Goal: Task Accomplishment & Management: Complete application form

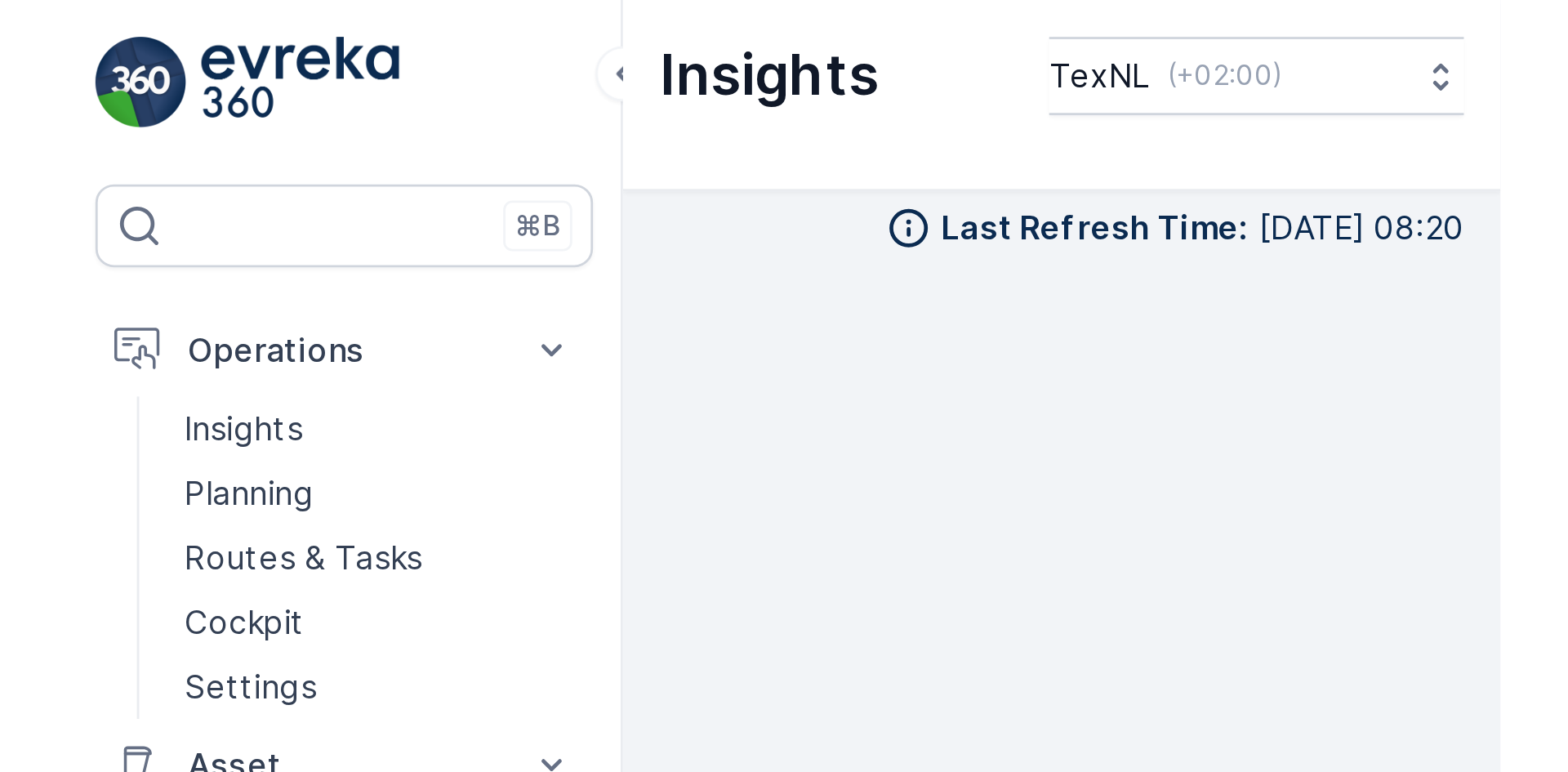
scroll to position [19, 0]
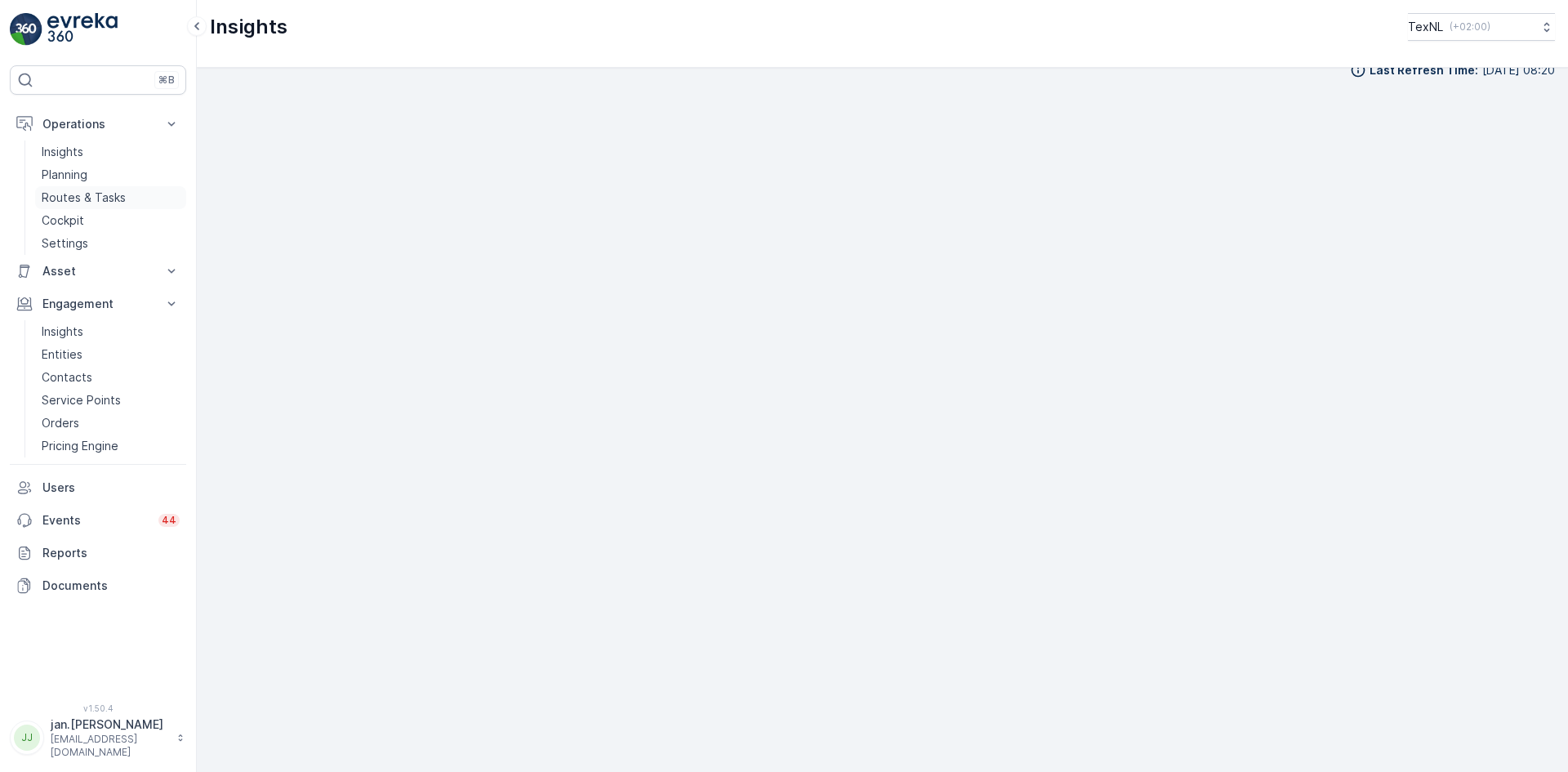
click at [102, 191] on p "Routes & Tasks" at bounding box center [83, 197] width 84 height 16
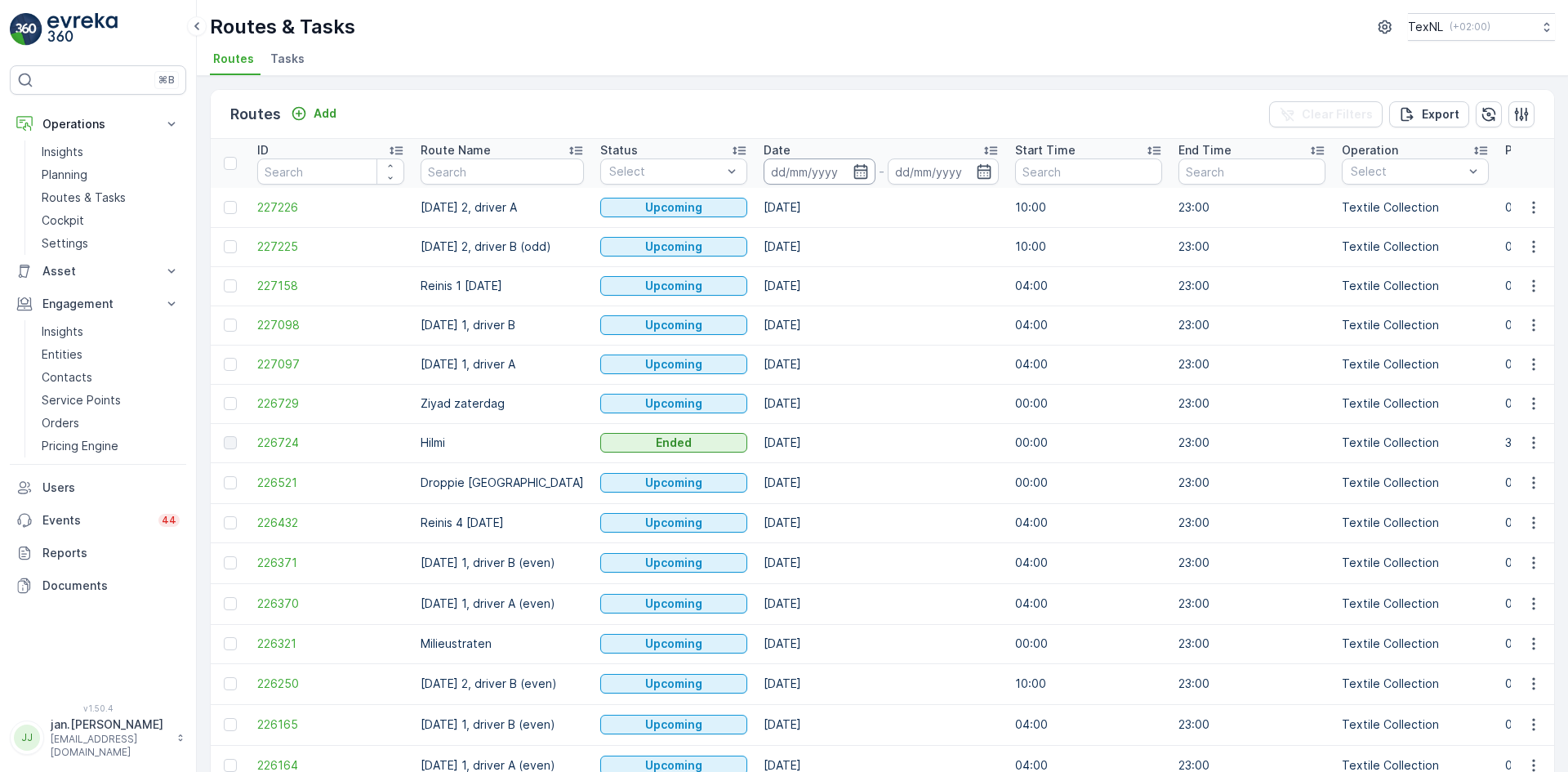
click at [797, 172] on input at bounding box center [819, 171] width 112 height 26
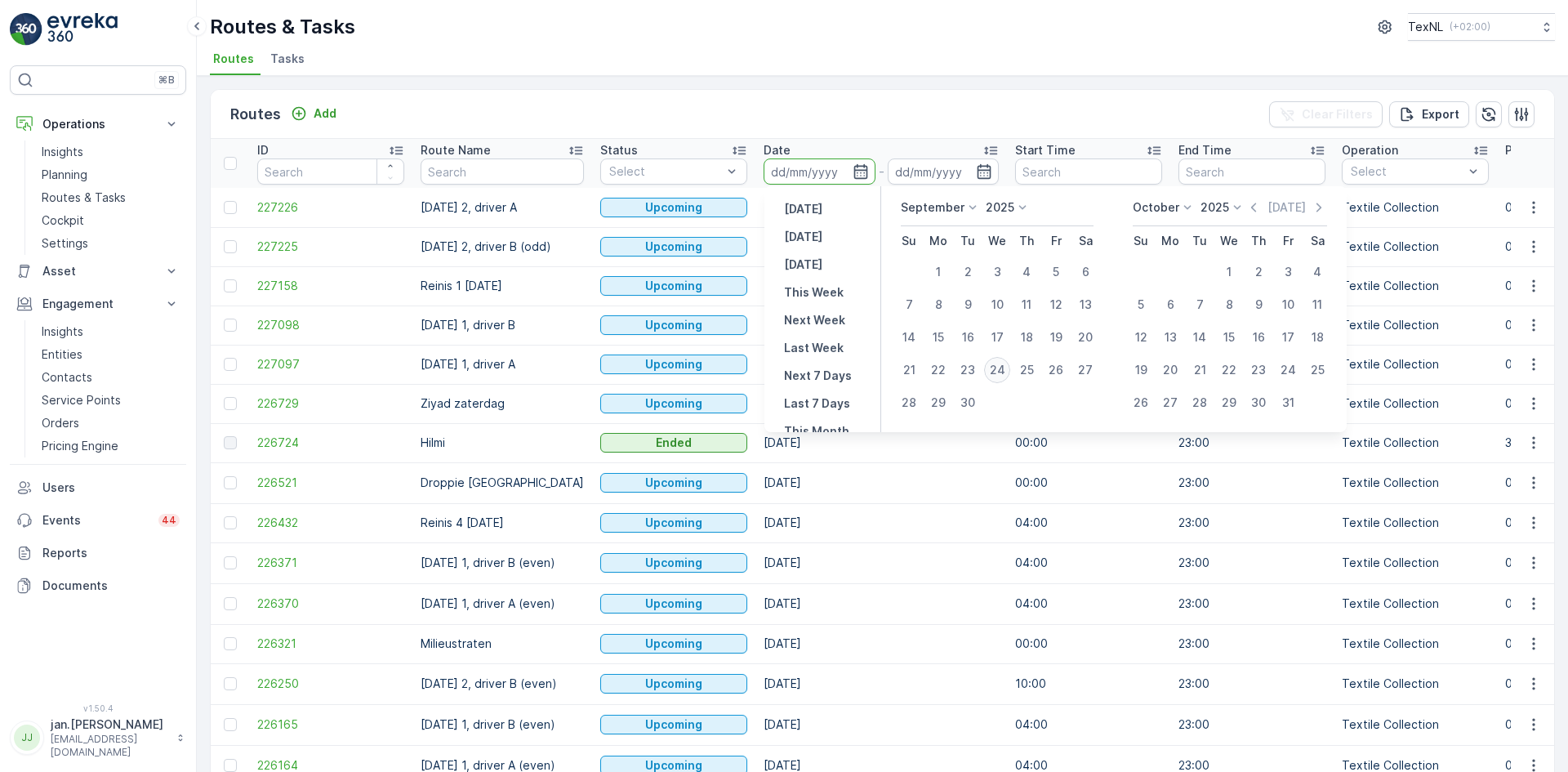
click at [996, 368] on div "24" at bounding box center [996, 369] width 26 height 26
type input "[DATE]"
click at [996, 368] on div "24" at bounding box center [996, 369] width 26 height 26
type input "[DATE]"
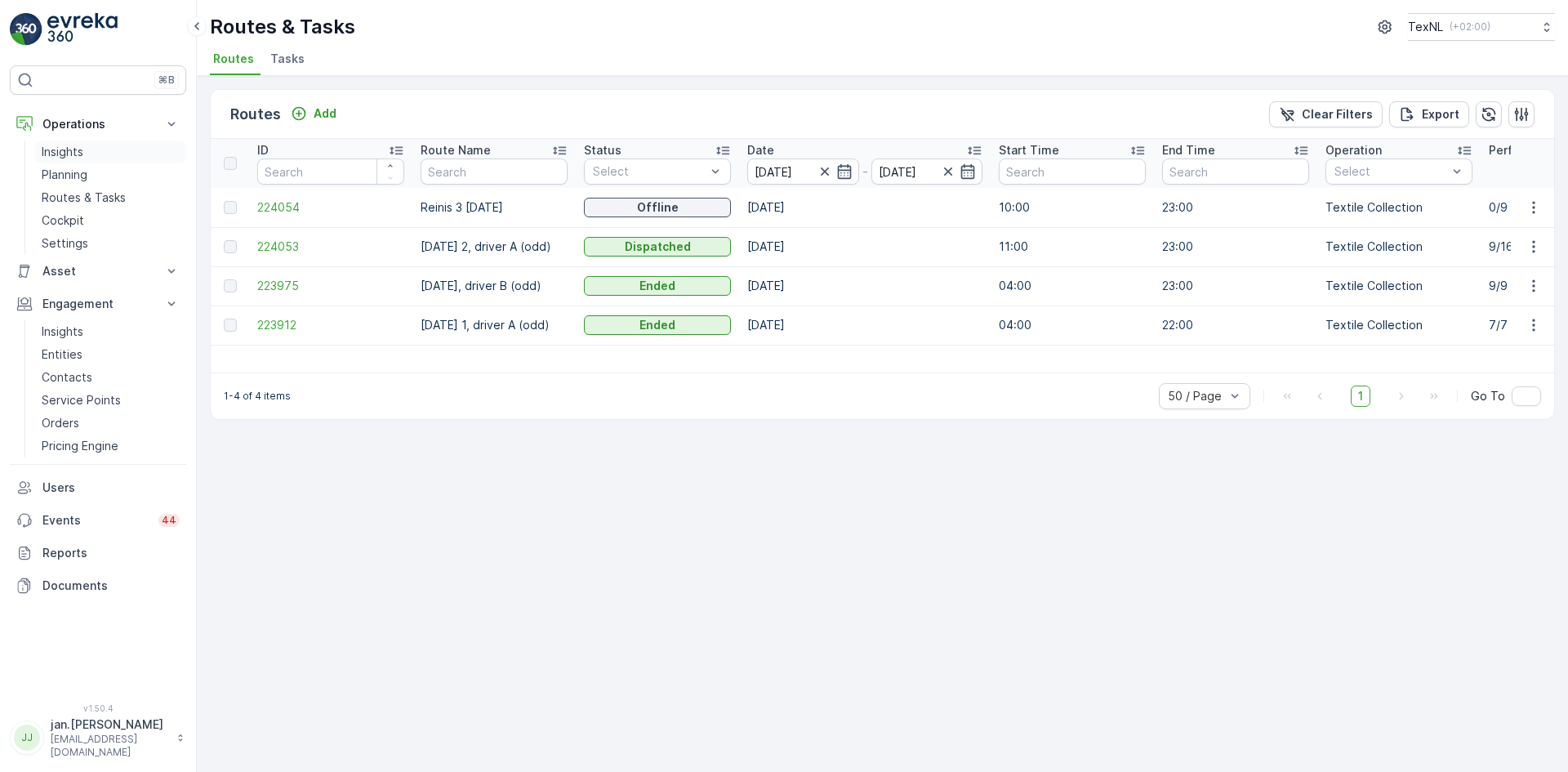
click at [64, 174] on p "Planning" at bounding box center [64, 174] width 46 height 16
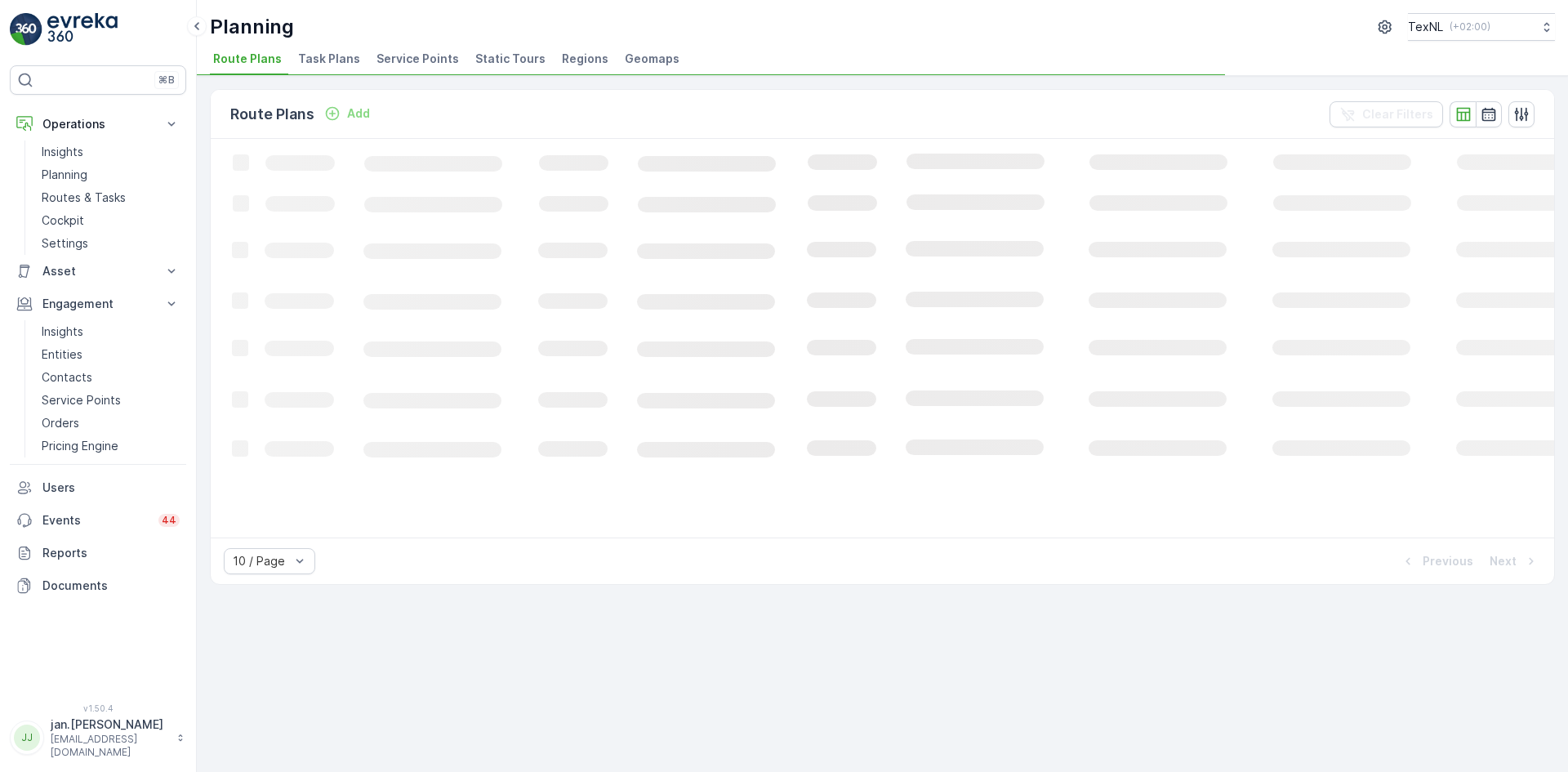
click at [402, 62] on span "Service Points" at bounding box center [418, 58] width 83 height 16
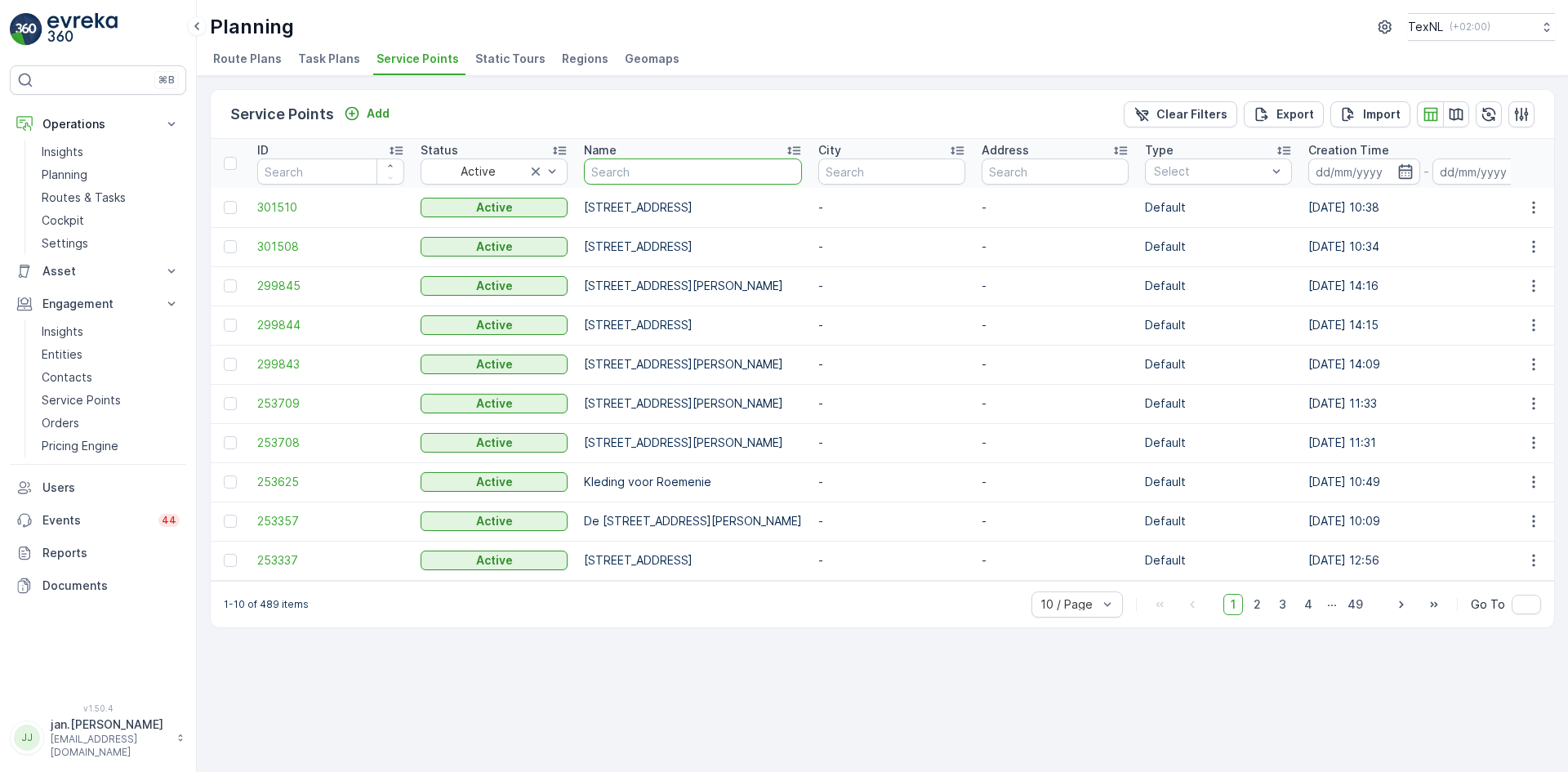
click at [695, 180] on input "text" at bounding box center [693, 171] width 218 height 26
type input "elem"
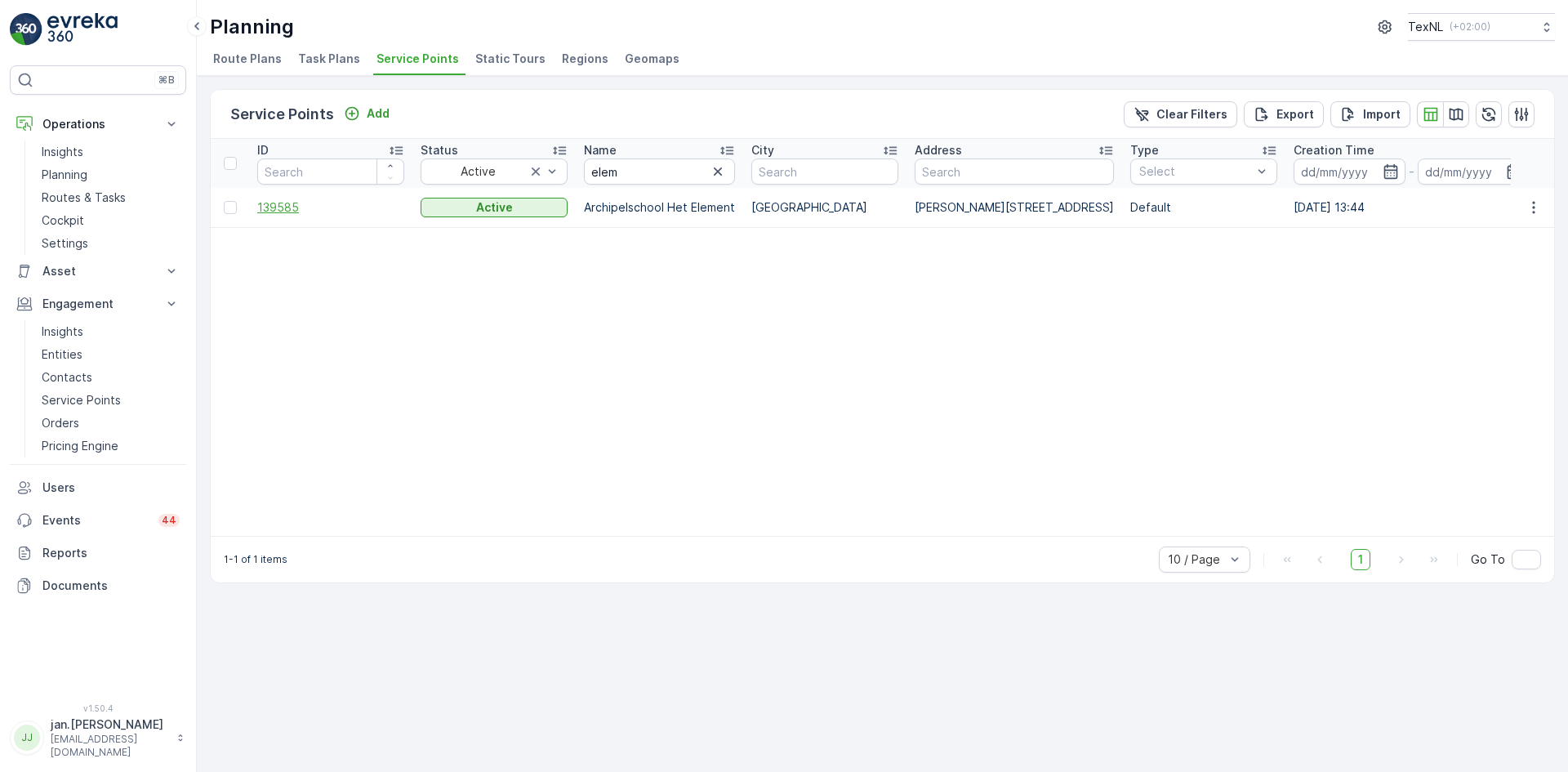
click at [286, 209] on span "139585" at bounding box center [330, 206] width 147 height 16
drag, startPoint x: 660, startPoint y: 170, endPoint x: 411, endPoint y: 196, distance: 250.4
type input "sterren"
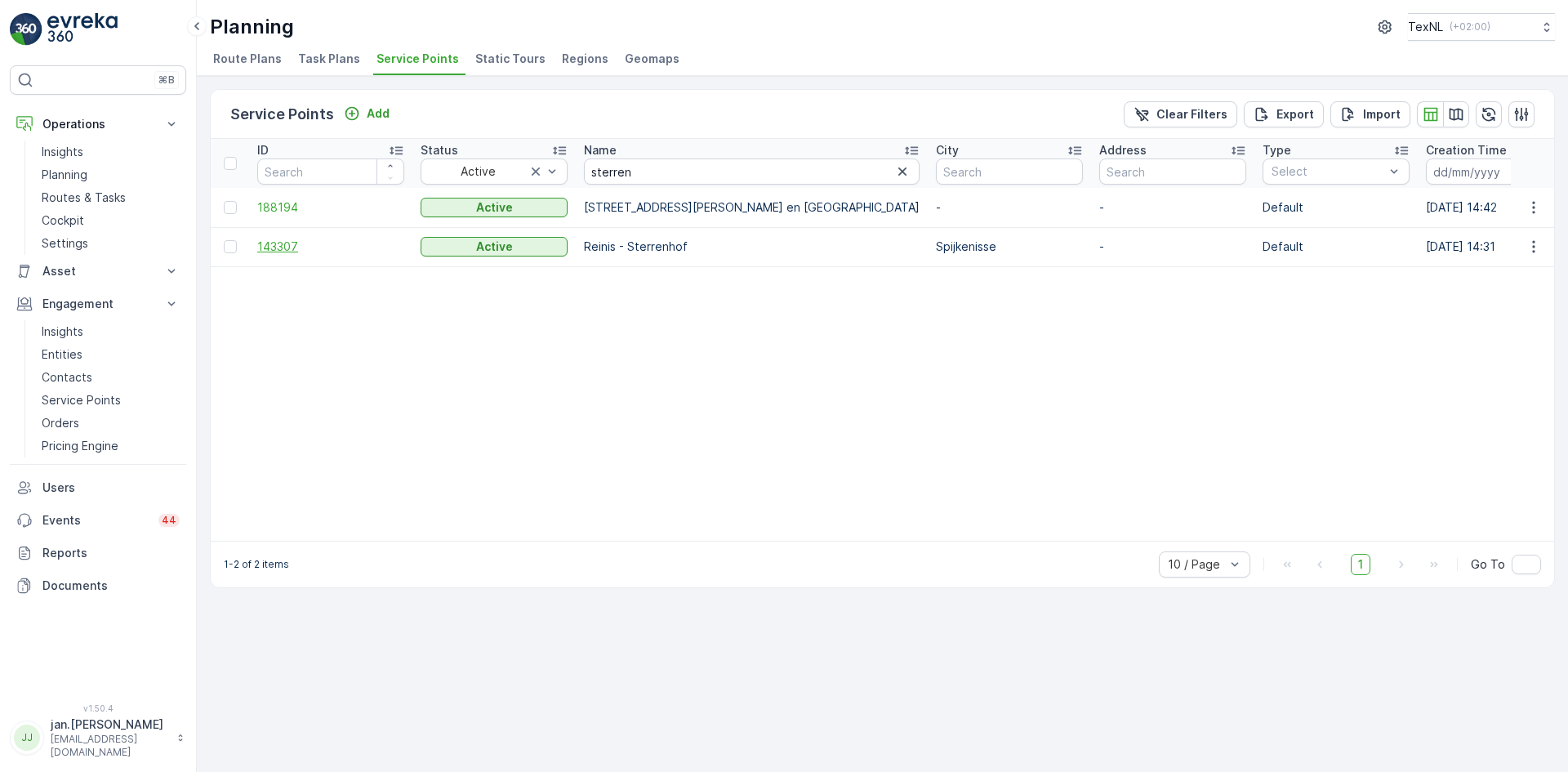
click at [274, 252] on span "143307" at bounding box center [330, 246] width 147 height 16
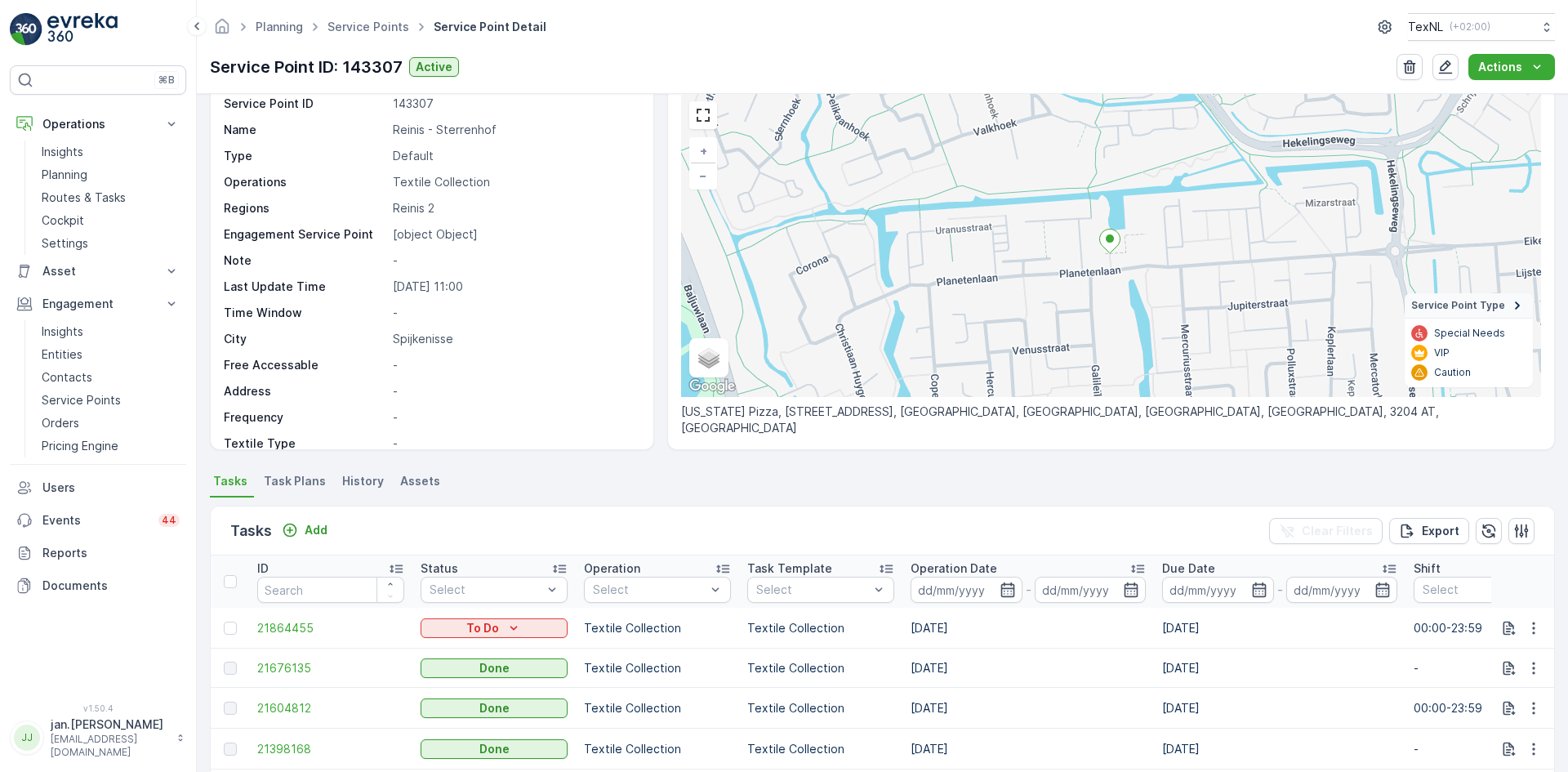
scroll to position [82, 0]
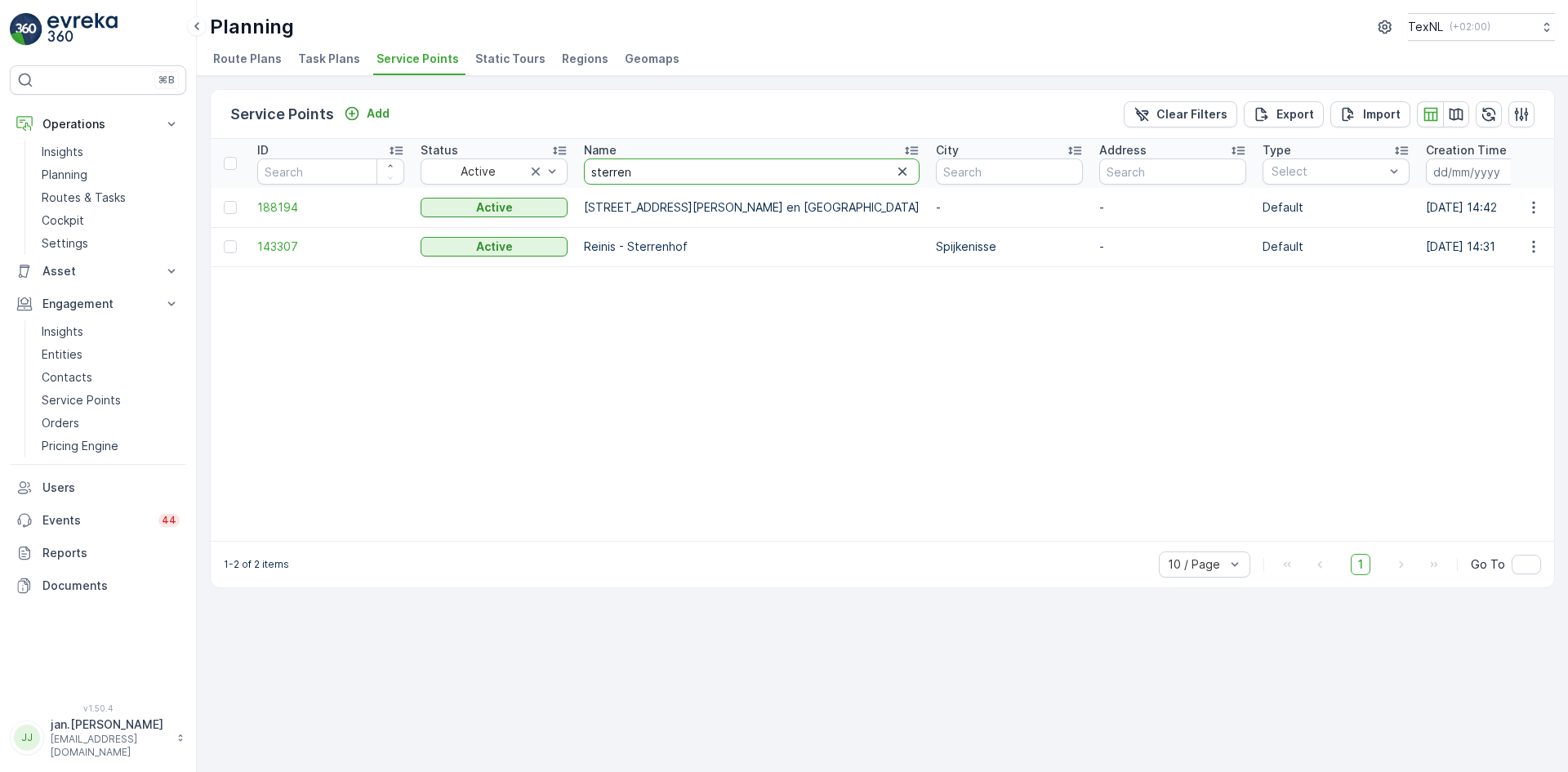
drag, startPoint x: 653, startPoint y: 170, endPoint x: 502, endPoint y: 191, distance: 152.5
type input "maaswijk"
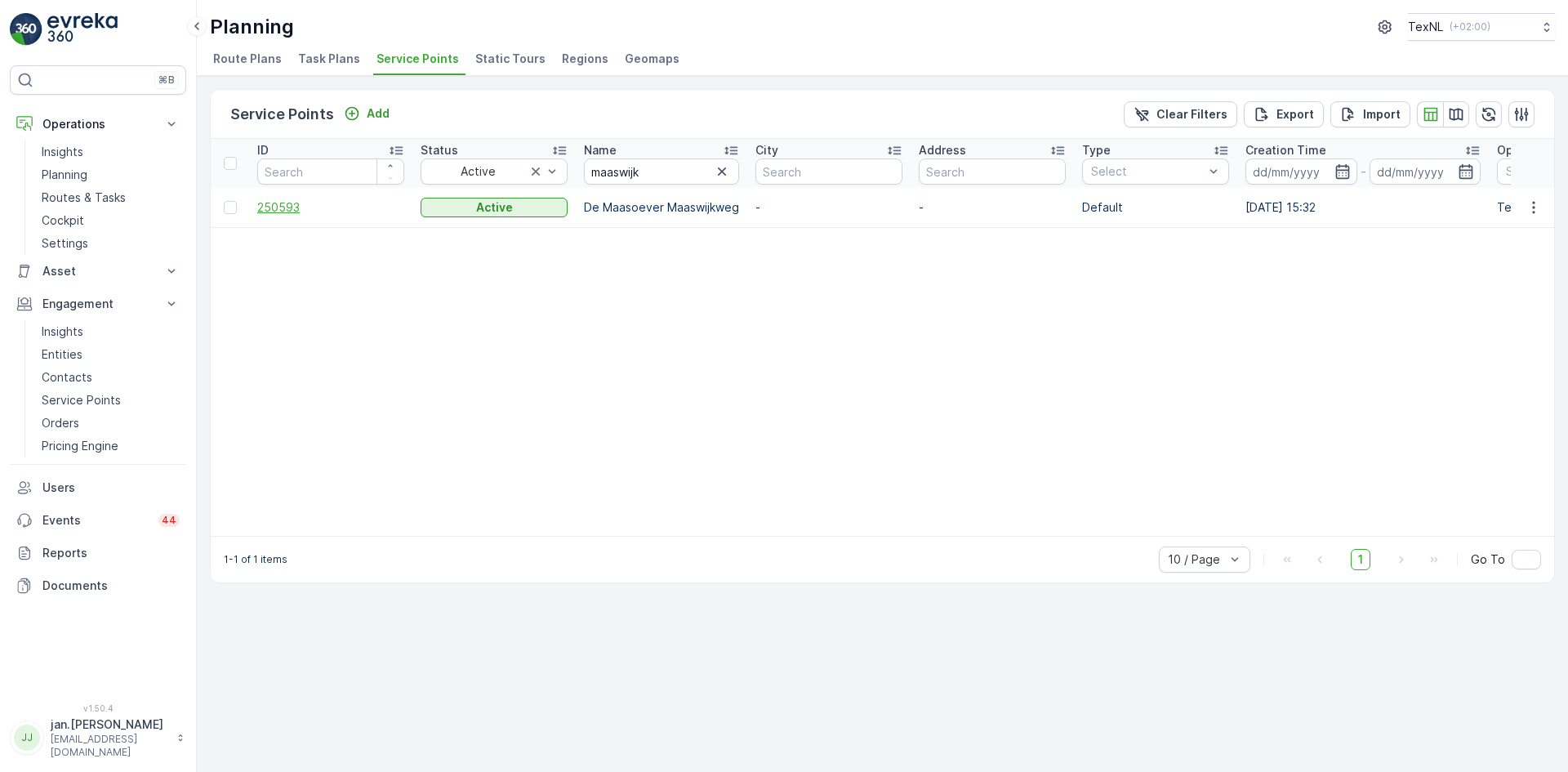
click at [307, 207] on span "250593" at bounding box center [330, 206] width 147 height 16
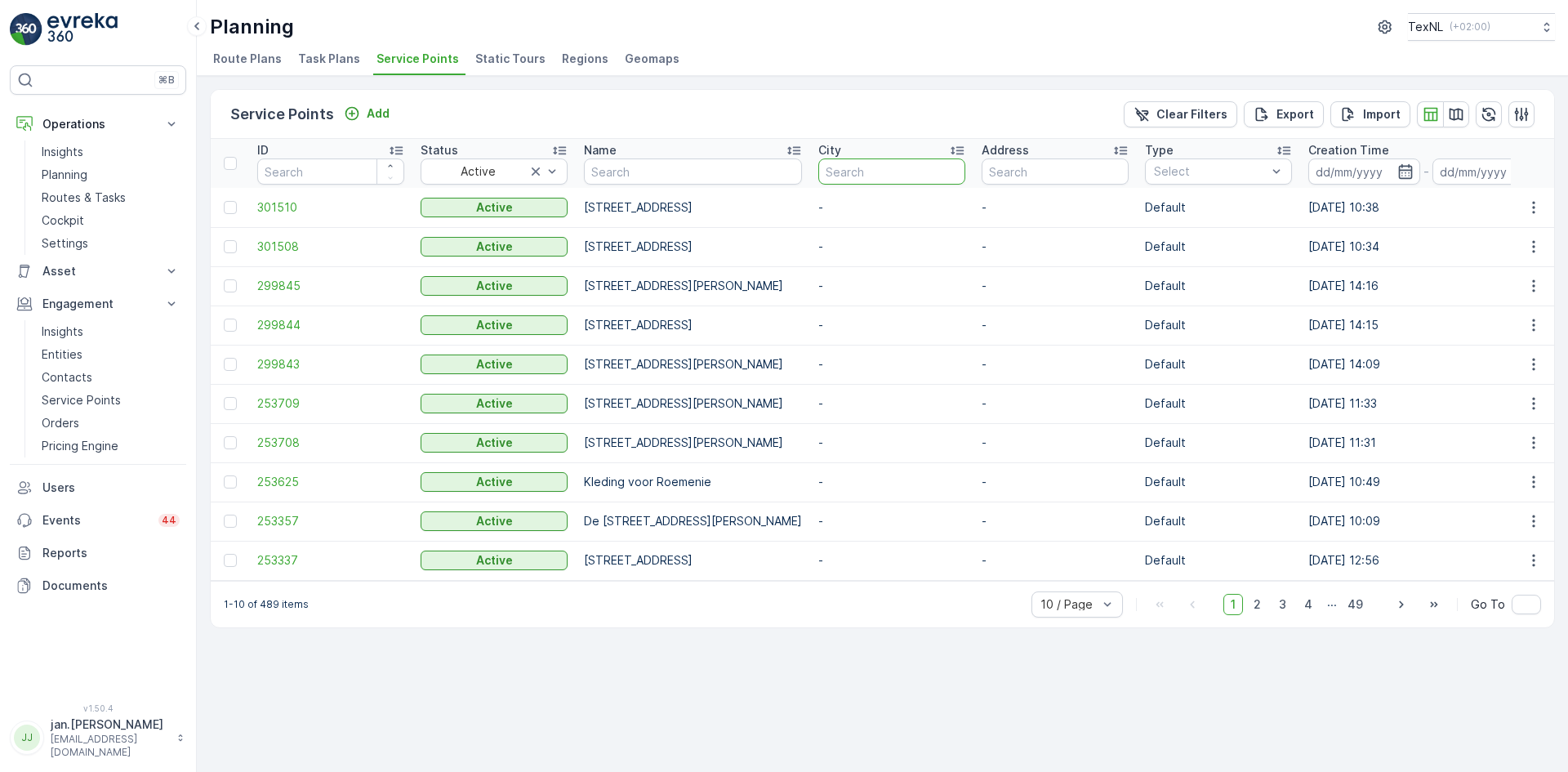
click at [910, 171] on input "text" at bounding box center [892, 171] width 147 height 26
type input "[PERSON_NAME]"
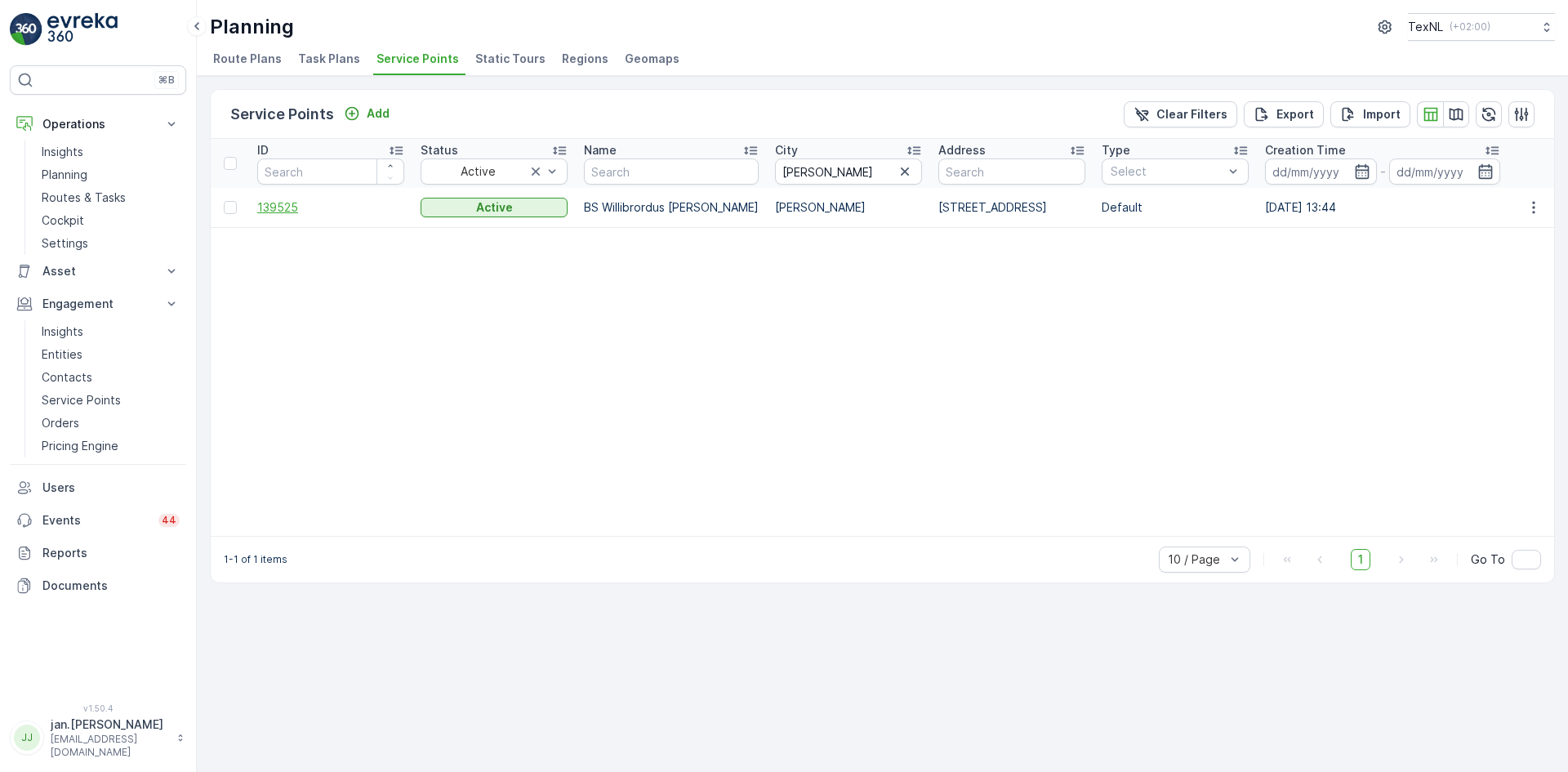
click at [297, 212] on span "139525" at bounding box center [330, 206] width 147 height 16
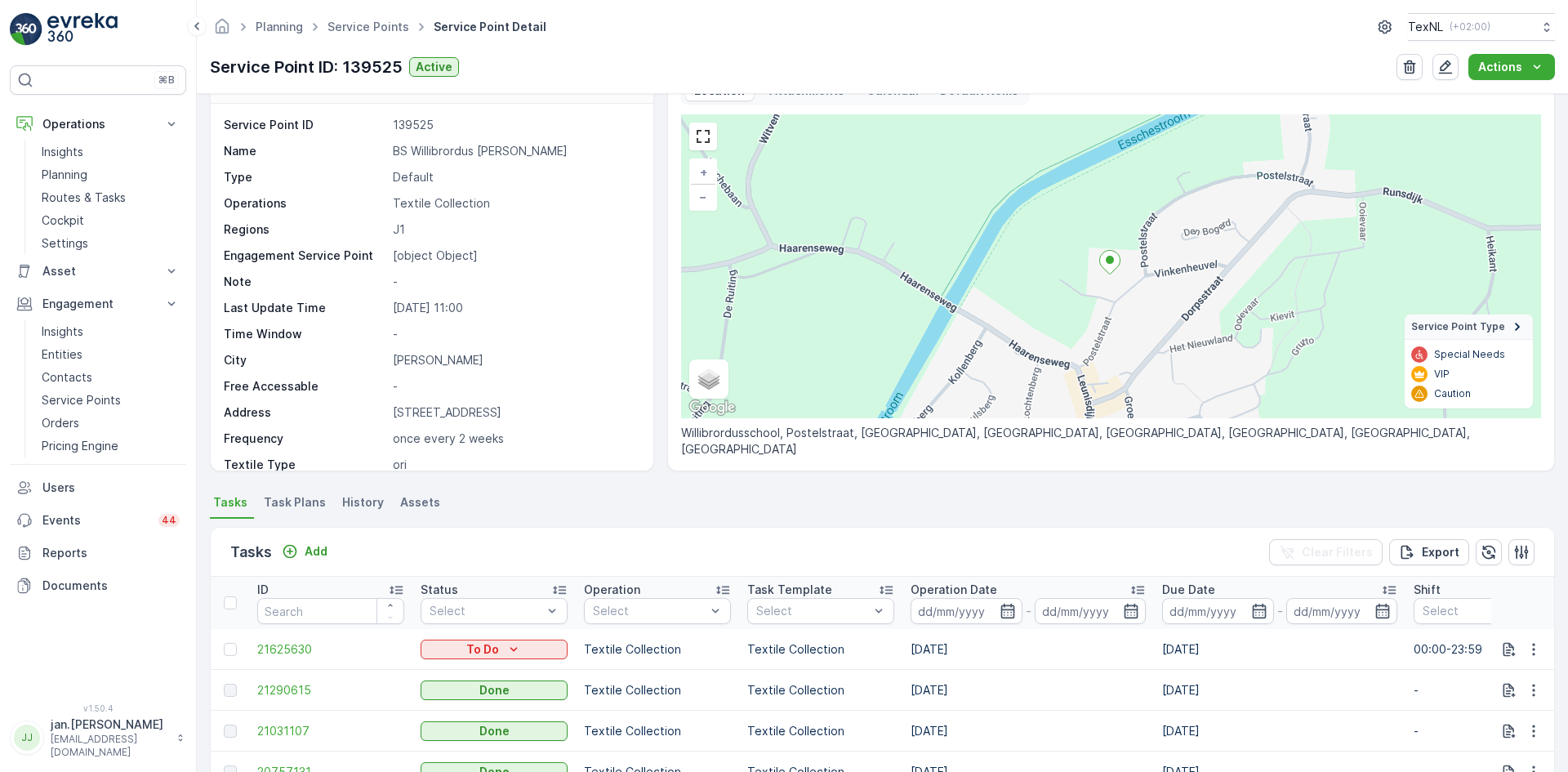
scroll to position [82, 0]
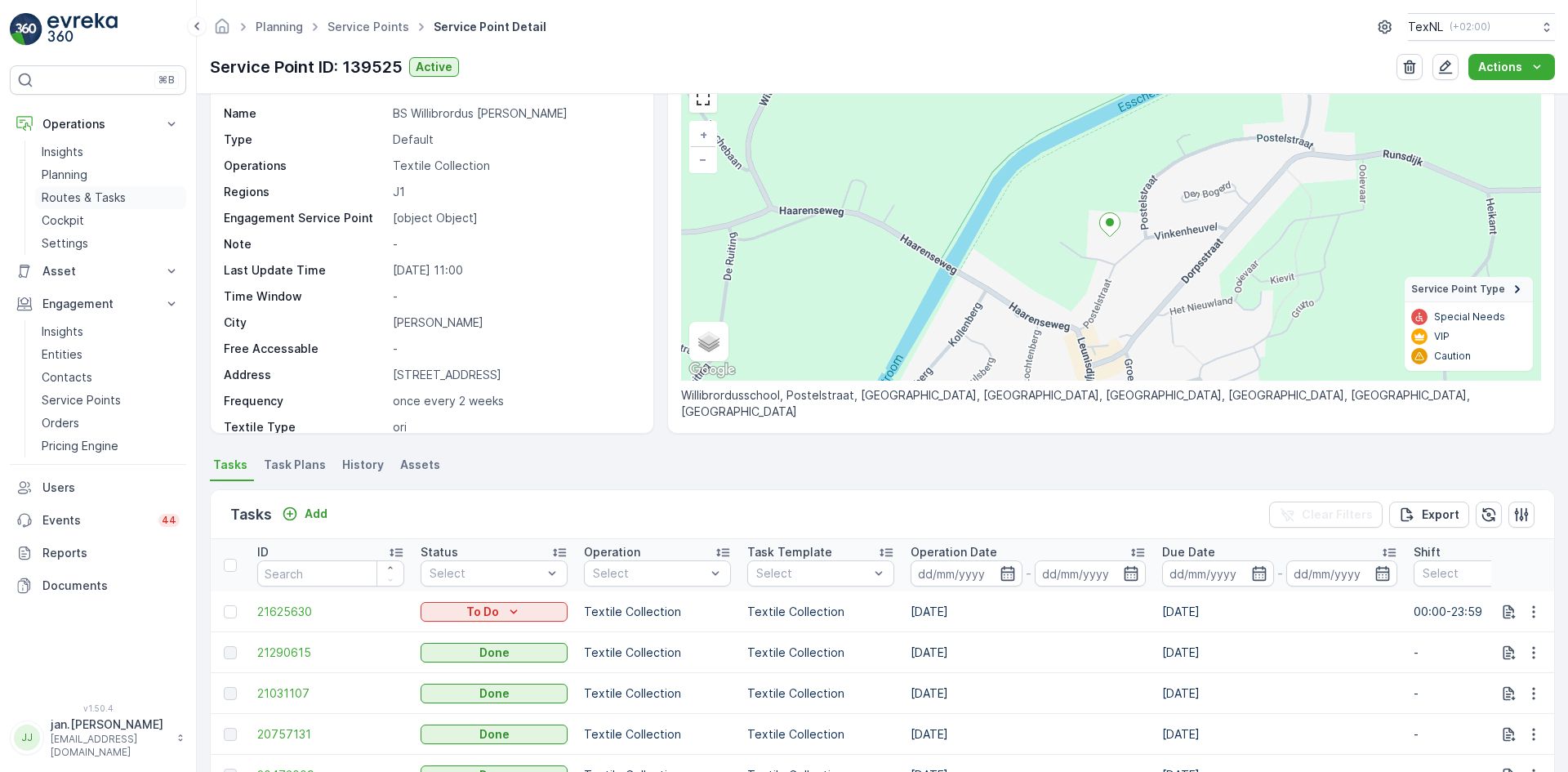
click at [52, 201] on p "Routes & Tasks" at bounding box center [83, 197] width 84 height 16
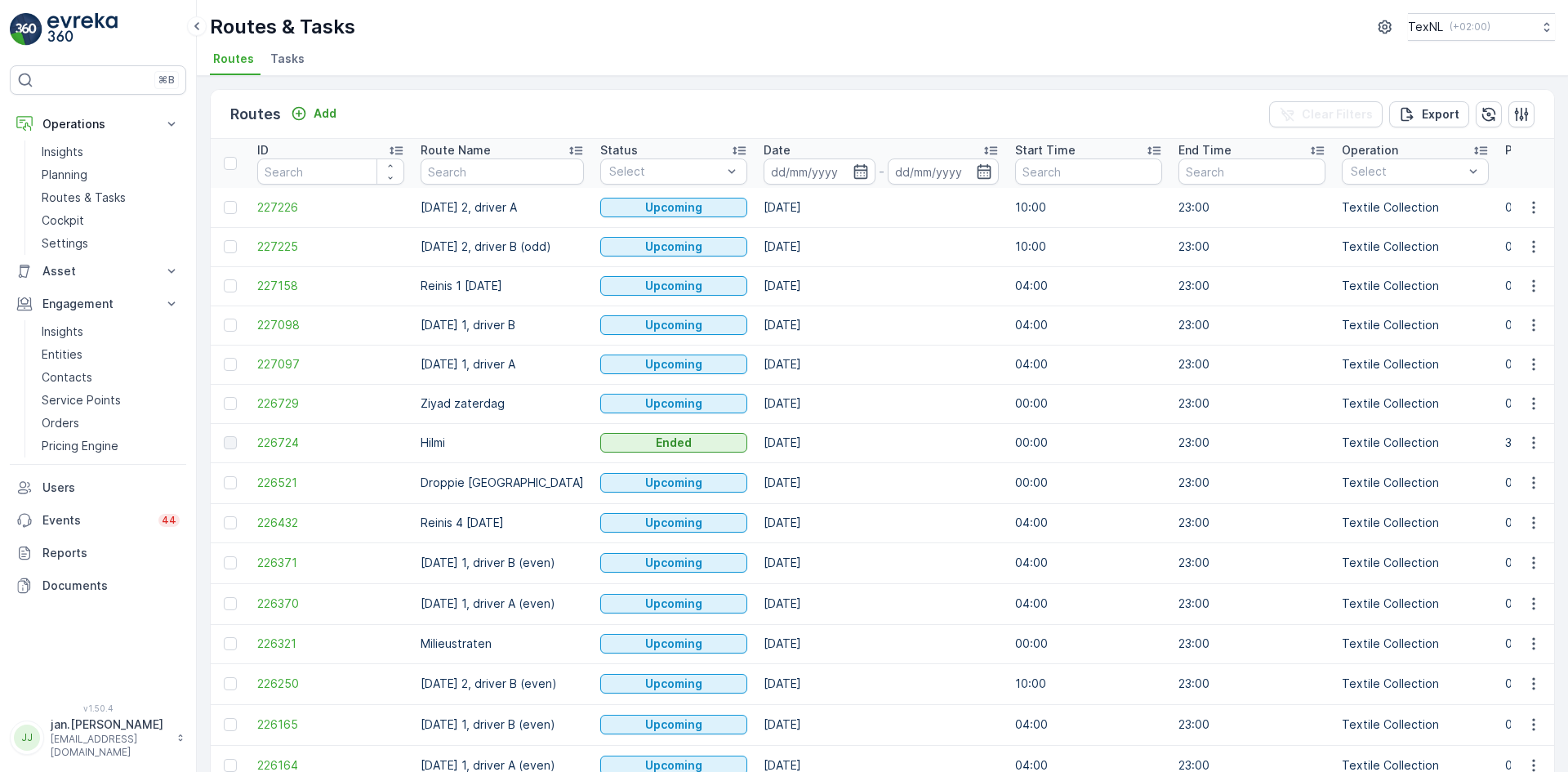
click at [802, 179] on input at bounding box center [819, 171] width 112 height 26
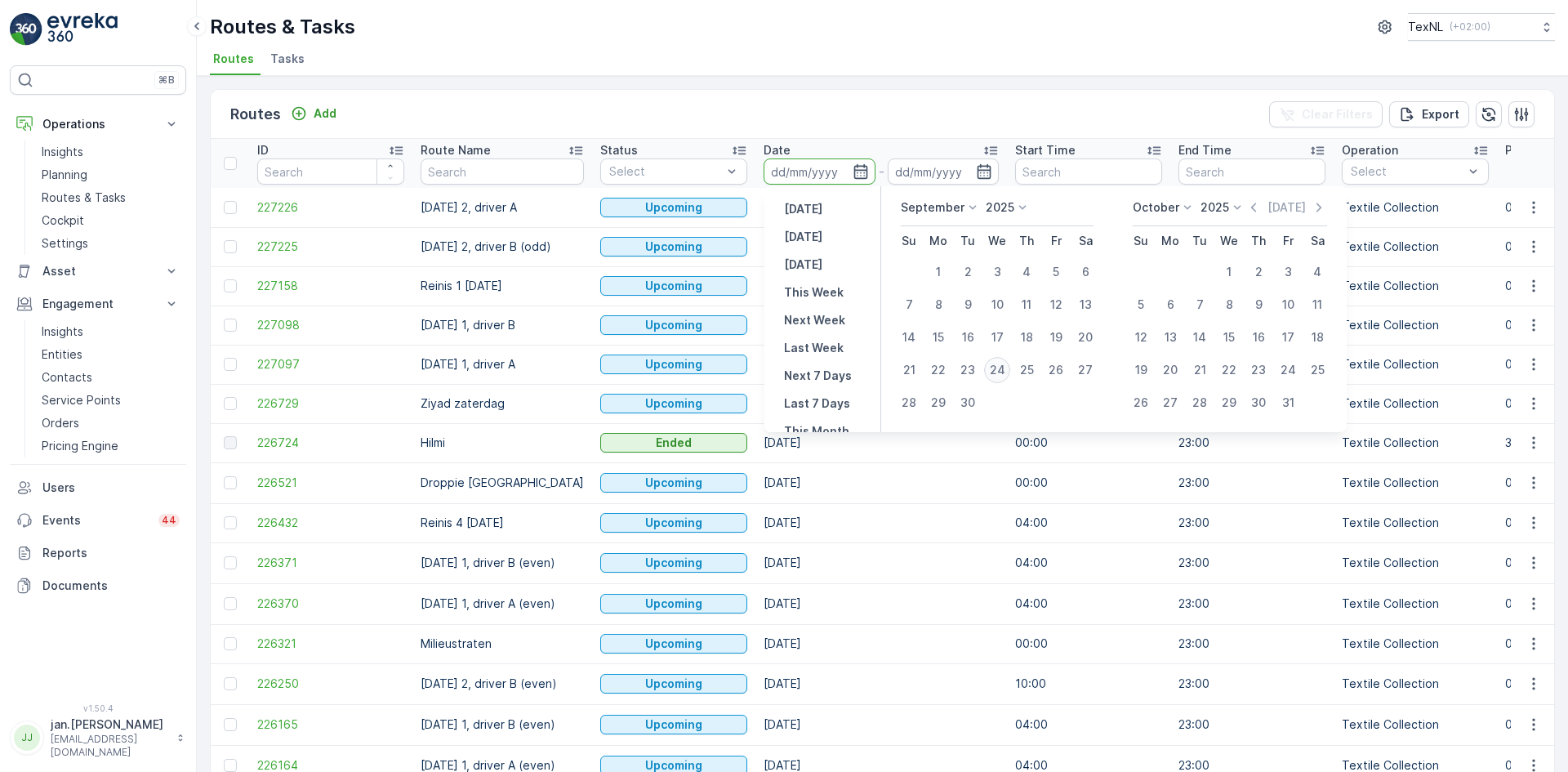
click at [999, 371] on div "24" at bounding box center [996, 369] width 26 height 26
type input "[DATE]"
click at [999, 371] on div "24" at bounding box center [996, 369] width 26 height 26
type input "[DATE]"
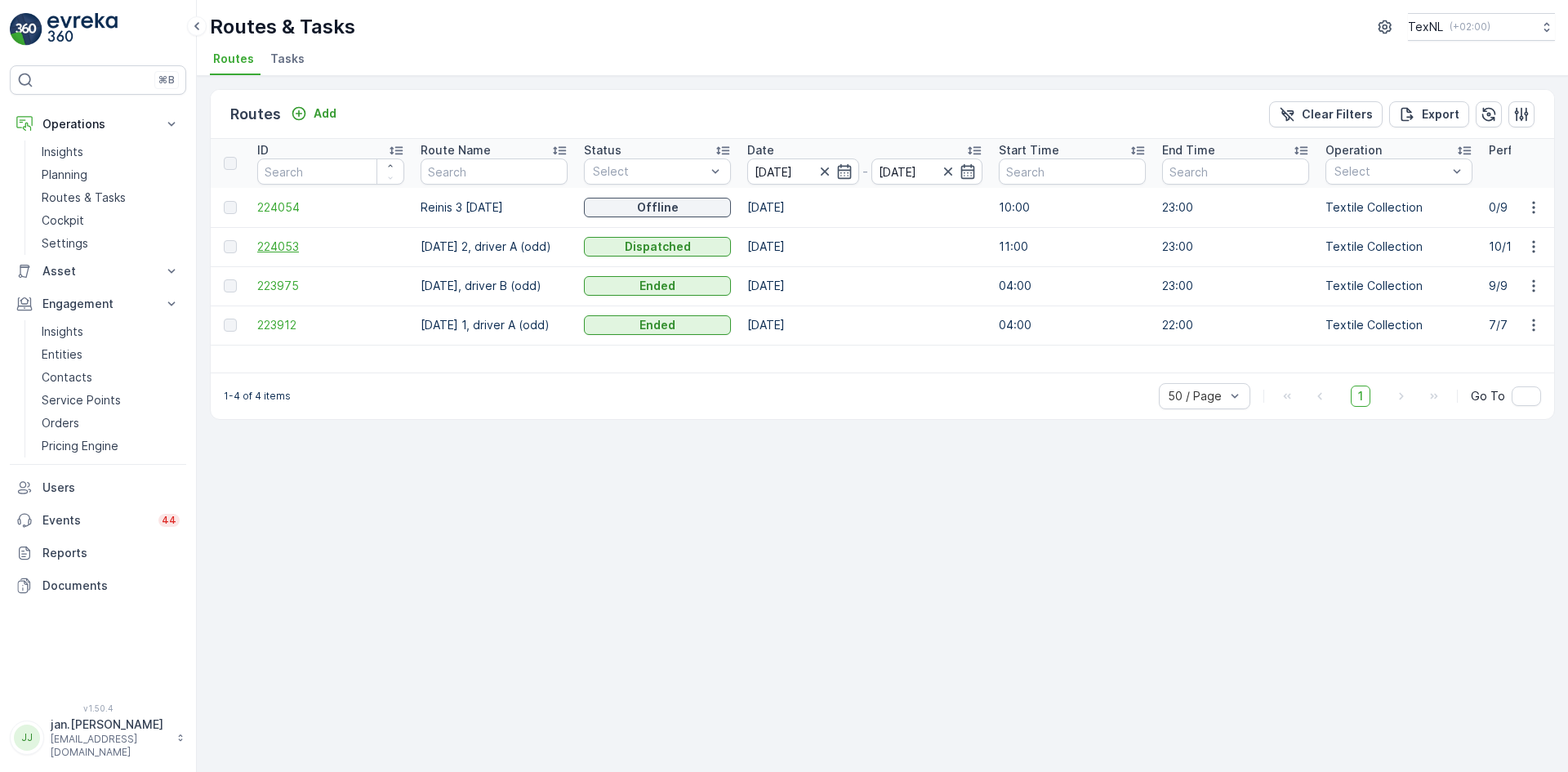
click at [285, 248] on span "224053" at bounding box center [330, 246] width 147 height 16
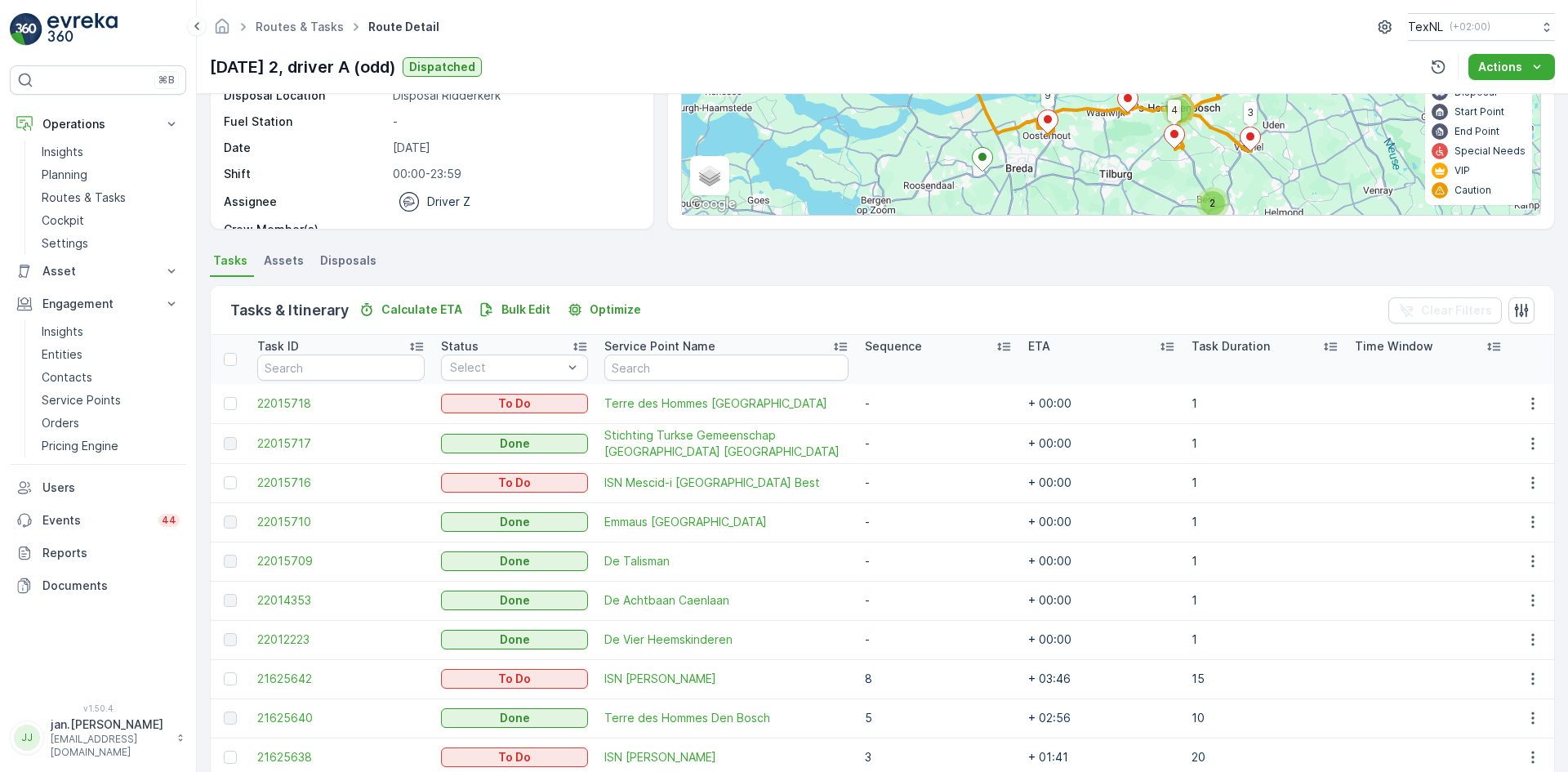
scroll to position [245, 0]
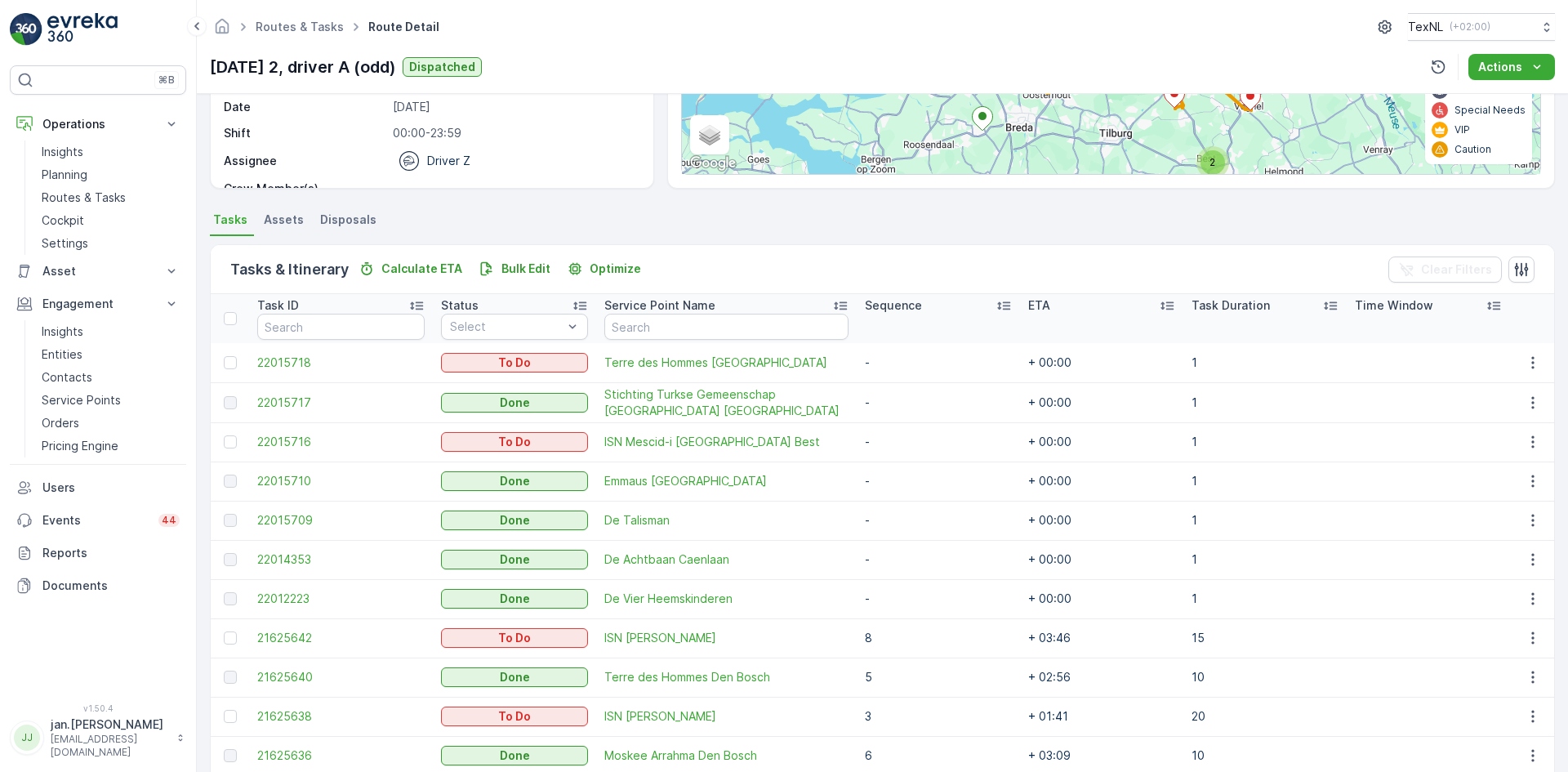
click at [894, 306] on p "Sequence" at bounding box center [894, 305] width 57 height 16
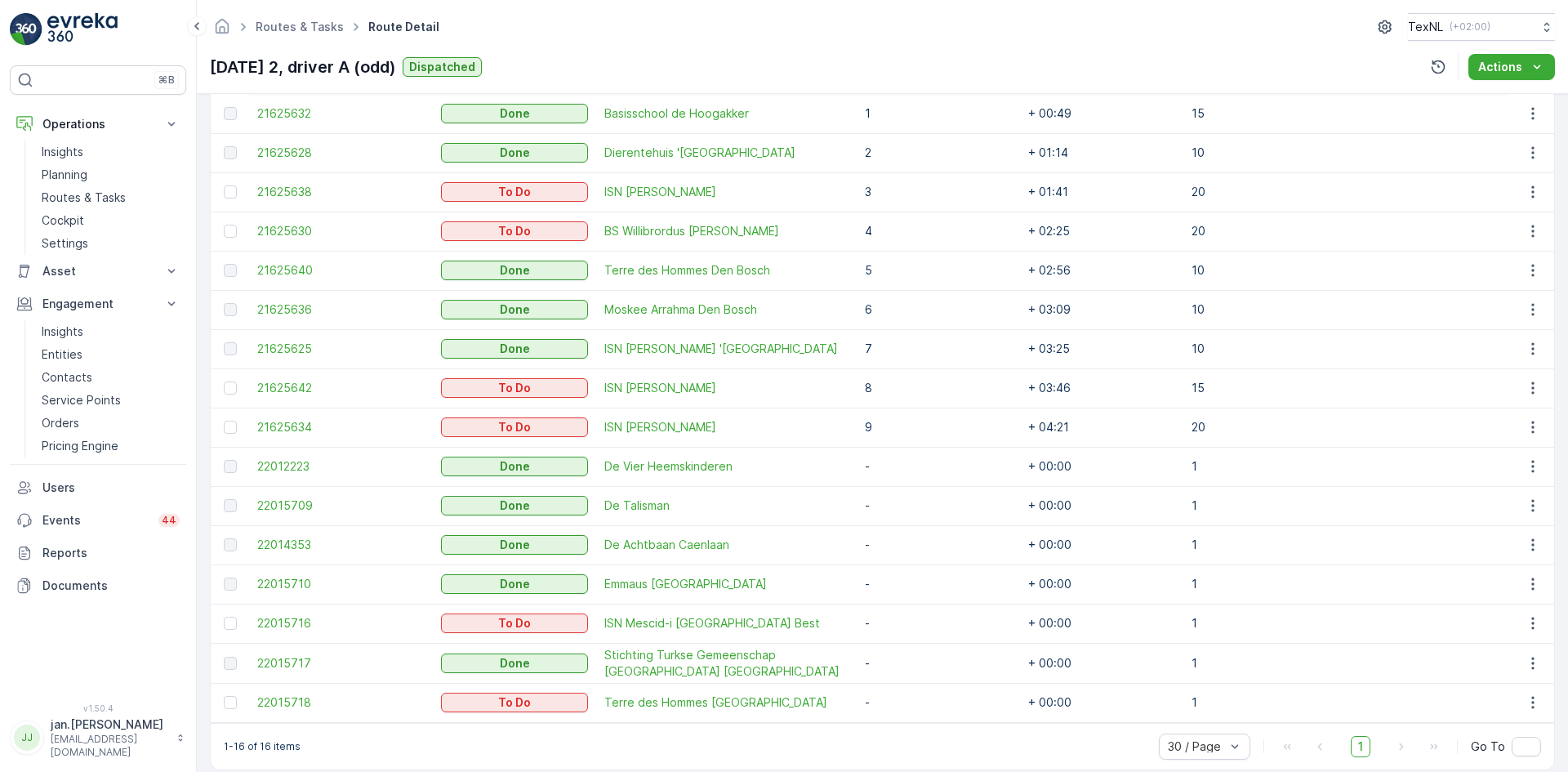
scroll to position [513, 0]
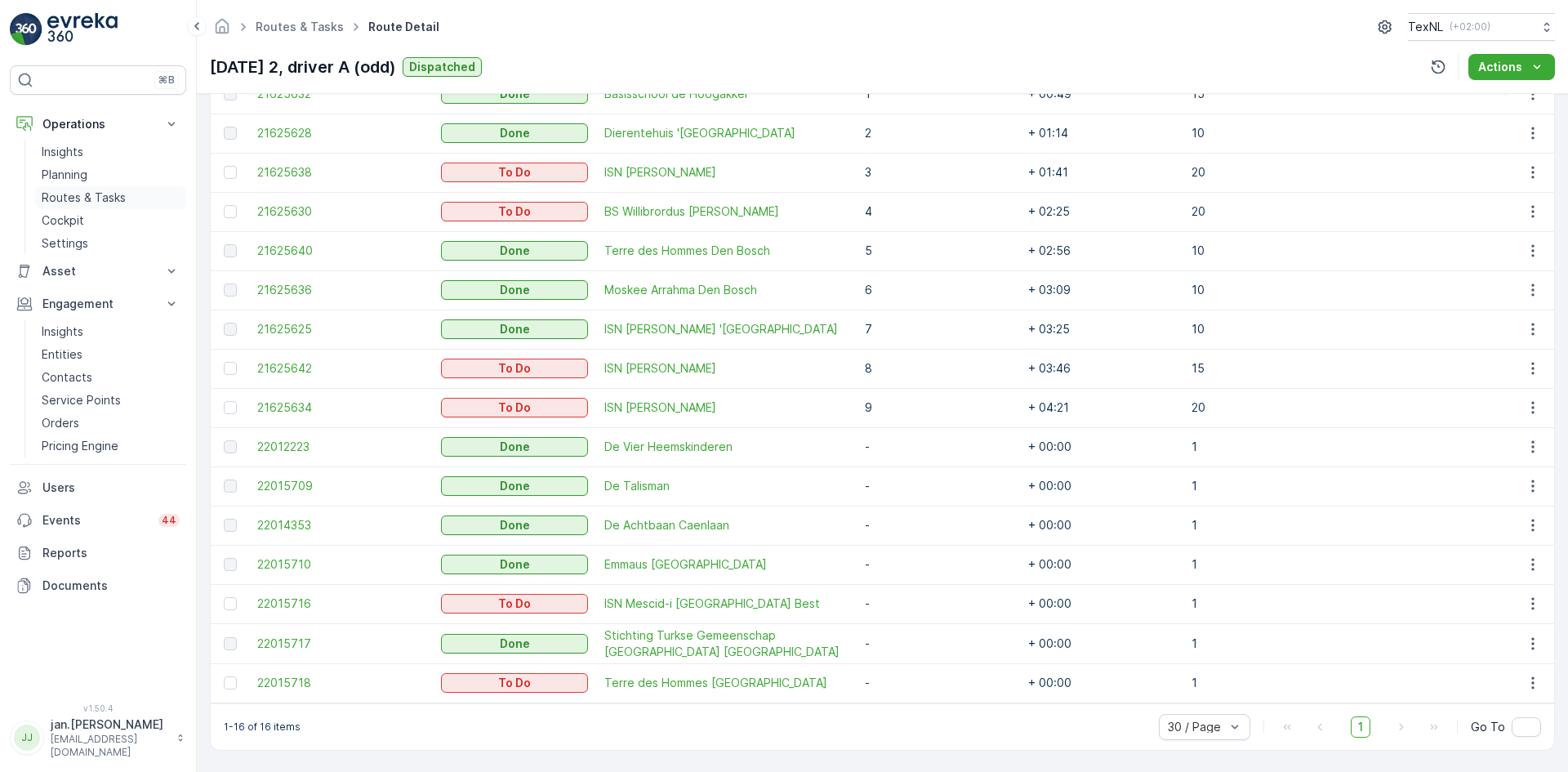
click at [85, 205] on p "Routes & Tasks" at bounding box center [83, 197] width 84 height 16
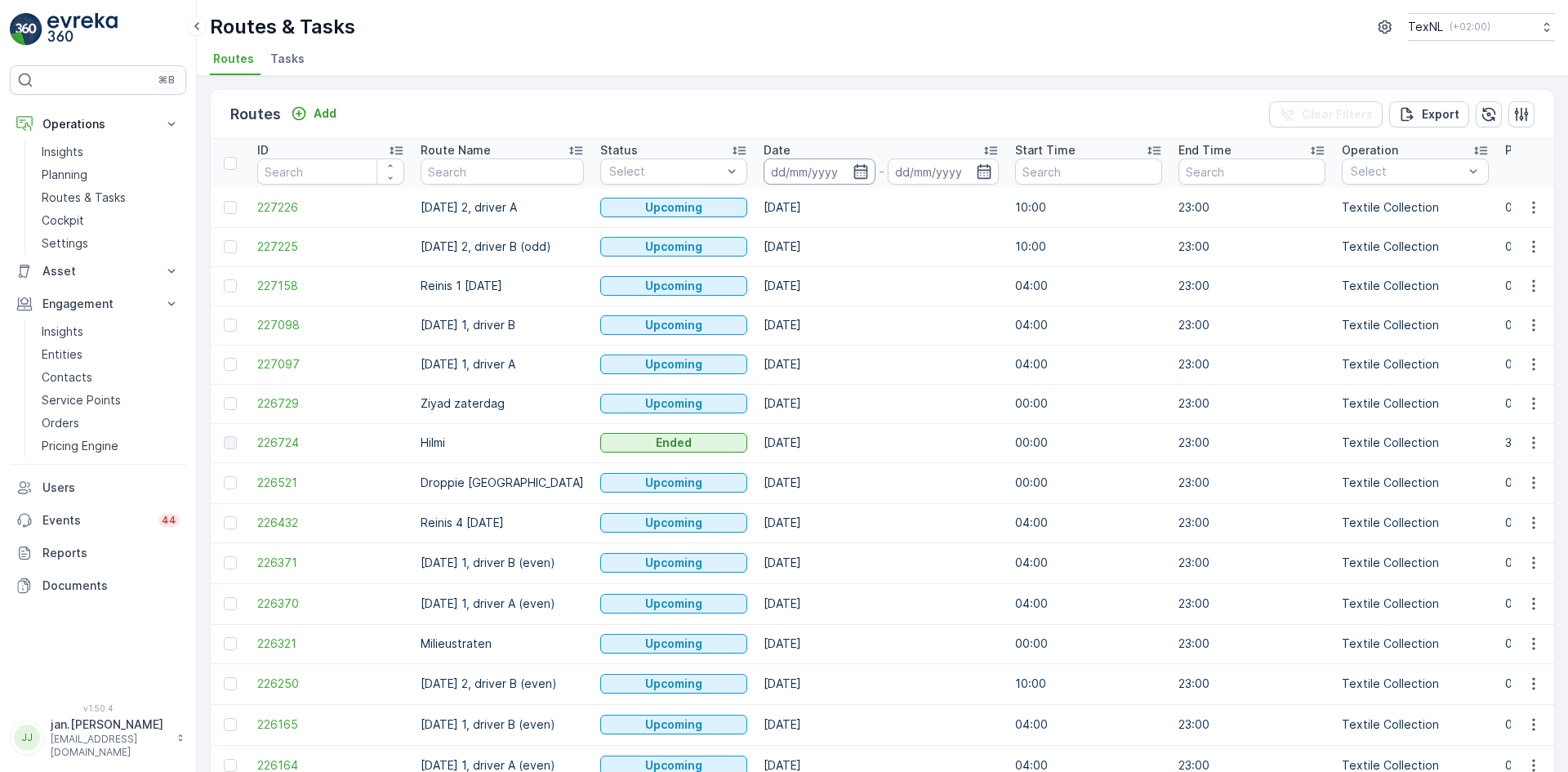
click at [822, 169] on input at bounding box center [819, 171] width 112 height 26
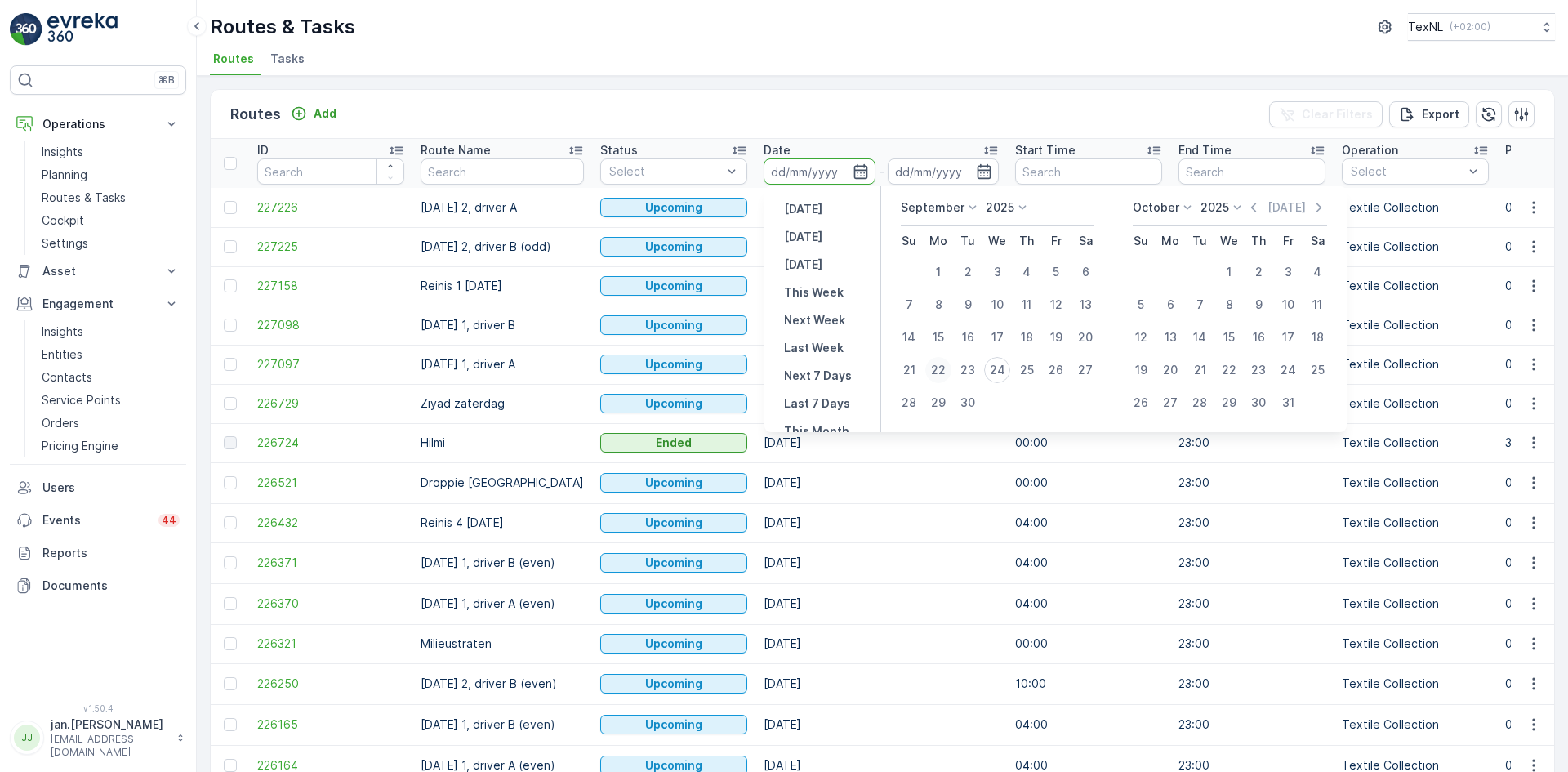
click at [946, 362] on div "22" at bounding box center [938, 369] width 26 height 26
type input "[DATE]"
click at [946, 362] on div "22" at bounding box center [938, 369] width 26 height 26
type input "[DATE]"
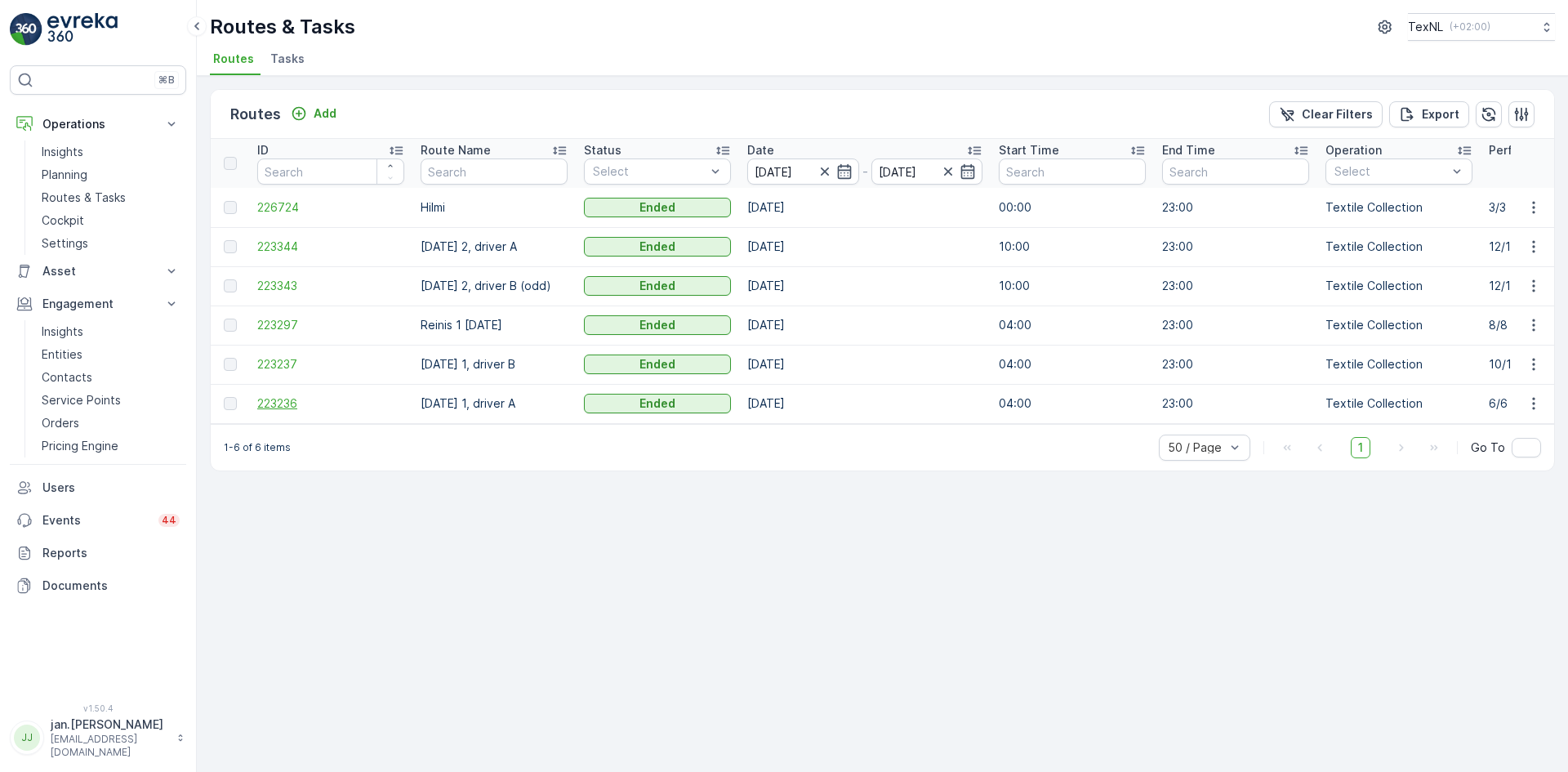
click at [316, 409] on span "223236" at bounding box center [330, 403] width 147 height 16
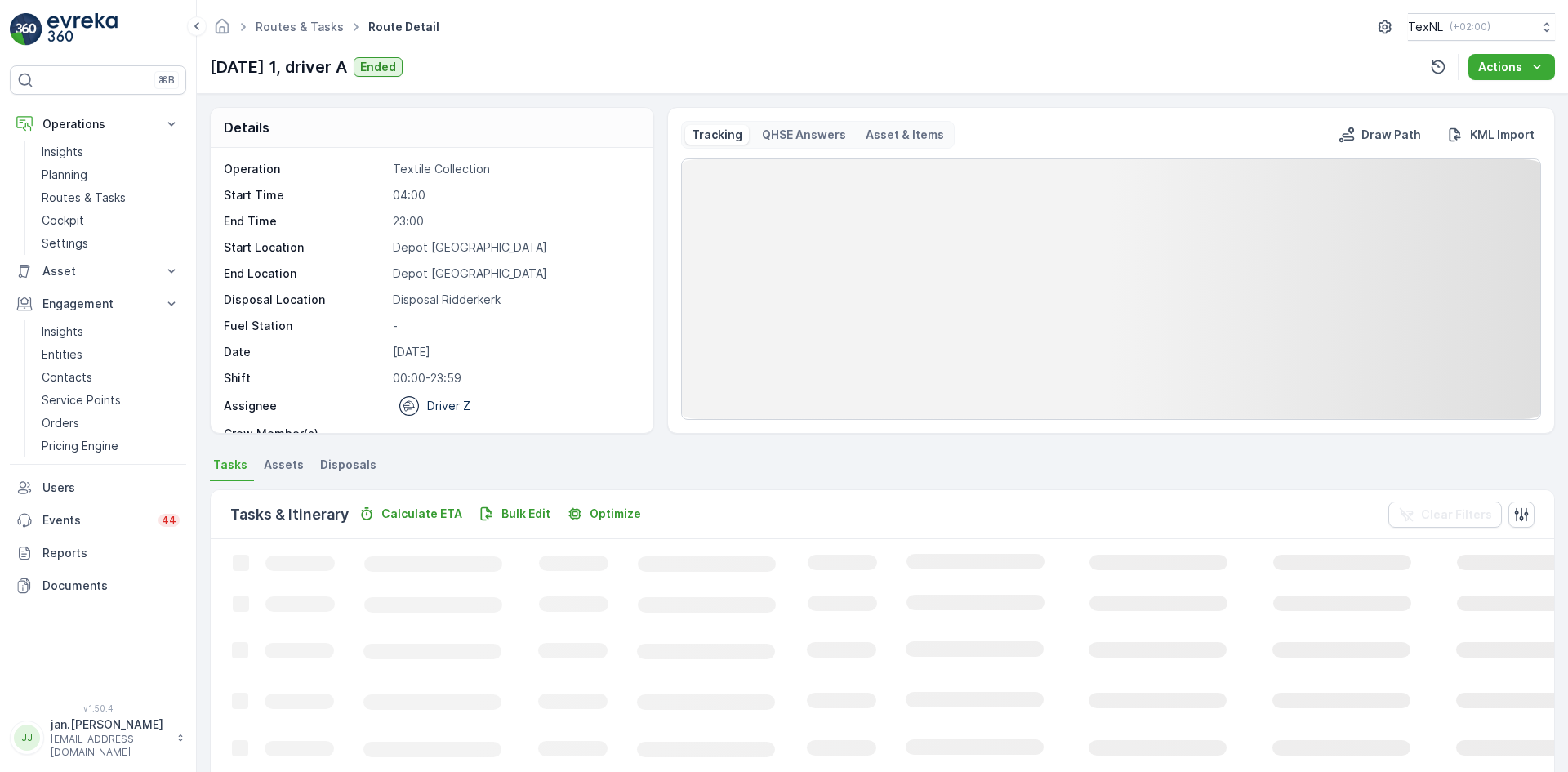
click at [346, 465] on span "Disposals" at bounding box center [348, 464] width 56 height 16
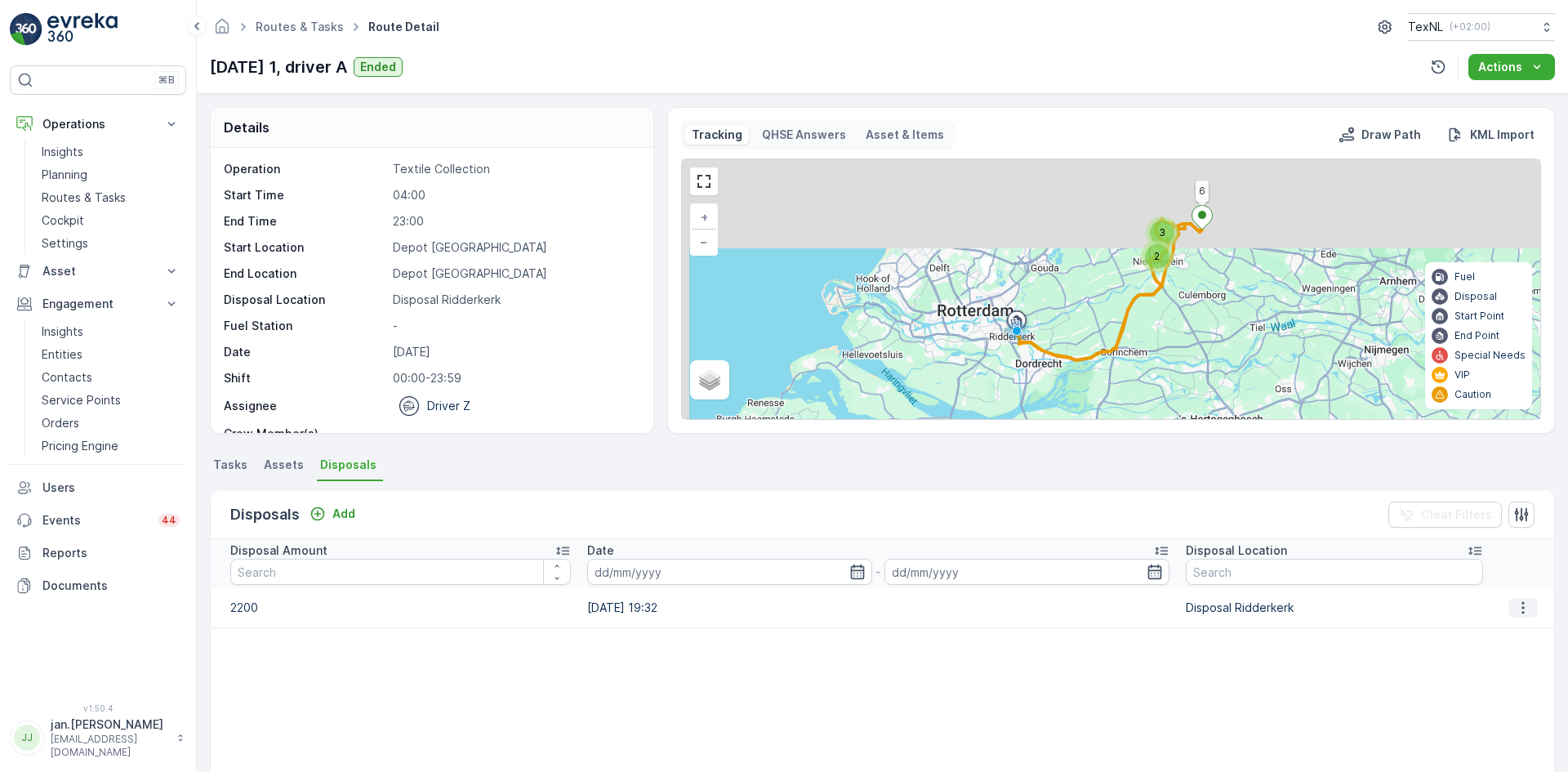
click at [1515, 606] on icon "button" at bounding box center [1522, 607] width 16 height 16
click at [1496, 627] on span "Edit Disposal Amount" at bounding box center [1501, 631] width 115 height 16
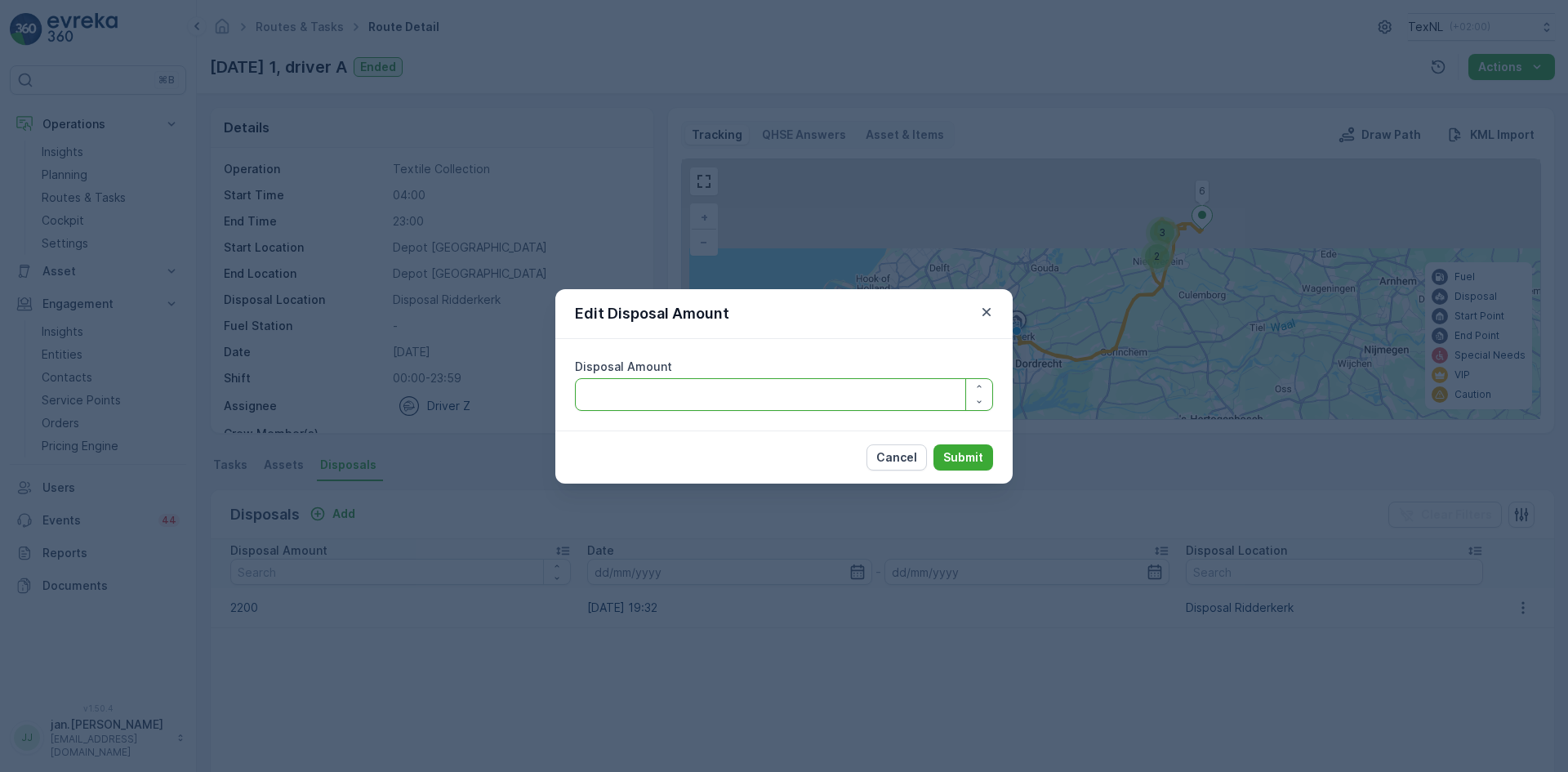
click at [815, 409] on Amount "Disposal Amount" at bounding box center [784, 394] width 418 height 33
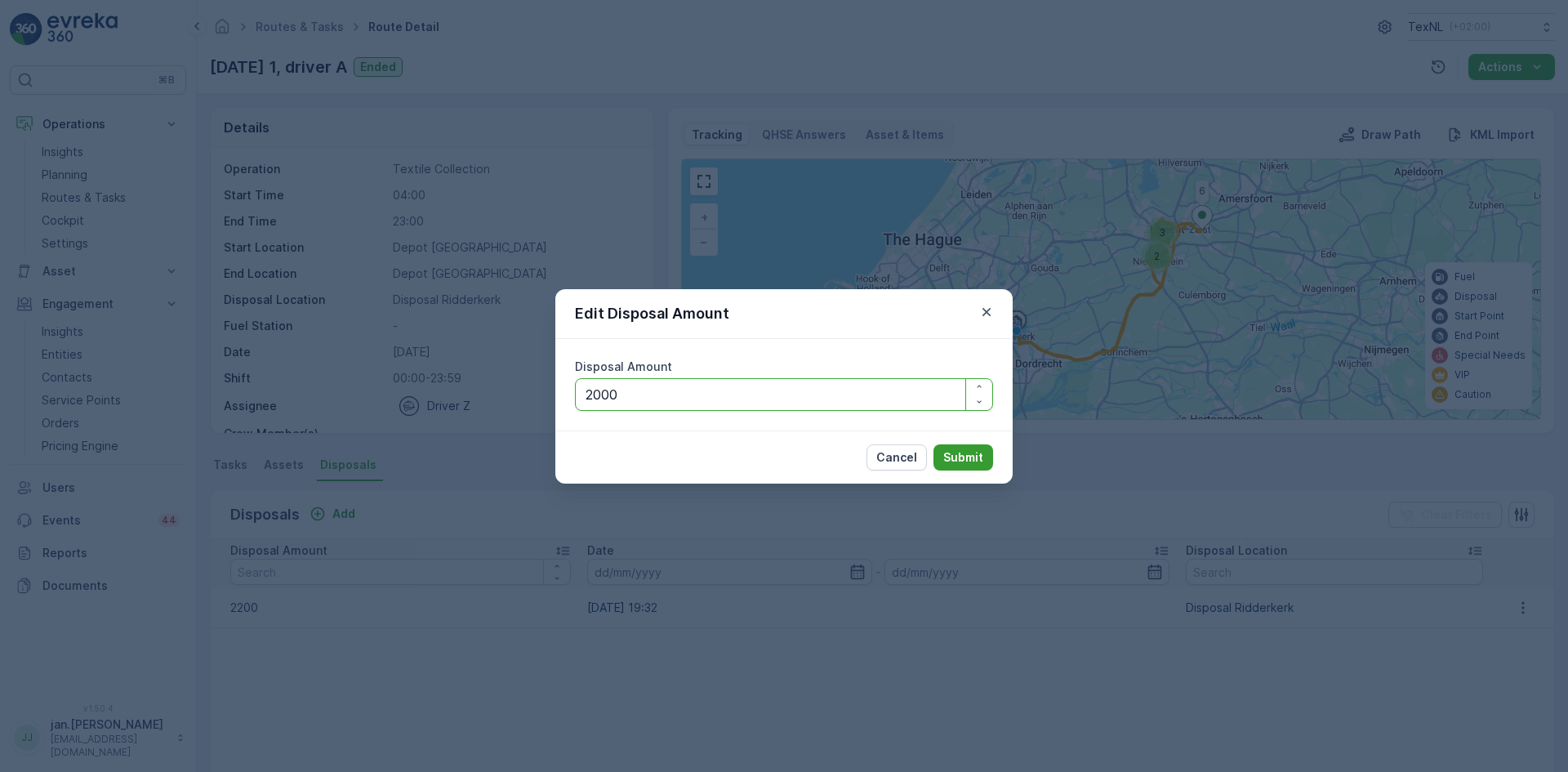
type Amount "2000"
click at [957, 458] on p "Submit" at bounding box center [963, 457] width 40 height 16
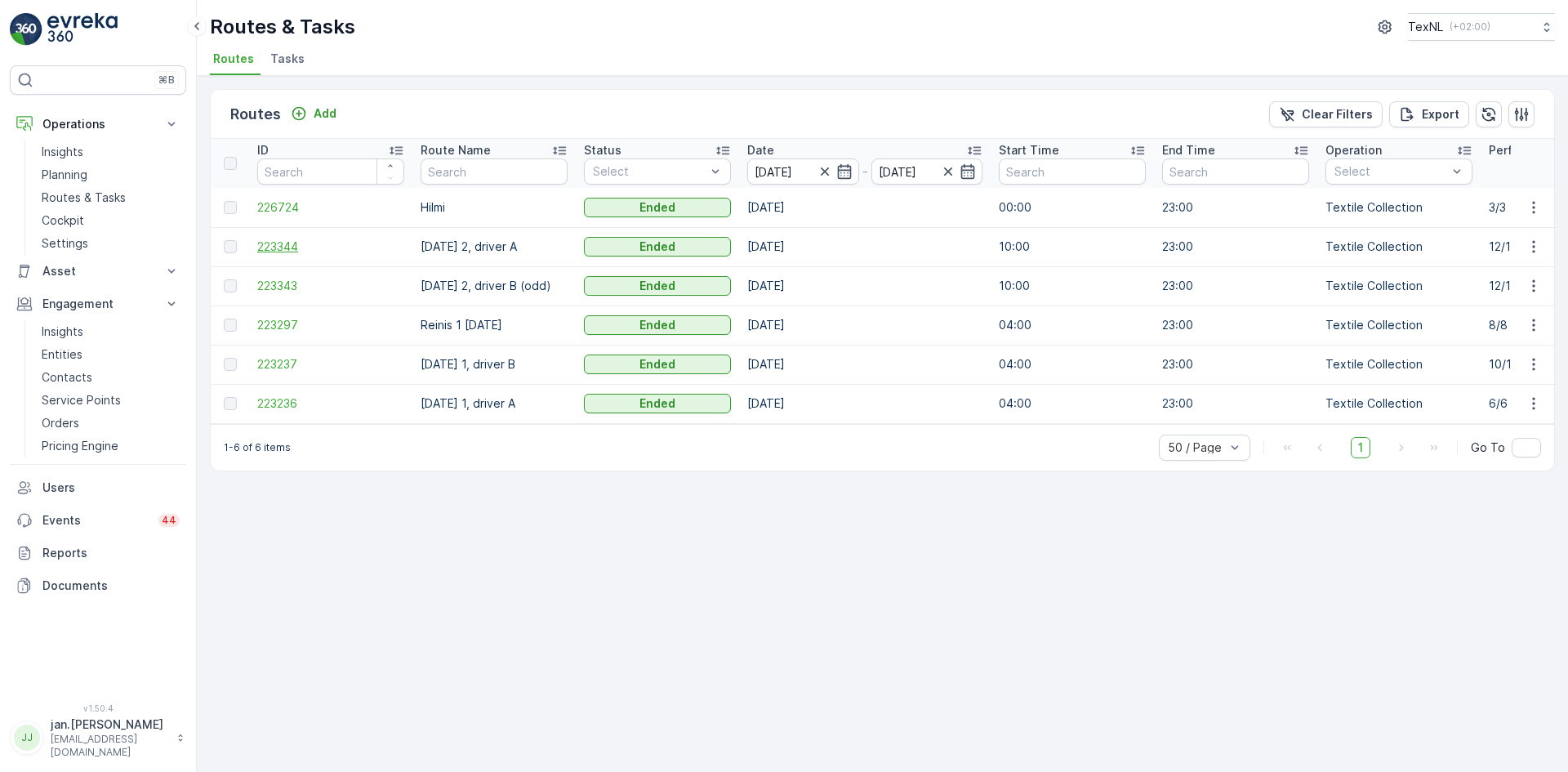
click at [286, 239] on span "223344" at bounding box center [330, 246] width 147 height 16
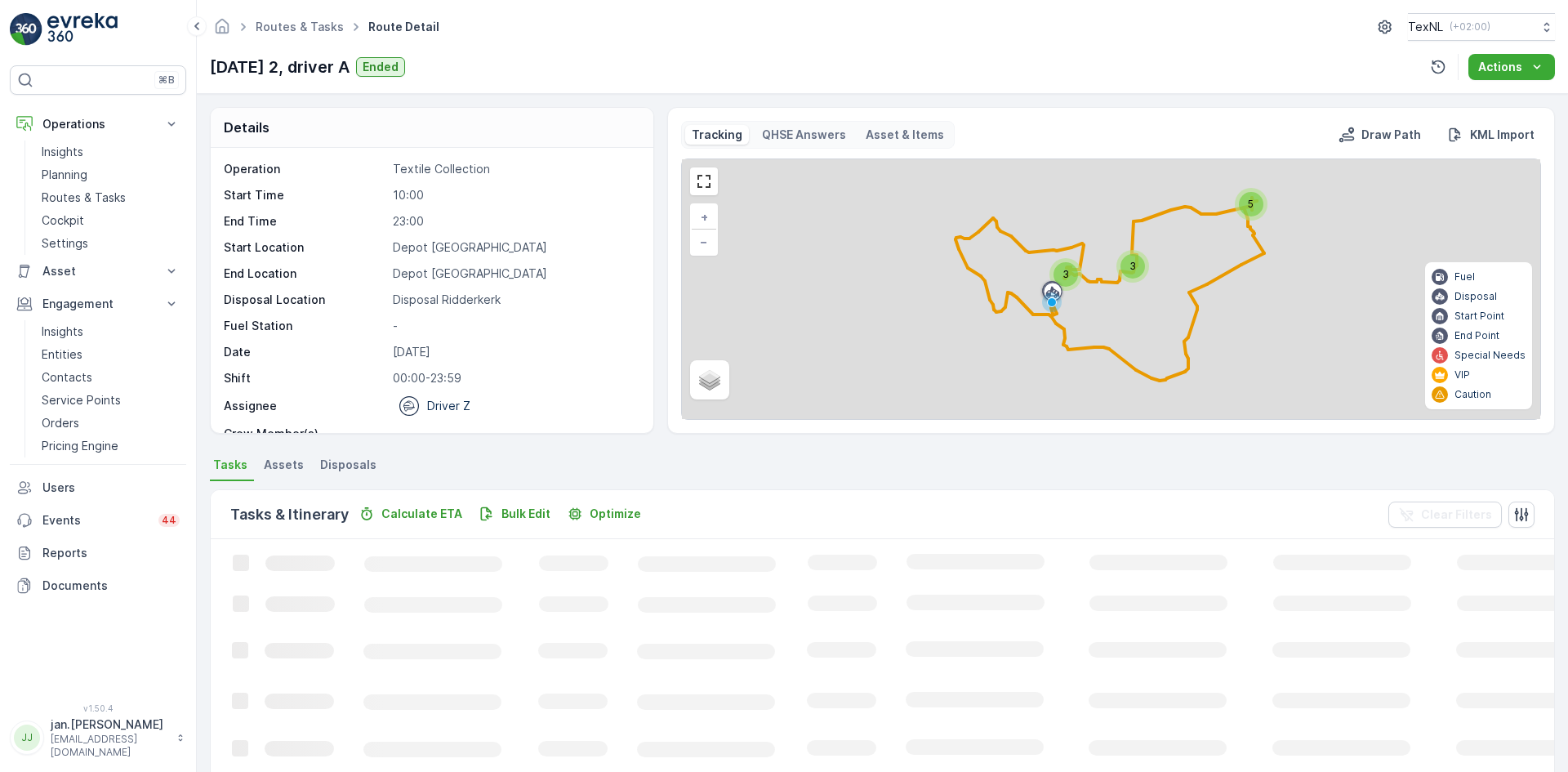
click at [351, 468] on span "Disposals" at bounding box center [348, 464] width 56 height 16
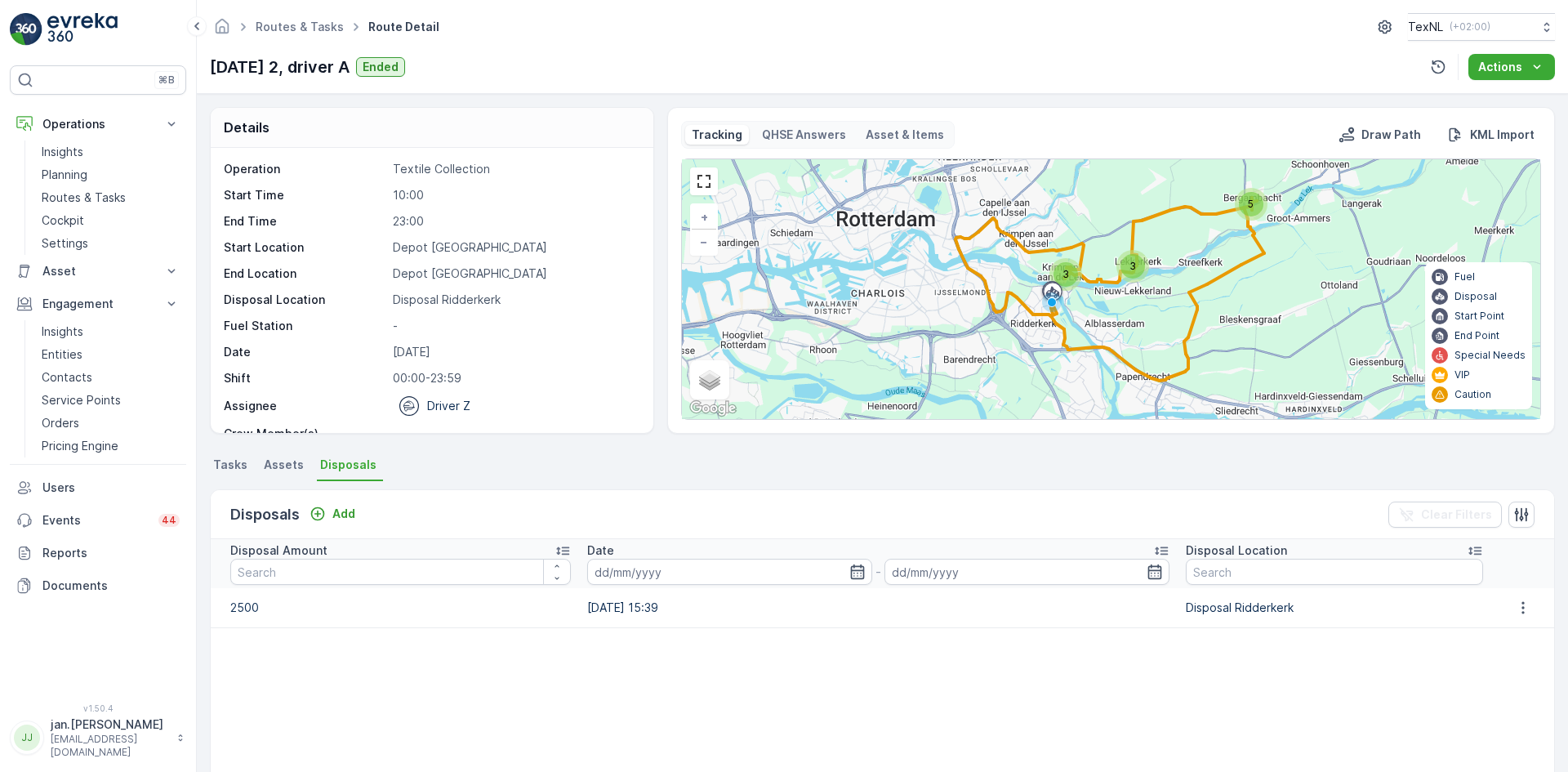
click at [223, 462] on span "Tasks" at bounding box center [230, 464] width 35 height 16
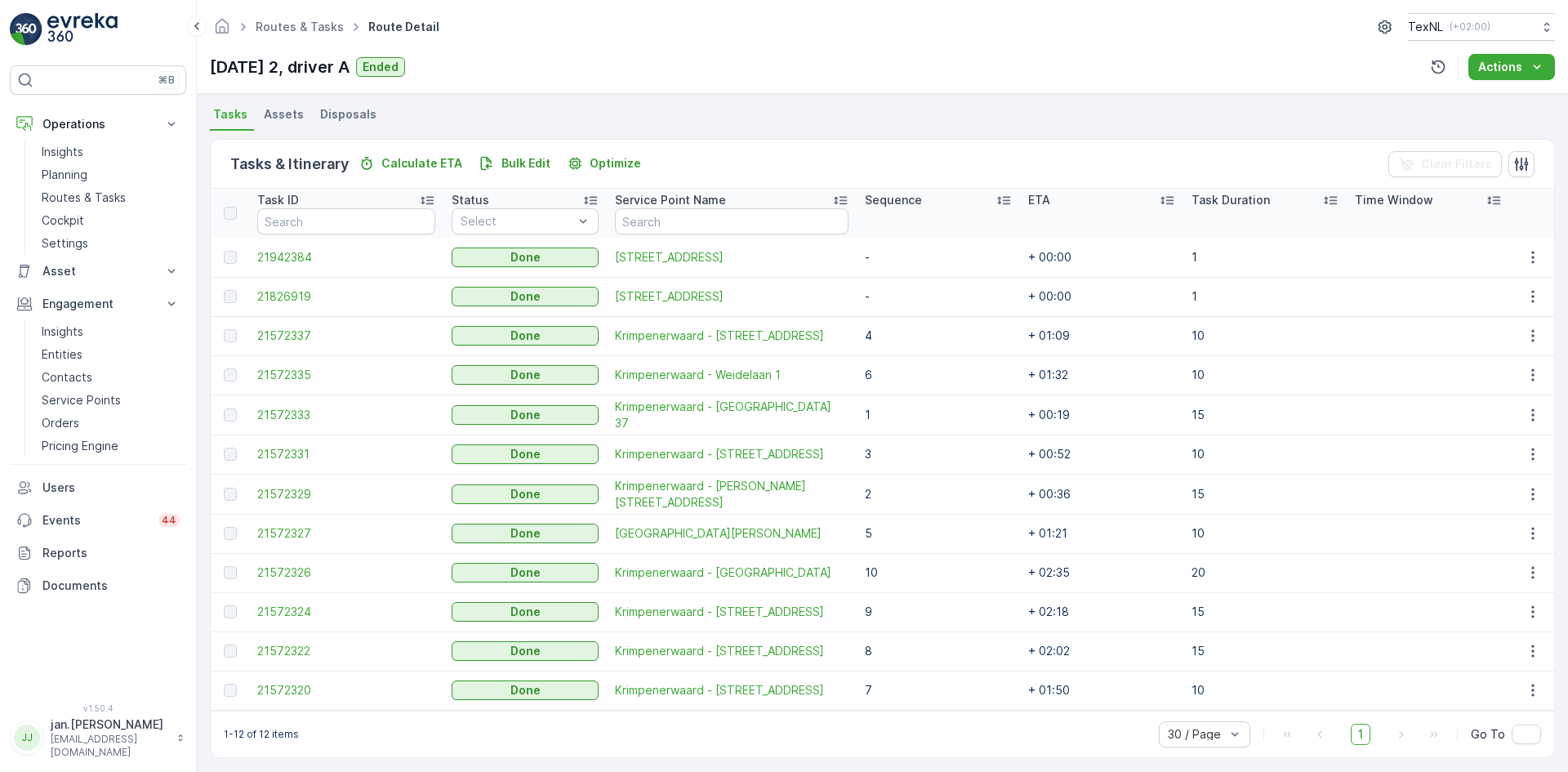
scroll to position [357, 0]
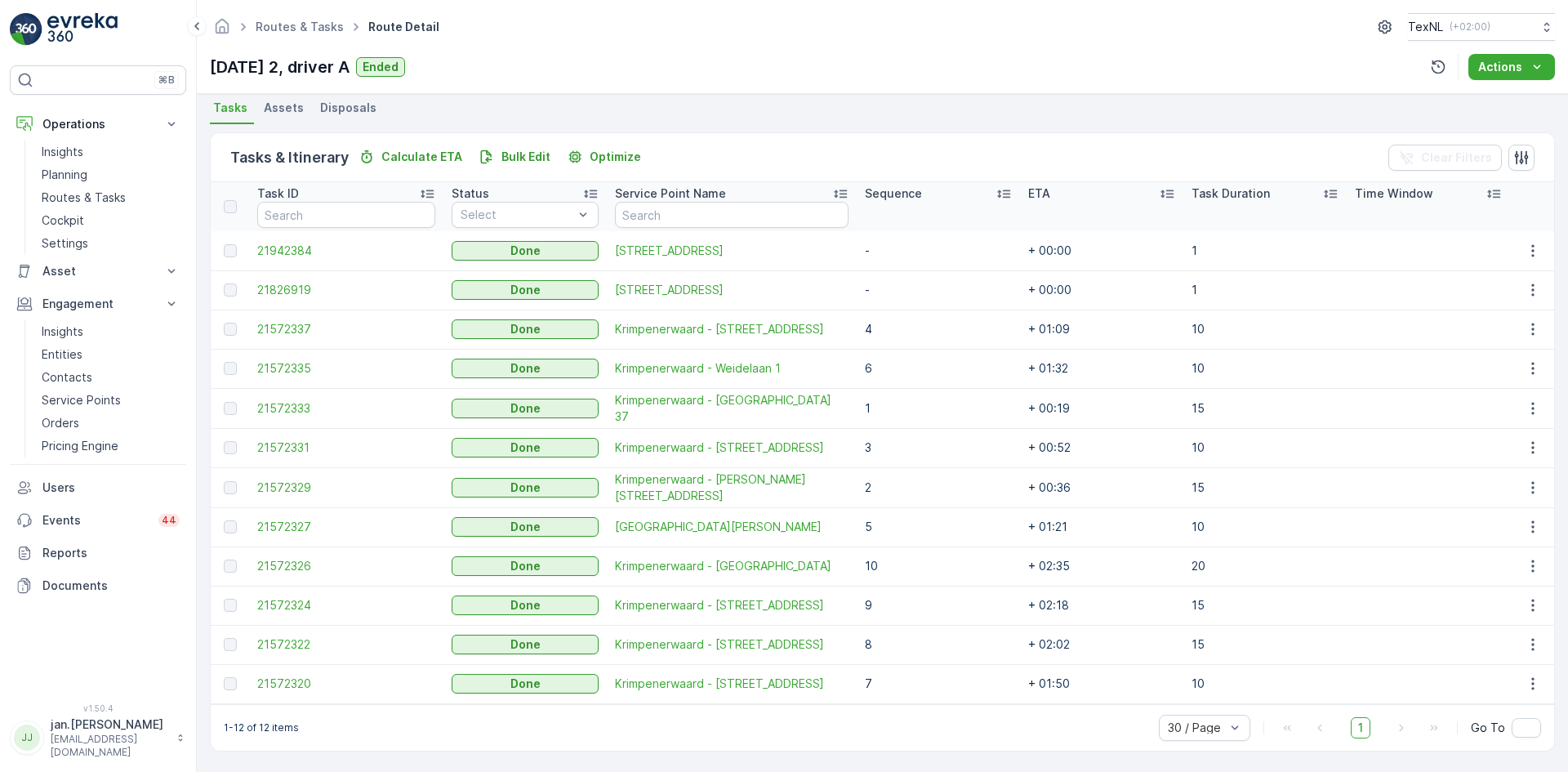
click at [352, 106] on span "Disposals" at bounding box center [348, 107] width 56 height 16
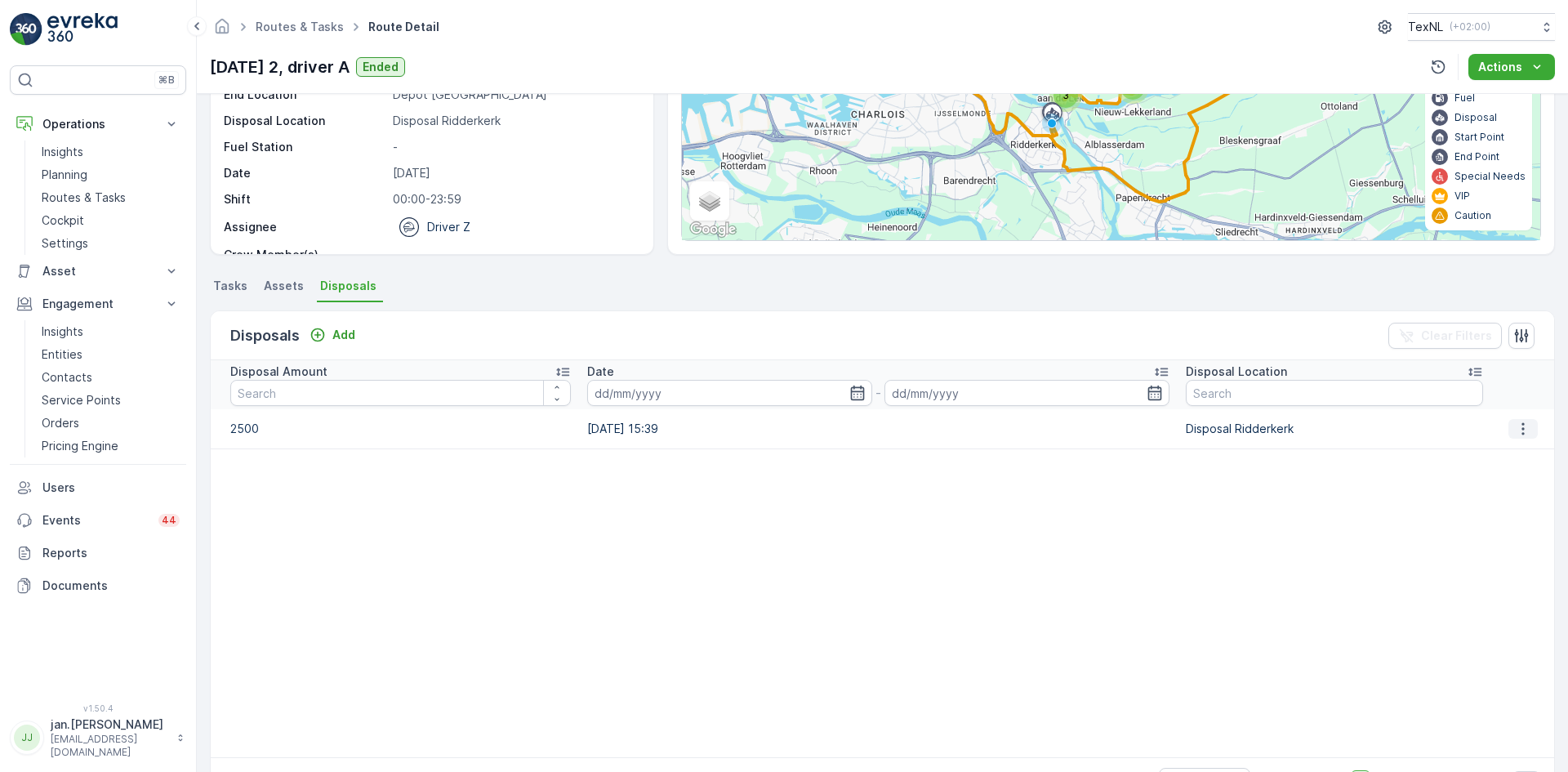
click at [1514, 437] on button "button" at bounding box center [1522, 428] width 30 height 19
click at [1494, 448] on span "Edit Disposal Amount" at bounding box center [1501, 453] width 115 height 16
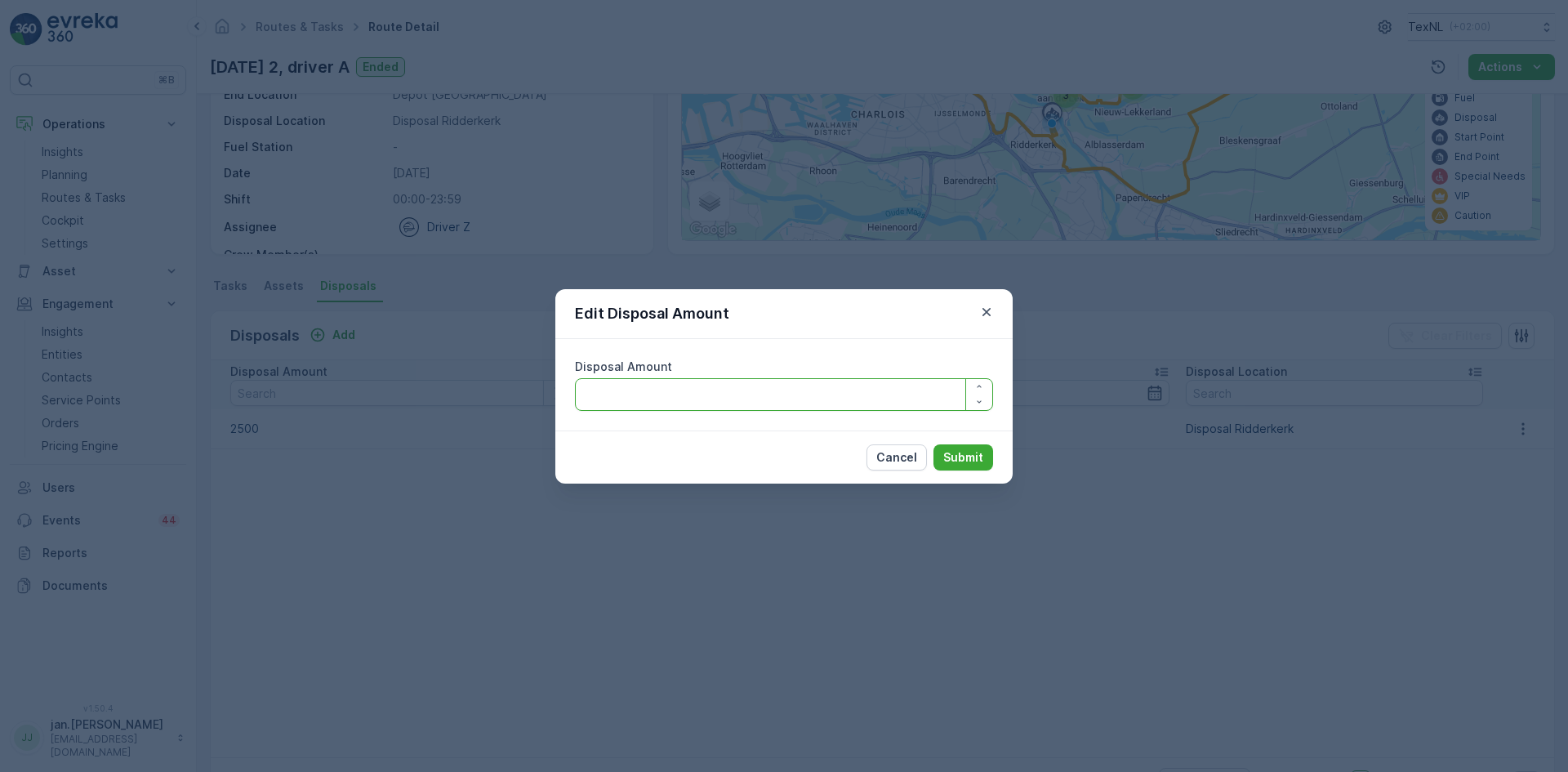
click at [672, 388] on Amount "Disposal Amount" at bounding box center [784, 394] width 418 height 33
type Amount "2380"
click at [955, 456] on p "Submit" at bounding box center [963, 457] width 40 height 16
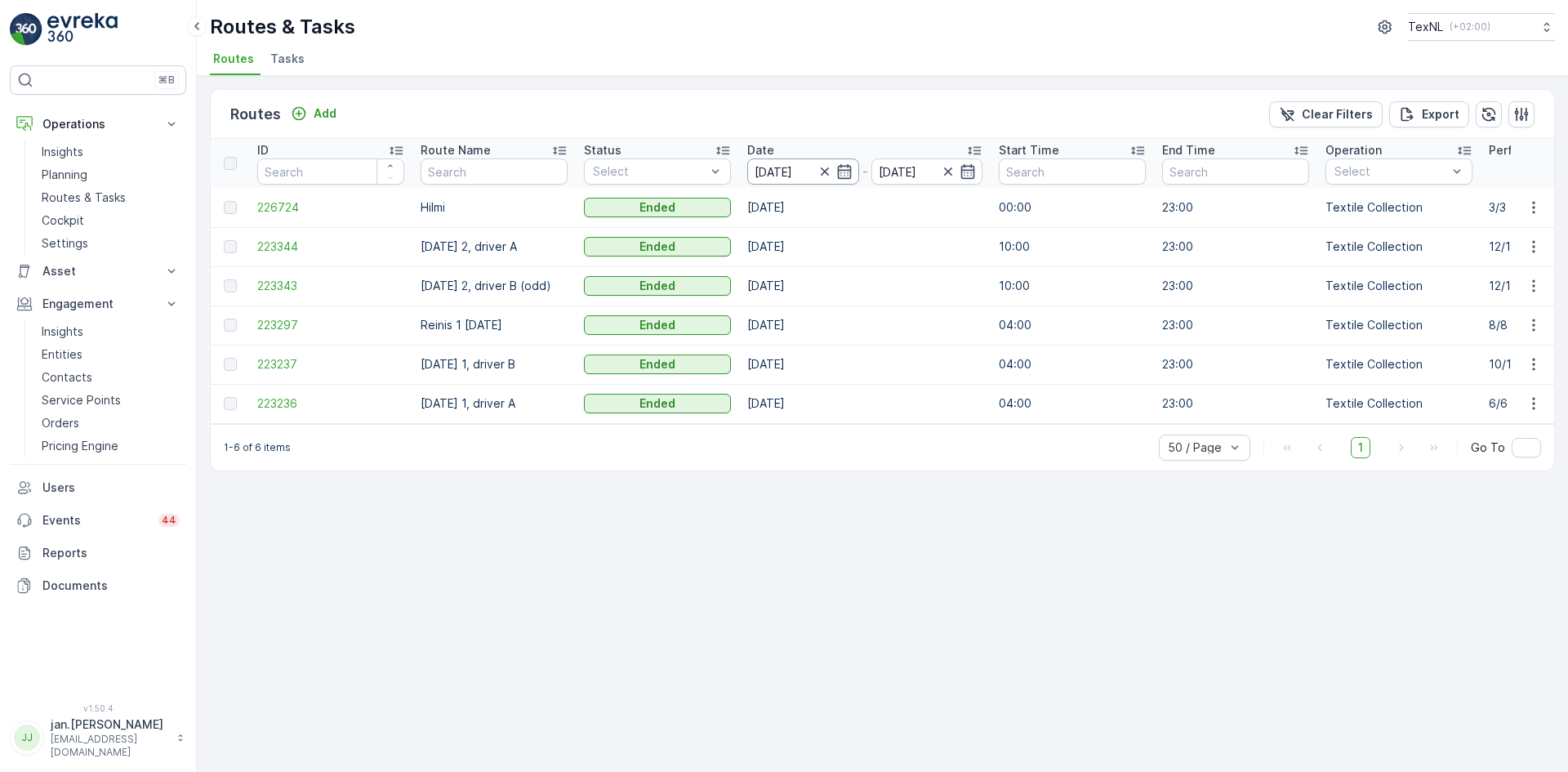
click at [775, 175] on input "[DATE]" at bounding box center [803, 171] width 112 height 26
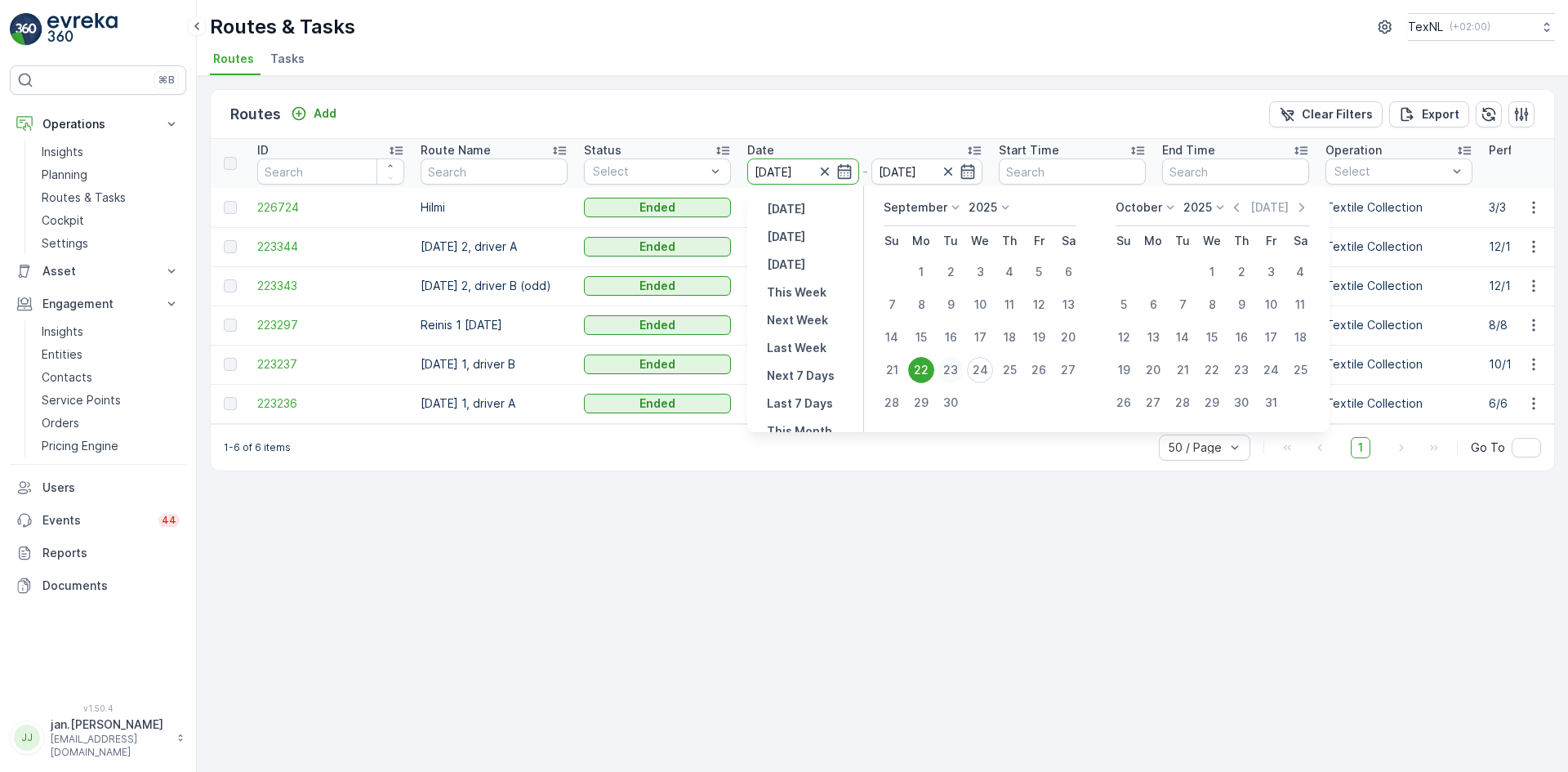
click at [951, 370] on div "23" at bounding box center [950, 369] width 26 height 26
type input "[DATE]"
click at [951, 370] on div "23" at bounding box center [950, 369] width 26 height 26
type input "[DATE]"
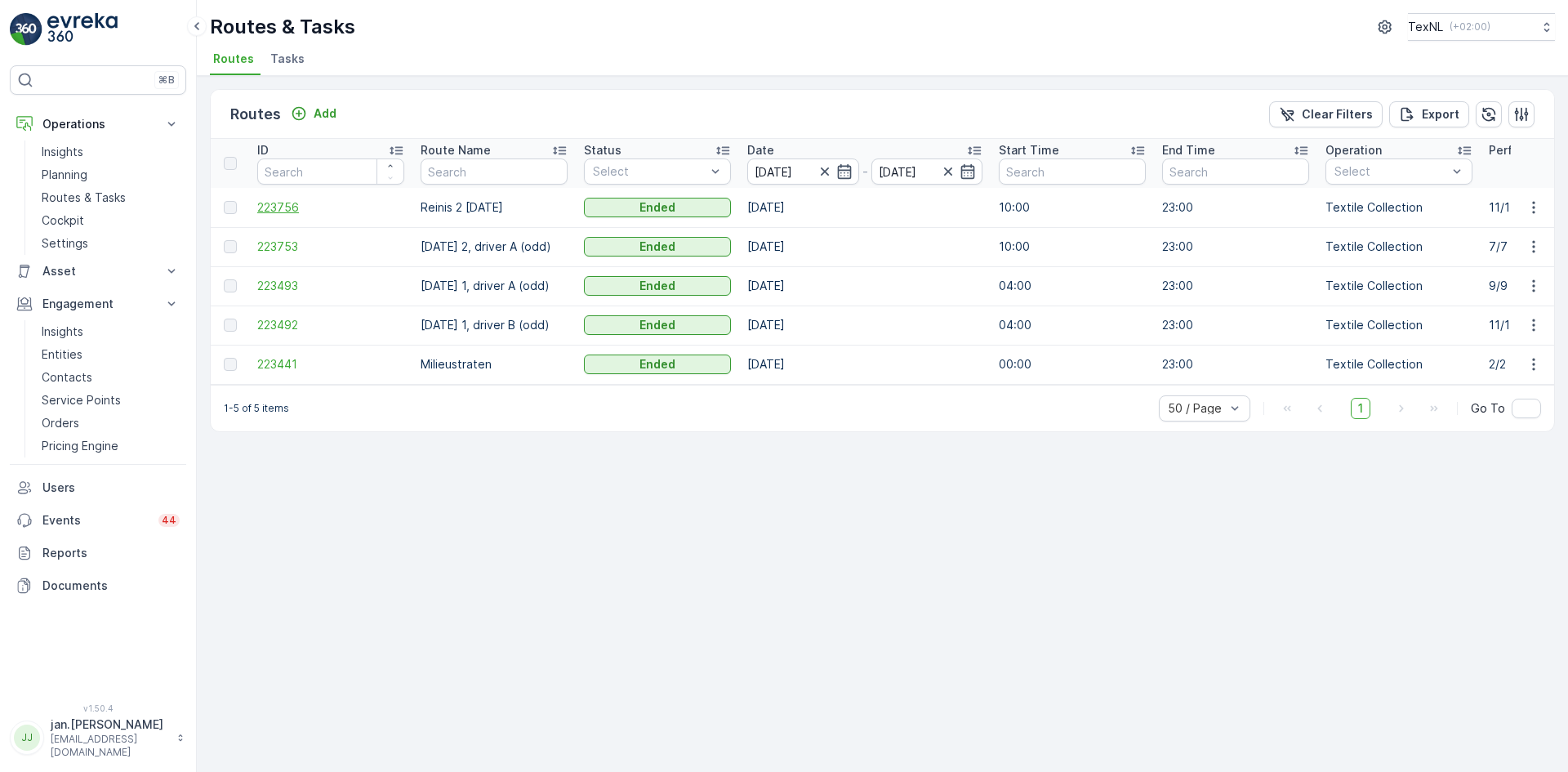
click at [290, 210] on span "223756" at bounding box center [330, 206] width 147 height 16
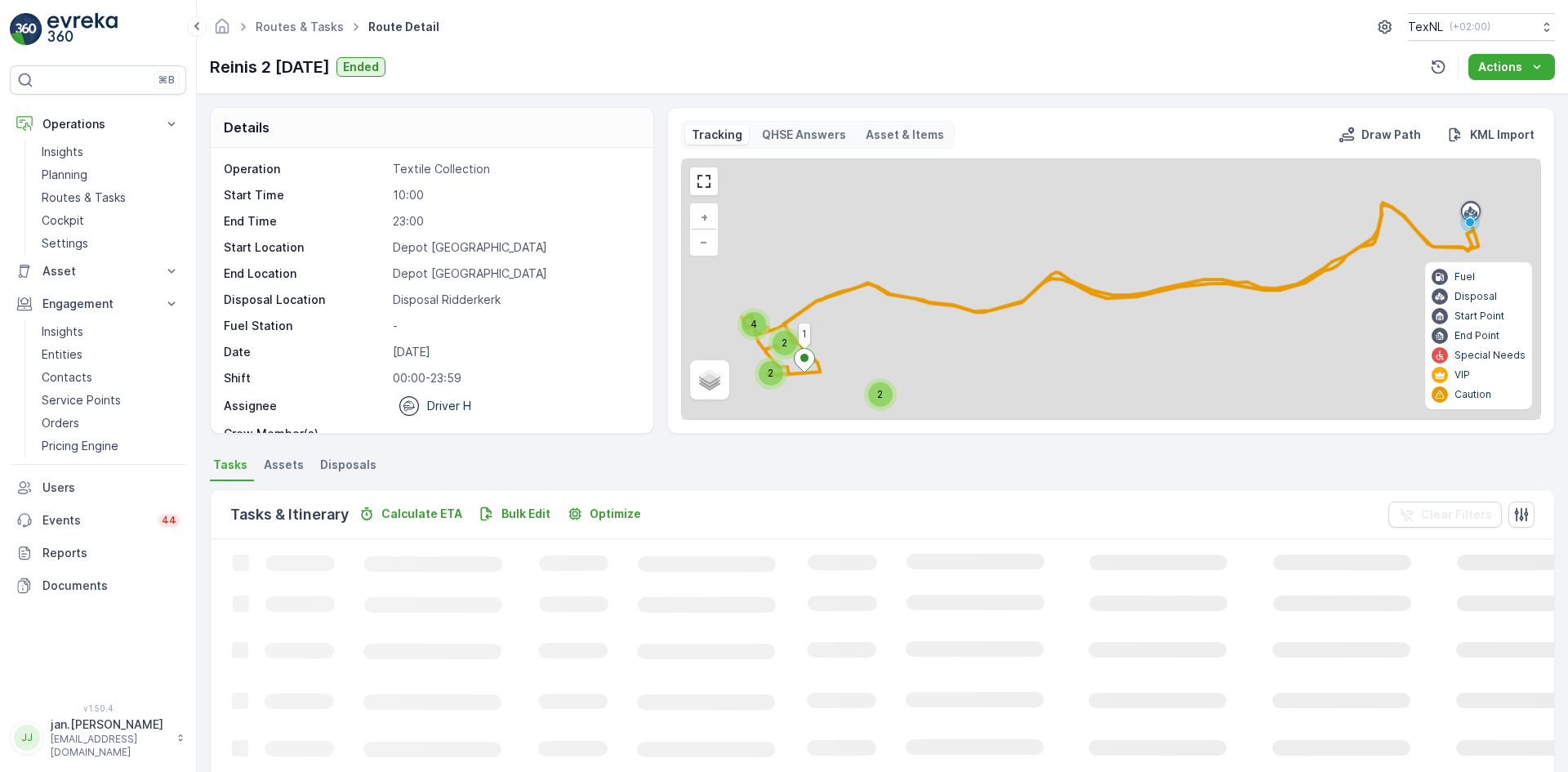
click at [360, 464] on span "Disposals" at bounding box center [348, 464] width 56 height 16
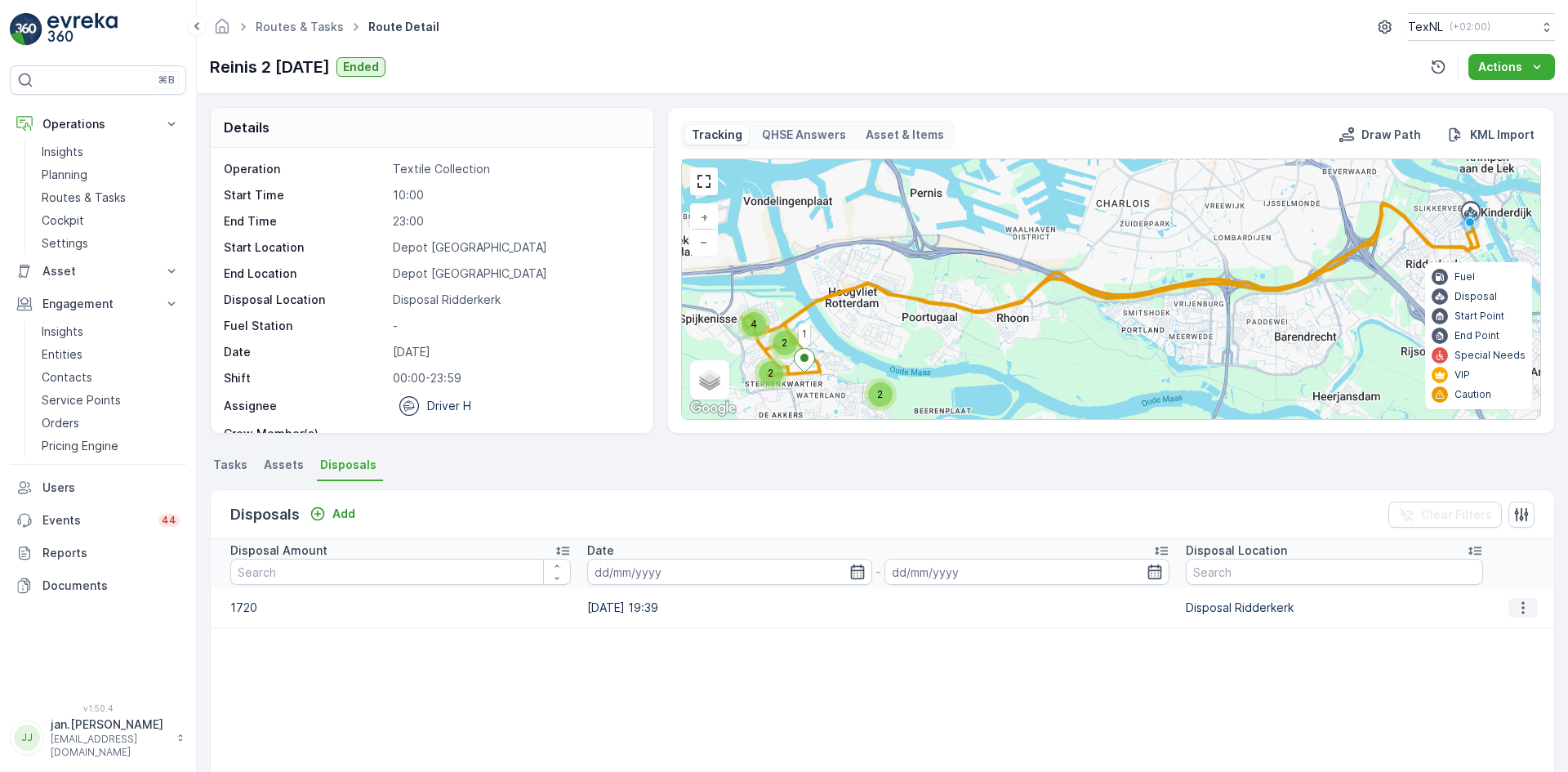
click at [1524, 609] on icon "button" at bounding box center [1522, 607] width 16 height 16
click at [1498, 630] on span "Edit Disposal Amount" at bounding box center [1501, 631] width 115 height 16
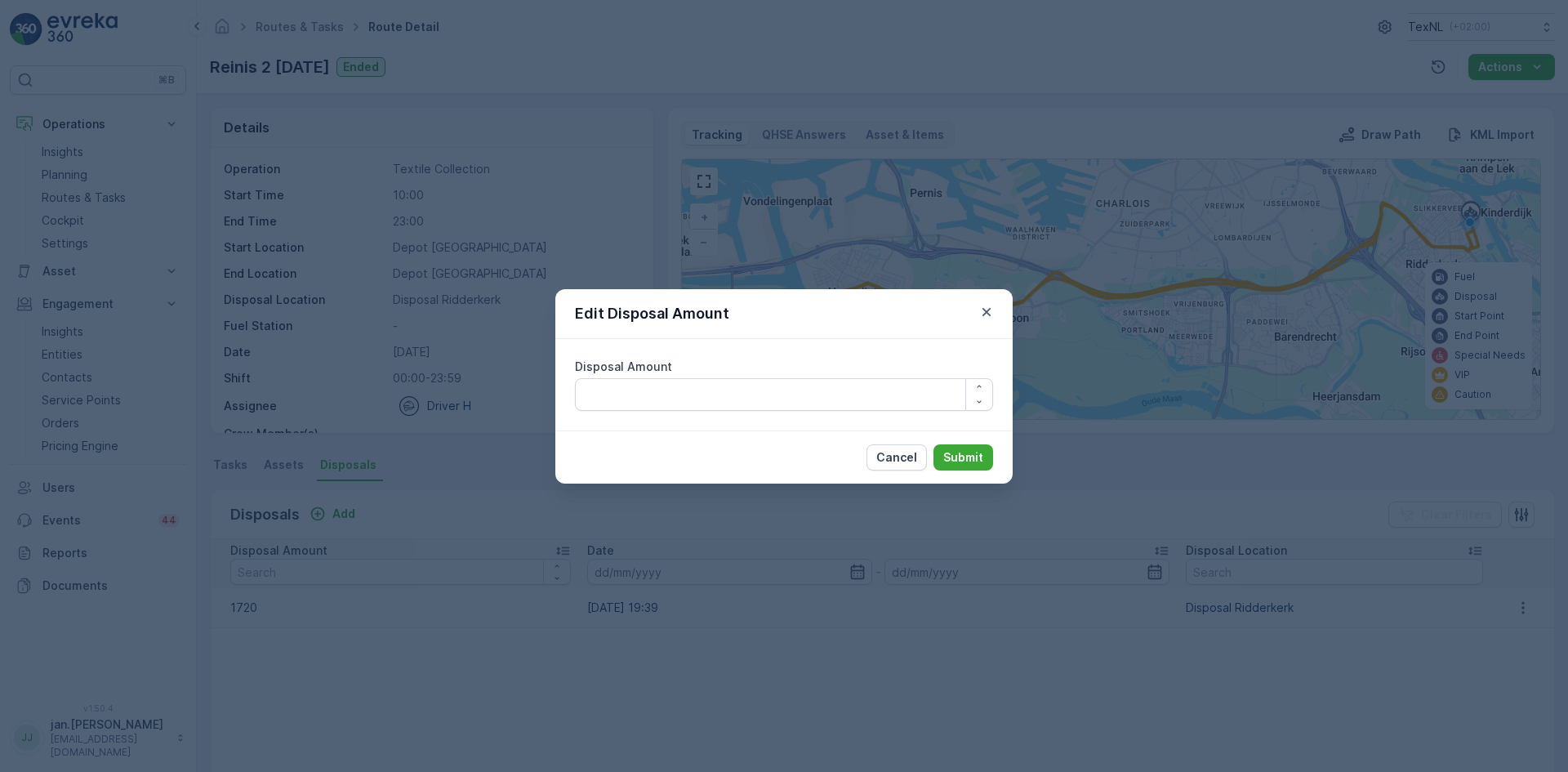
click at [890, 410] on div "Disposal Amount" at bounding box center [784, 384] width 458 height 92
type Amount "1520"
click at [953, 458] on p "Submit" at bounding box center [963, 457] width 40 height 16
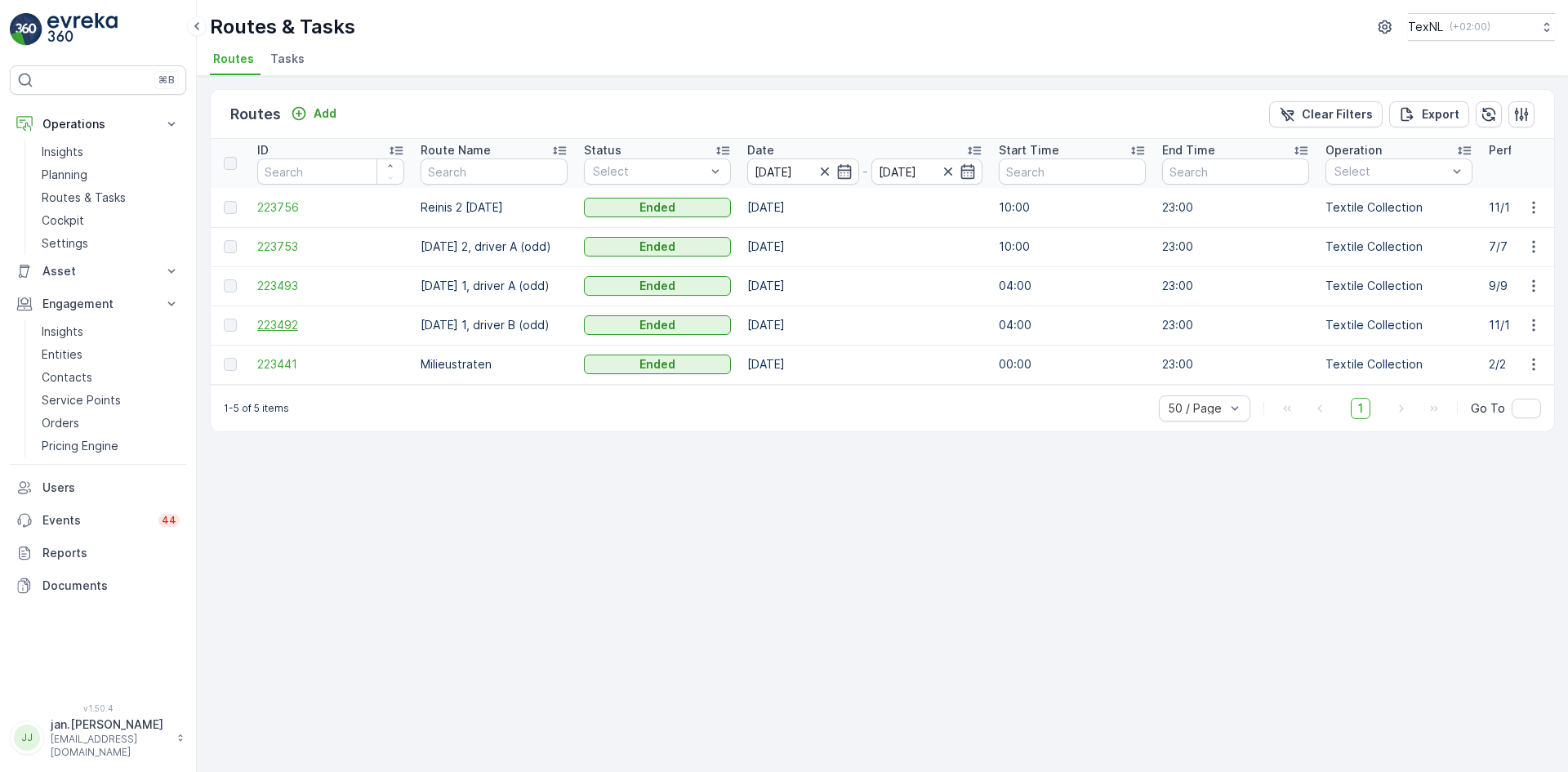
click at [286, 330] on span "223492" at bounding box center [330, 324] width 147 height 16
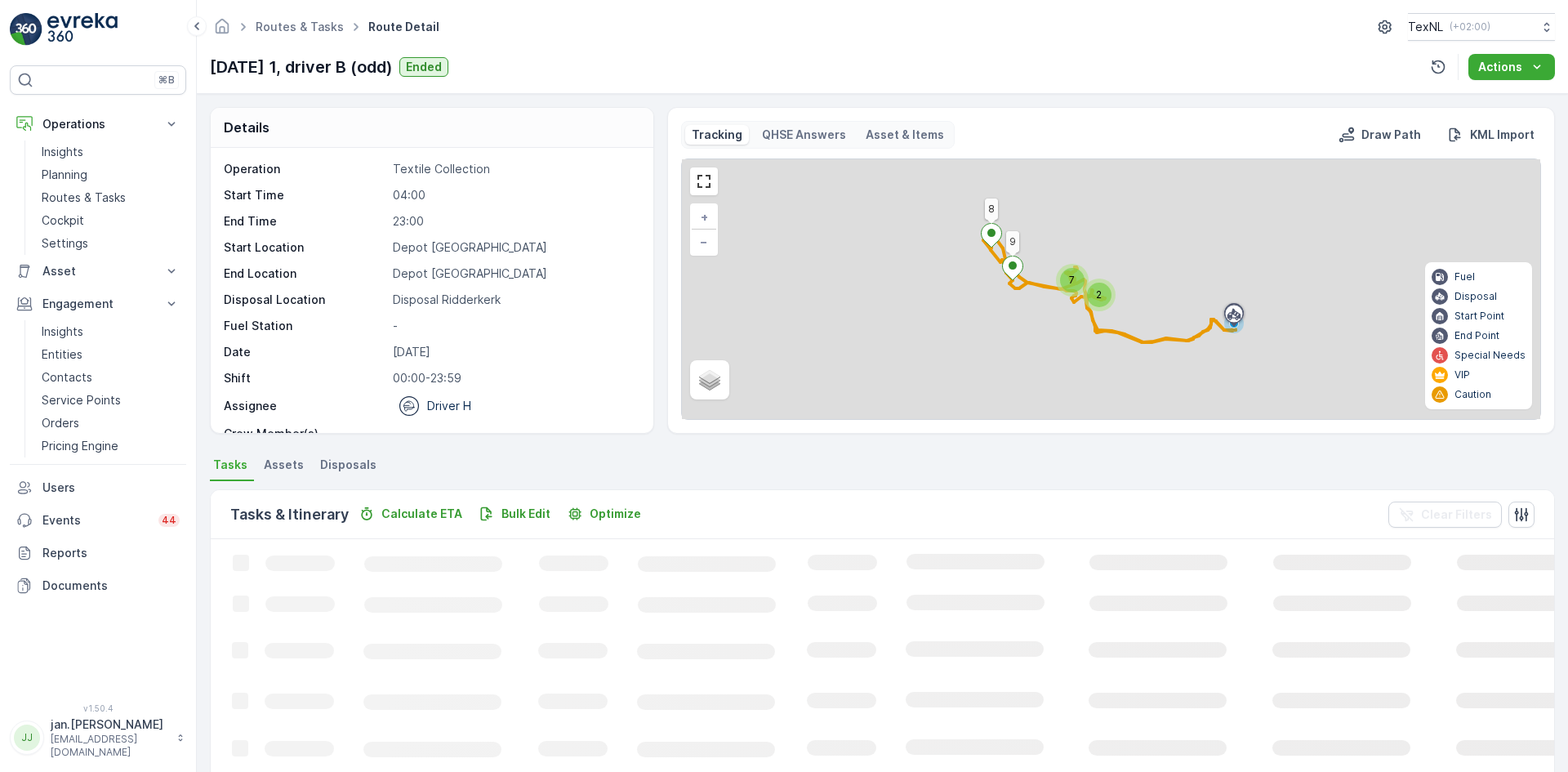
click at [352, 463] on span "Disposals" at bounding box center [348, 464] width 56 height 16
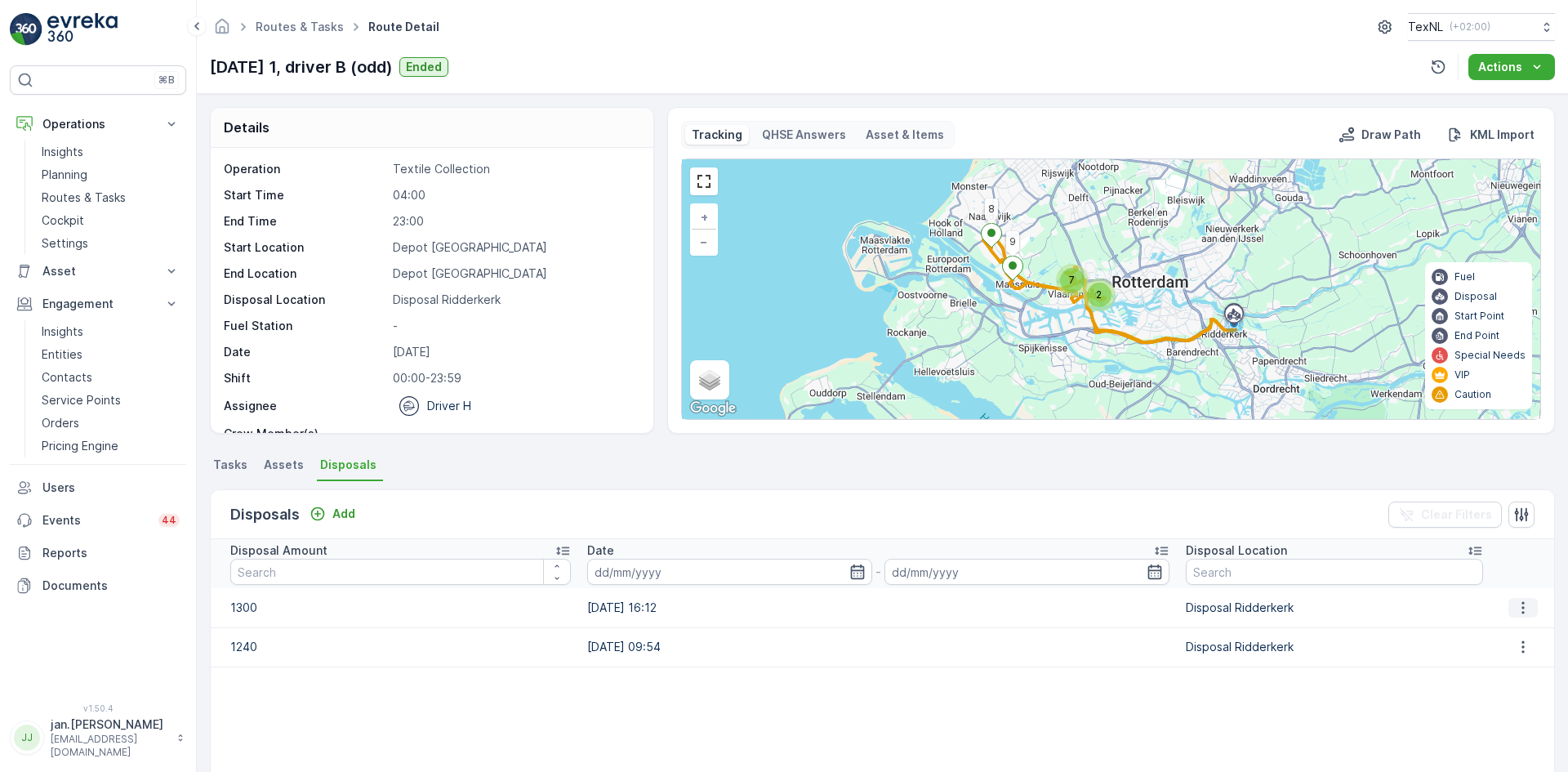
click at [1518, 603] on icon "button" at bounding box center [1522, 607] width 16 height 16
click at [1492, 635] on span "Edit Disposal Amount" at bounding box center [1501, 631] width 115 height 16
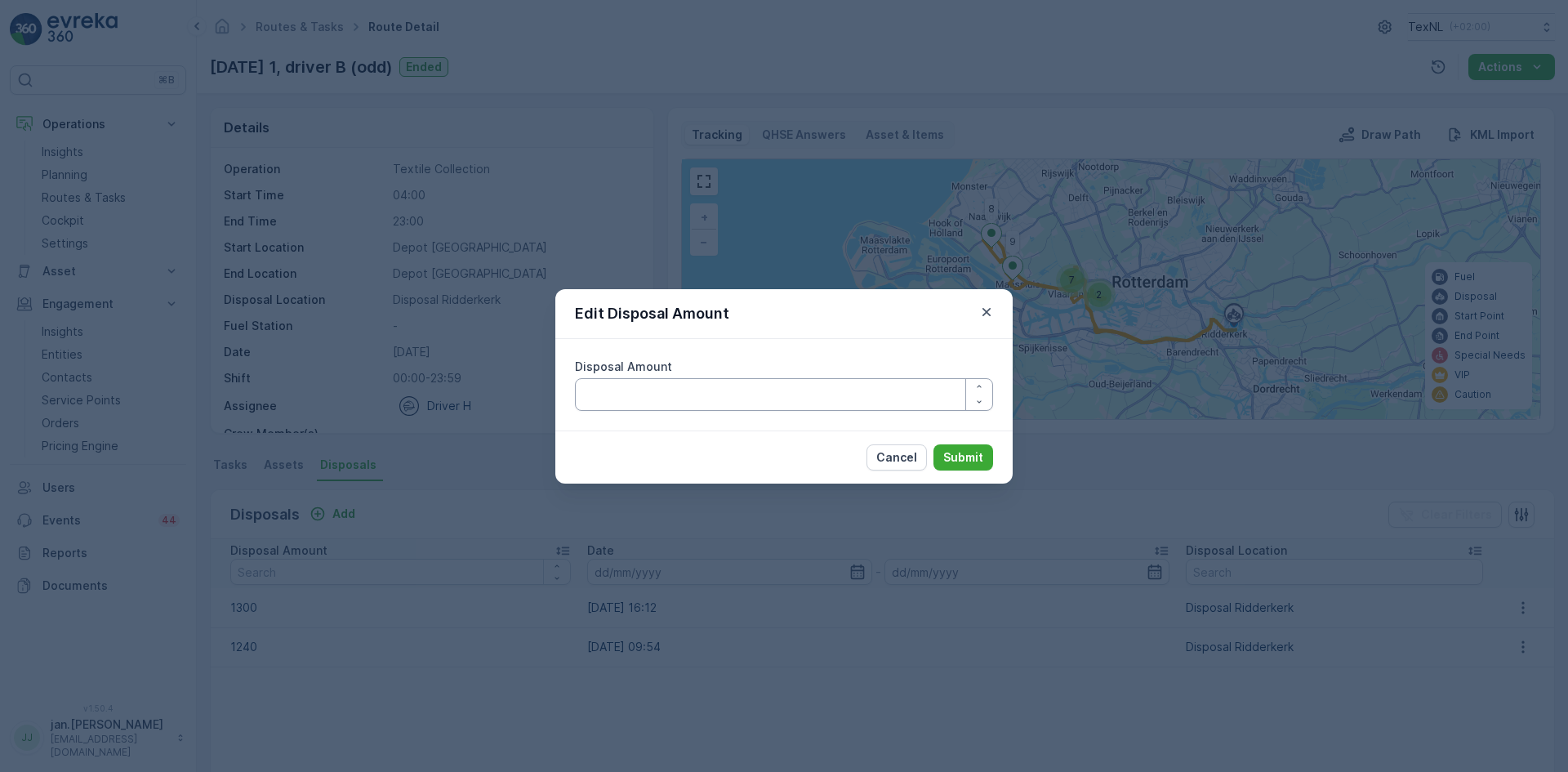
click at [852, 394] on Amount "Disposal Amount" at bounding box center [784, 394] width 418 height 33
type Amount "1200"
click at [955, 457] on p "Submit" at bounding box center [963, 457] width 40 height 16
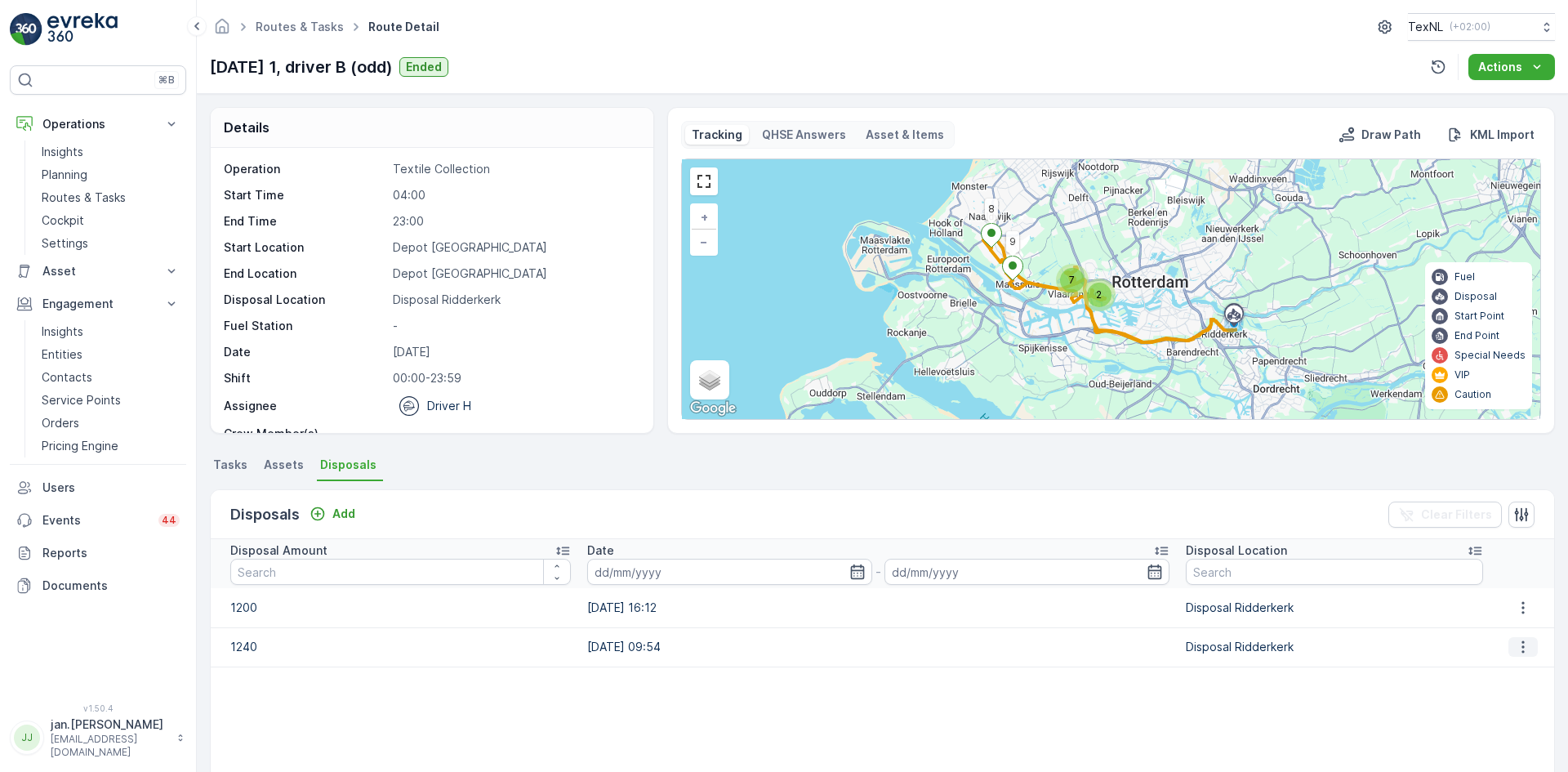
click at [1508, 646] on button "button" at bounding box center [1522, 646] width 30 height 19
click at [1488, 673] on span "Edit Disposal Amount" at bounding box center [1501, 671] width 115 height 16
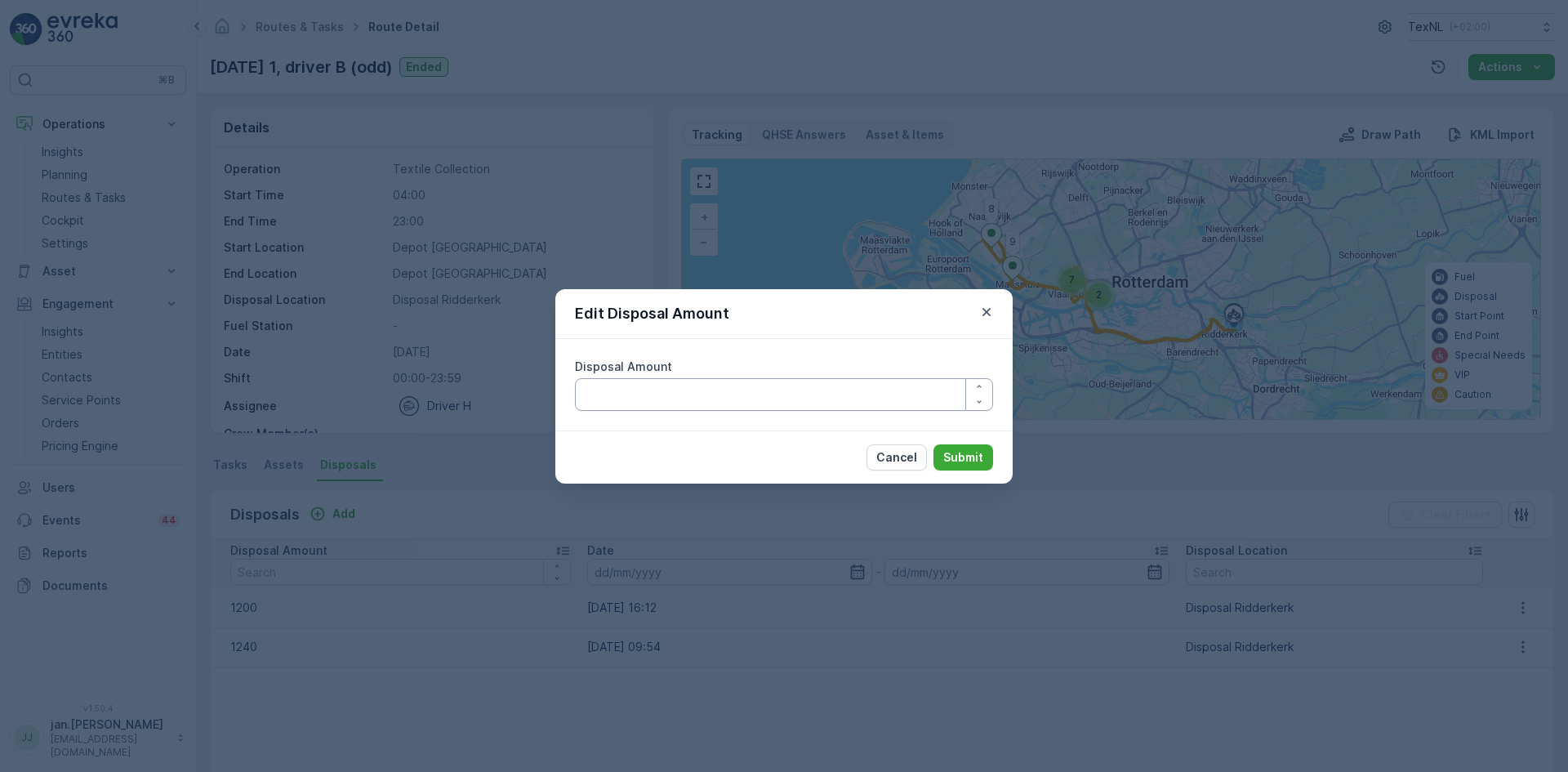
click at [846, 394] on Amount "Disposal Amount" at bounding box center [784, 394] width 418 height 33
type Amount "1140"
click at [959, 451] on p "Submit" at bounding box center [963, 457] width 40 height 16
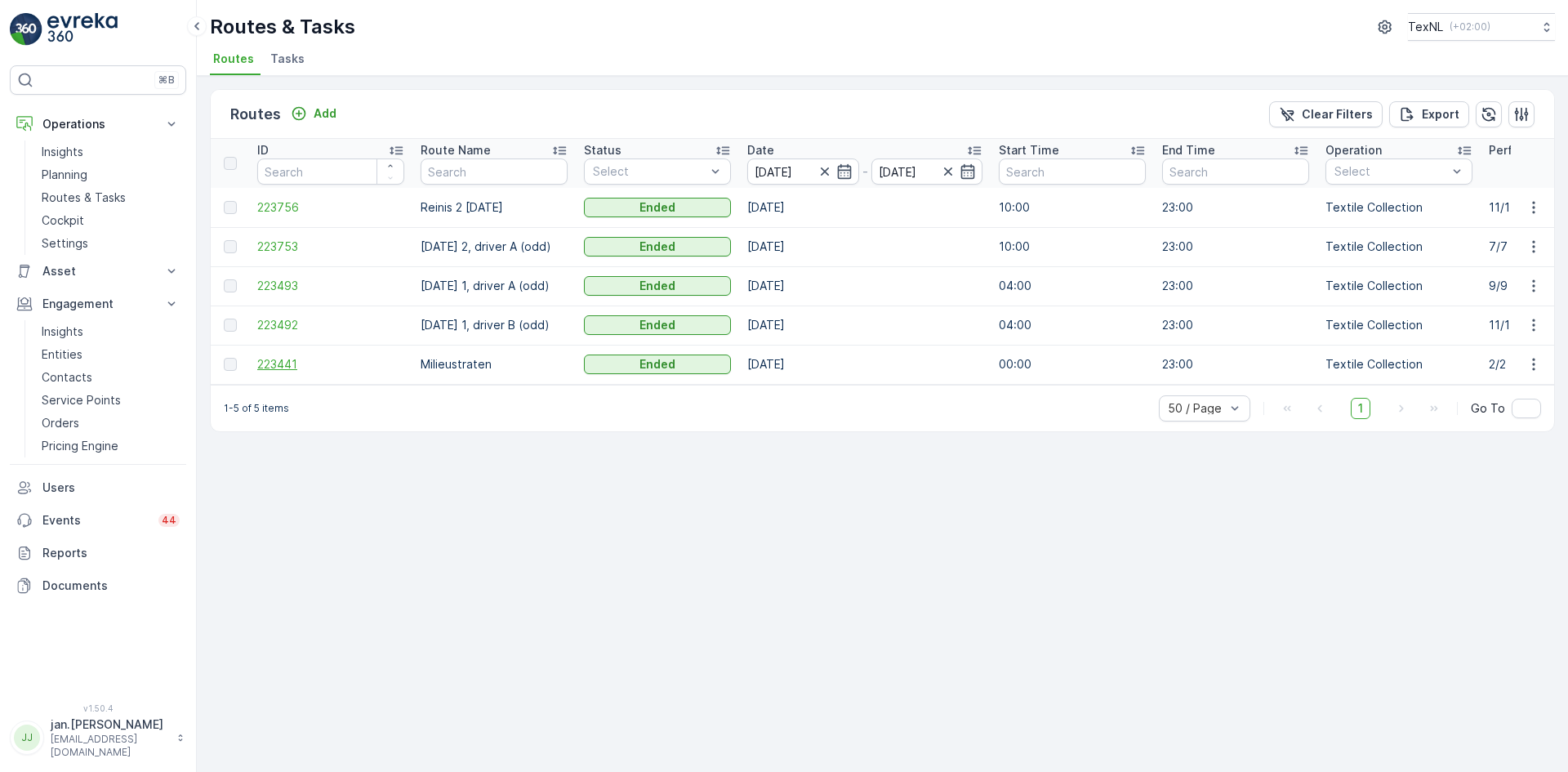
click at [277, 371] on span "223441" at bounding box center [330, 363] width 147 height 16
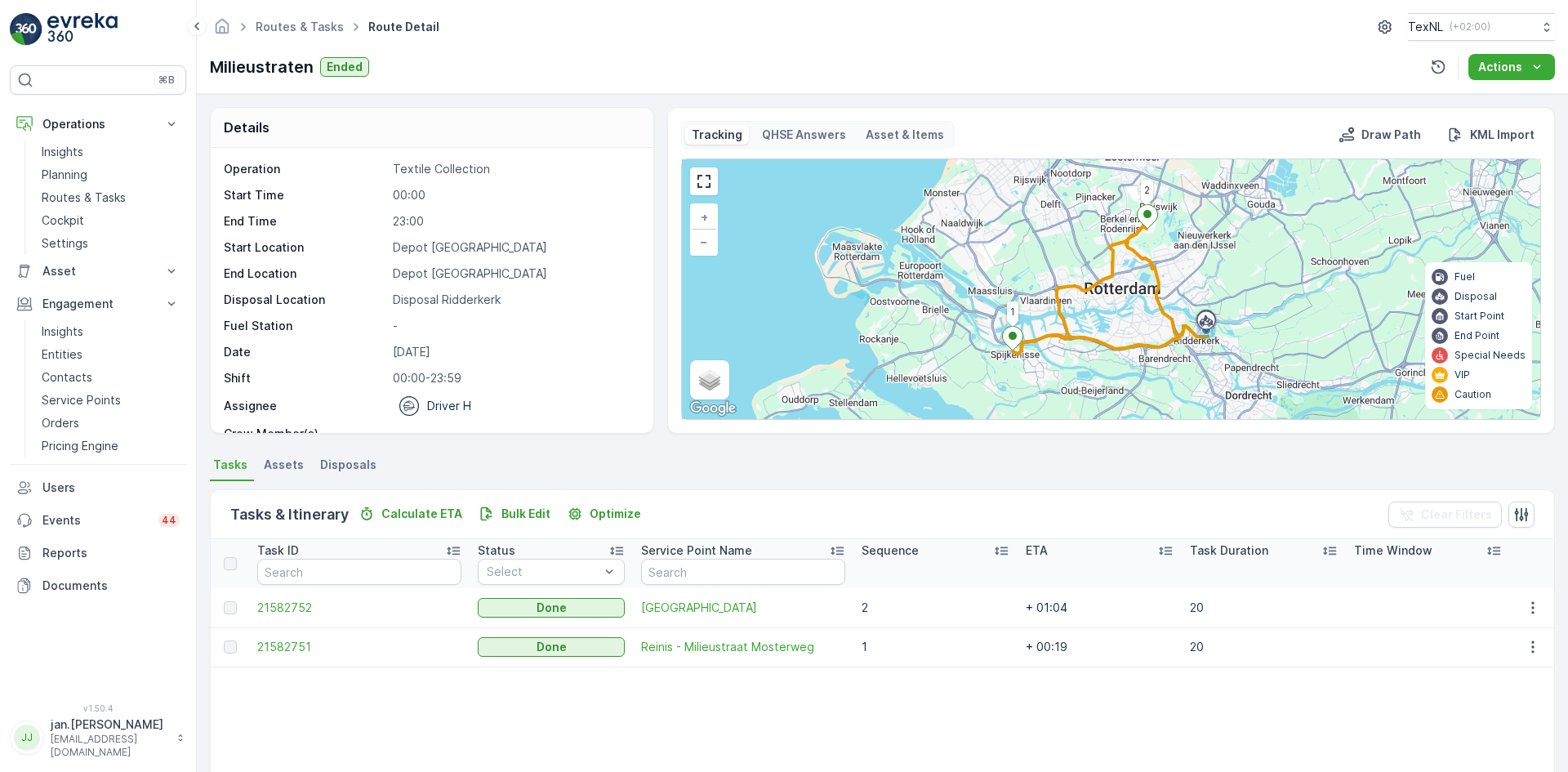
click at [361, 461] on span "Disposals" at bounding box center [348, 464] width 56 height 16
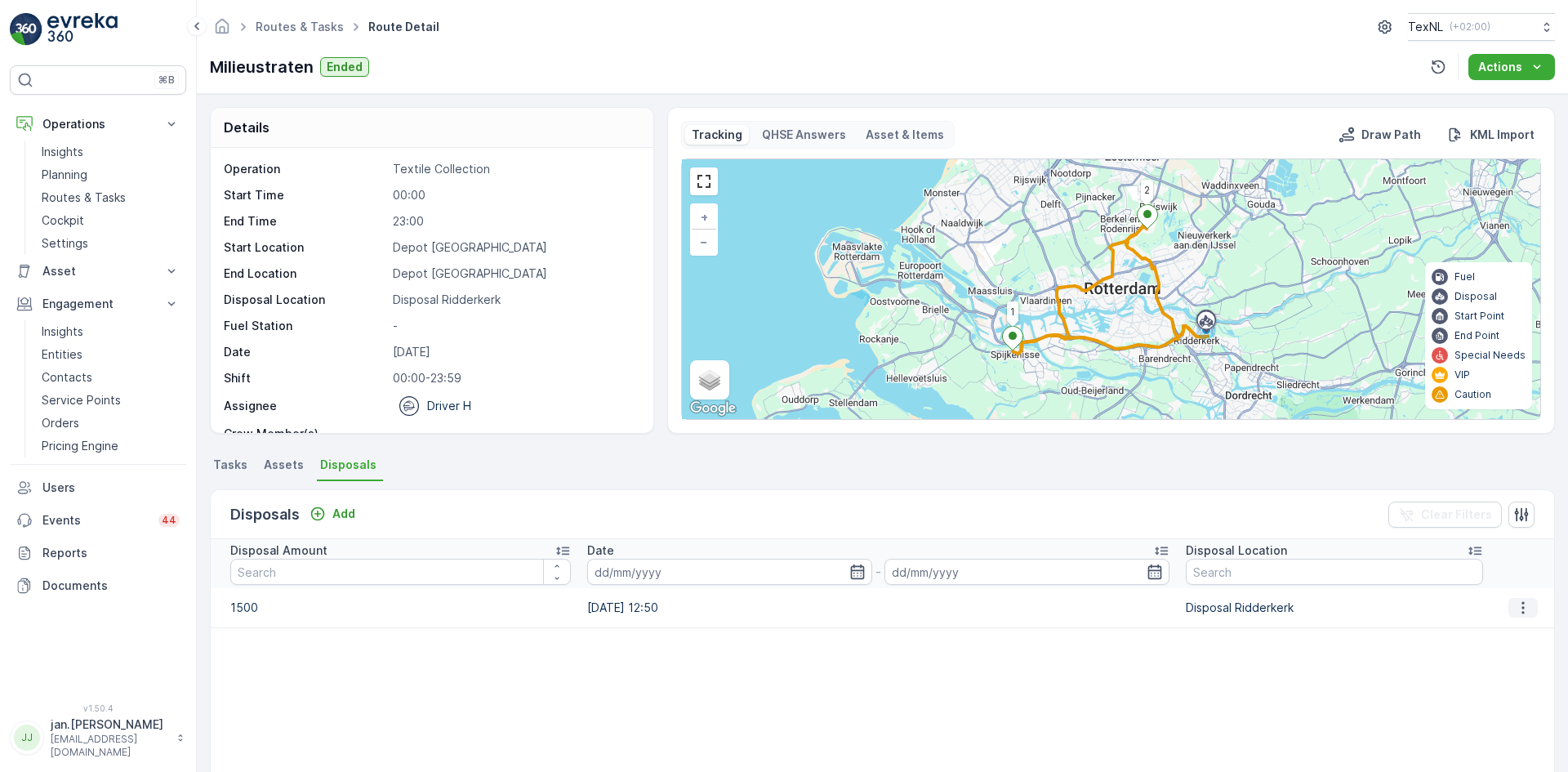
click at [1515, 607] on icon "button" at bounding box center [1522, 607] width 16 height 16
click at [1468, 629] on span "Edit Disposal Amount" at bounding box center [1501, 631] width 115 height 16
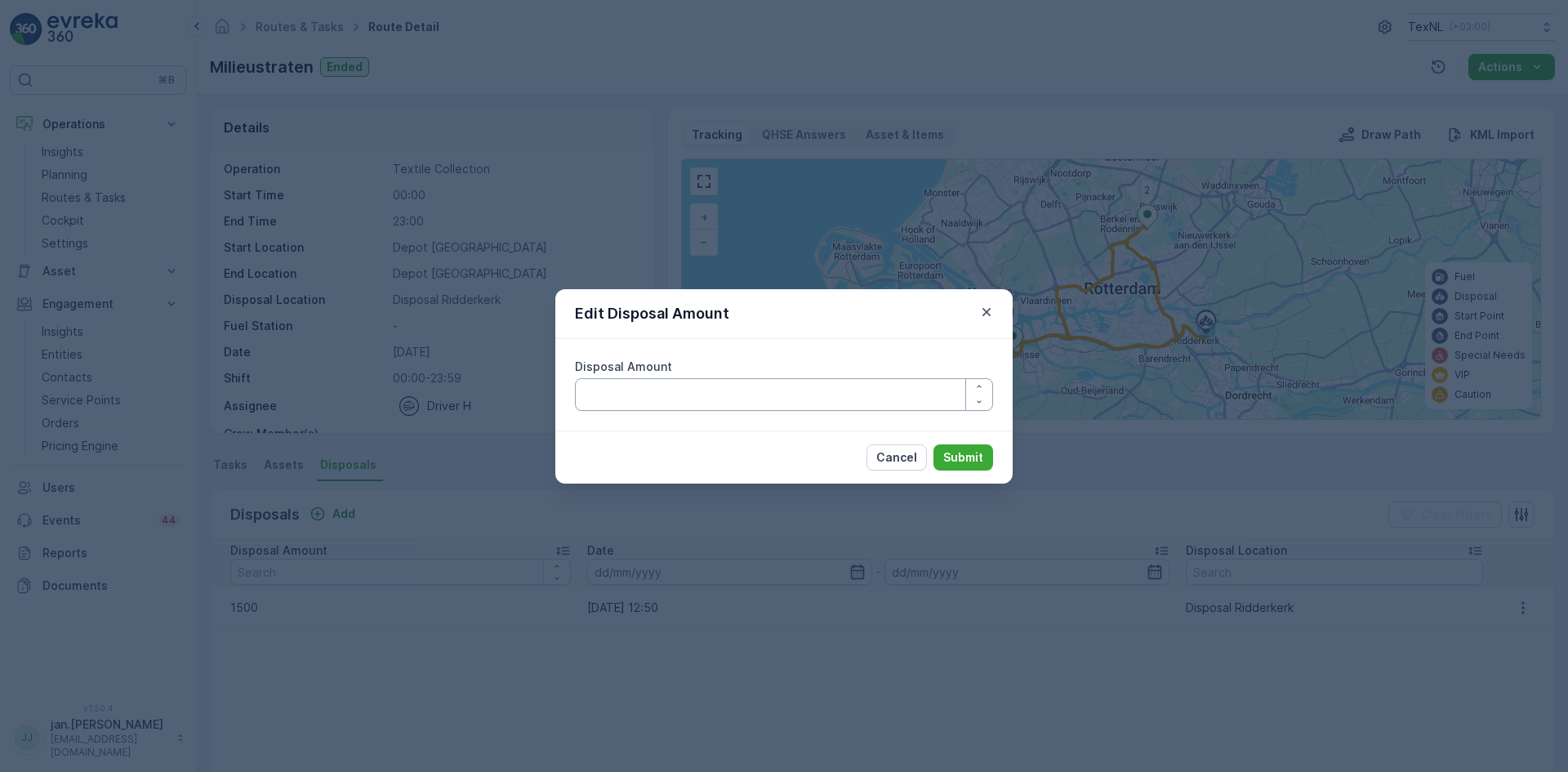
click at [803, 403] on Amount "Disposal Amount" at bounding box center [784, 394] width 418 height 33
type Amount "1300"
click at [954, 454] on p "Submit" at bounding box center [963, 457] width 40 height 16
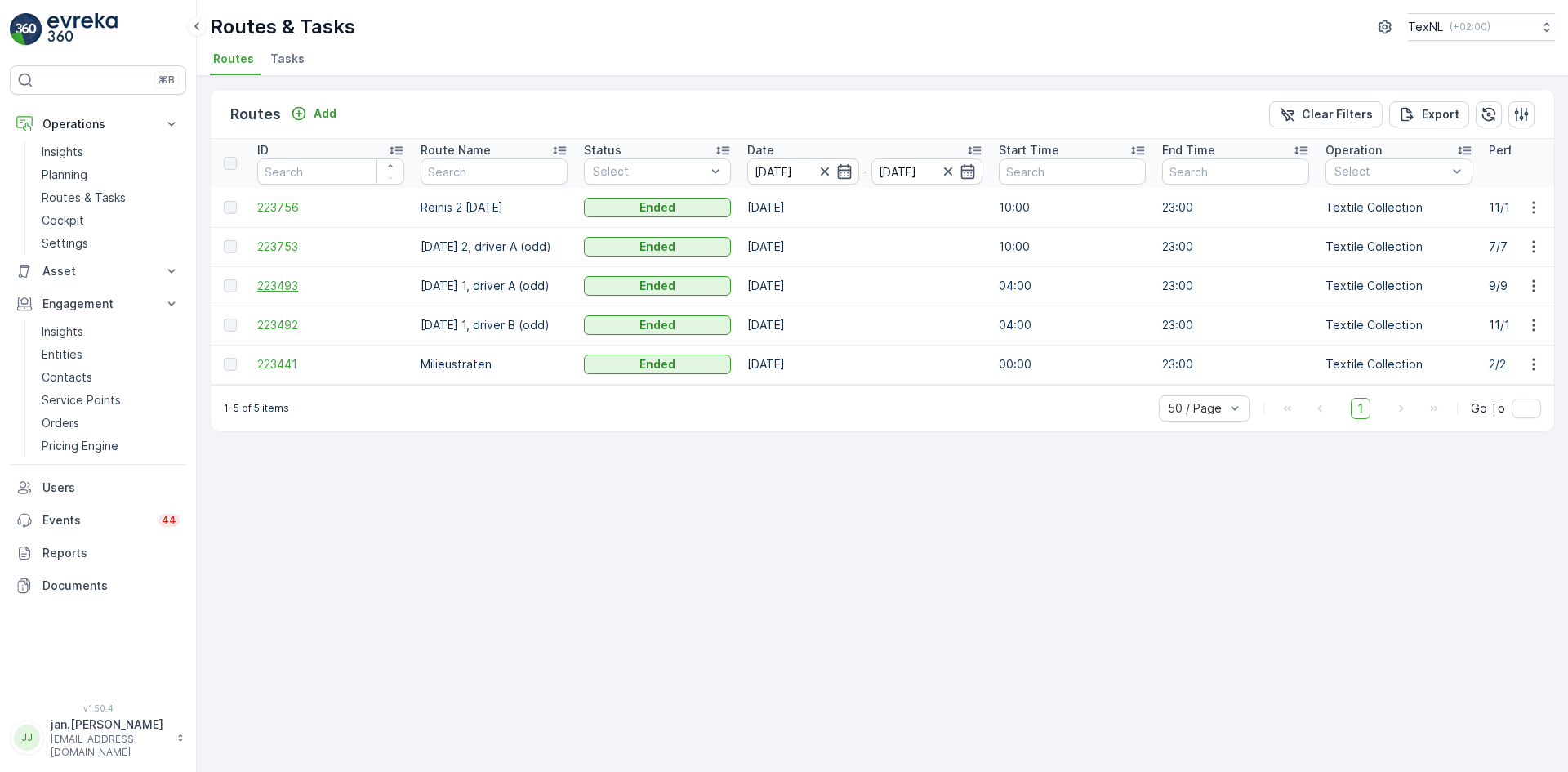
click at [293, 287] on span "223493" at bounding box center [330, 285] width 147 height 16
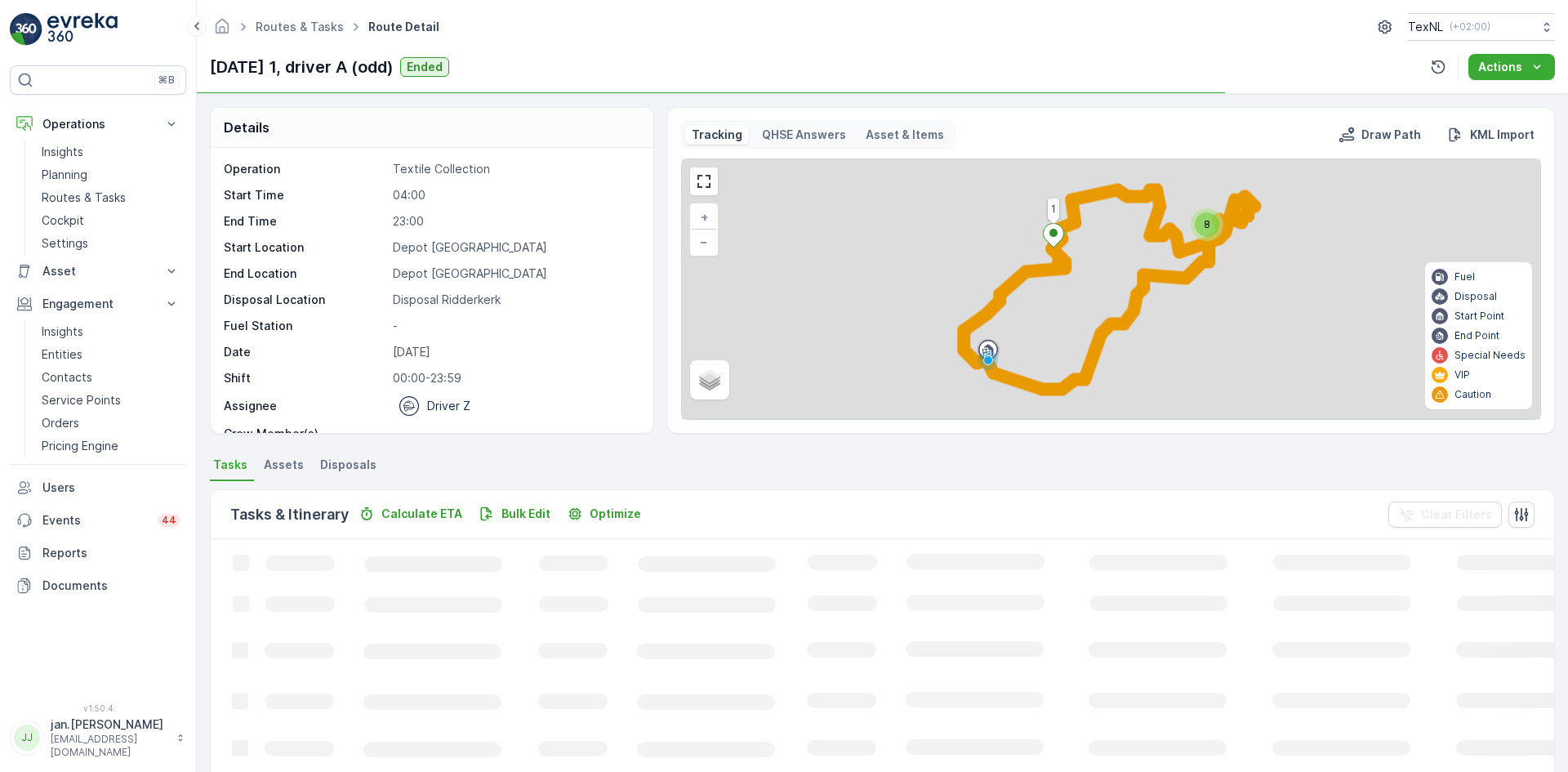
click at [356, 463] on span "Disposals" at bounding box center [348, 464] width 56 height 16
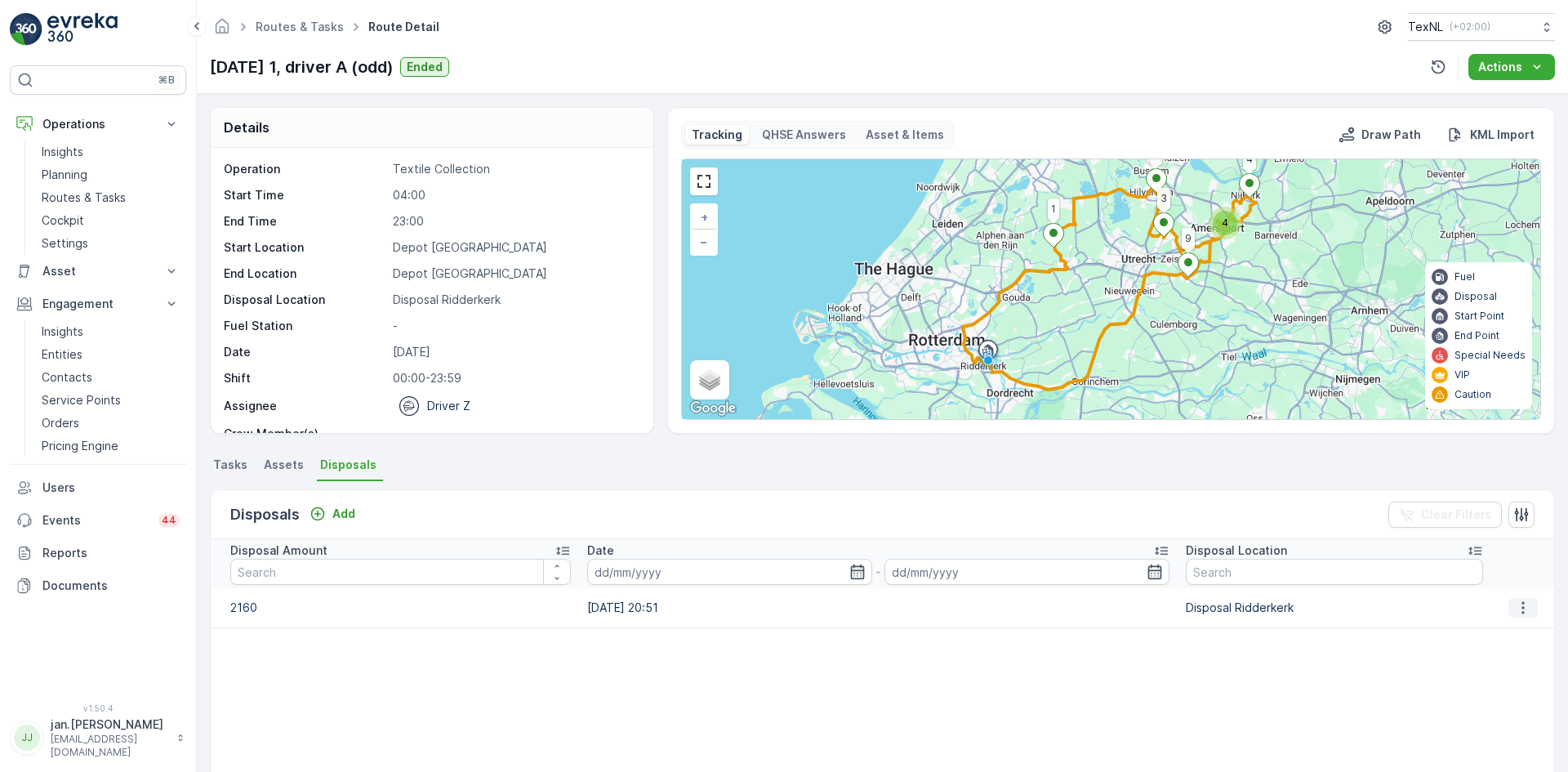
click at [1518, 608] on icon "button" at bounding box center [1522, 607] width 16 height 16
click at [1496, 635] on span "Edit Disposal Amount" at bounding box center [1501, 631] width 115 height 16
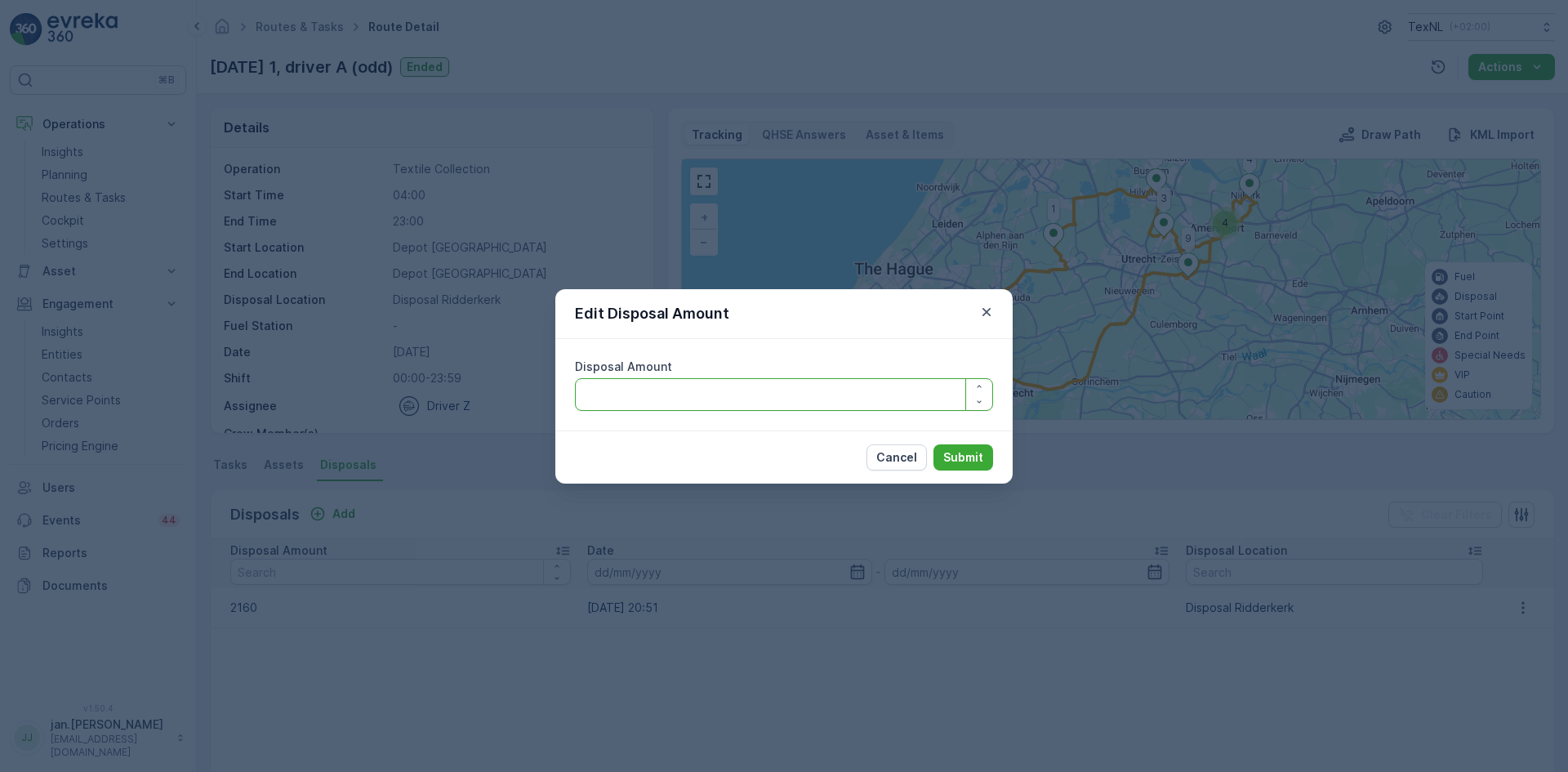
click at [717, 399] on Amount "Disposal Amount" at bounding box center [784, 394] width 418 height 33
type Amount "1960"
click at [949, 458] on p "Submit" at bounding box center [963, 457] width 40 height 16
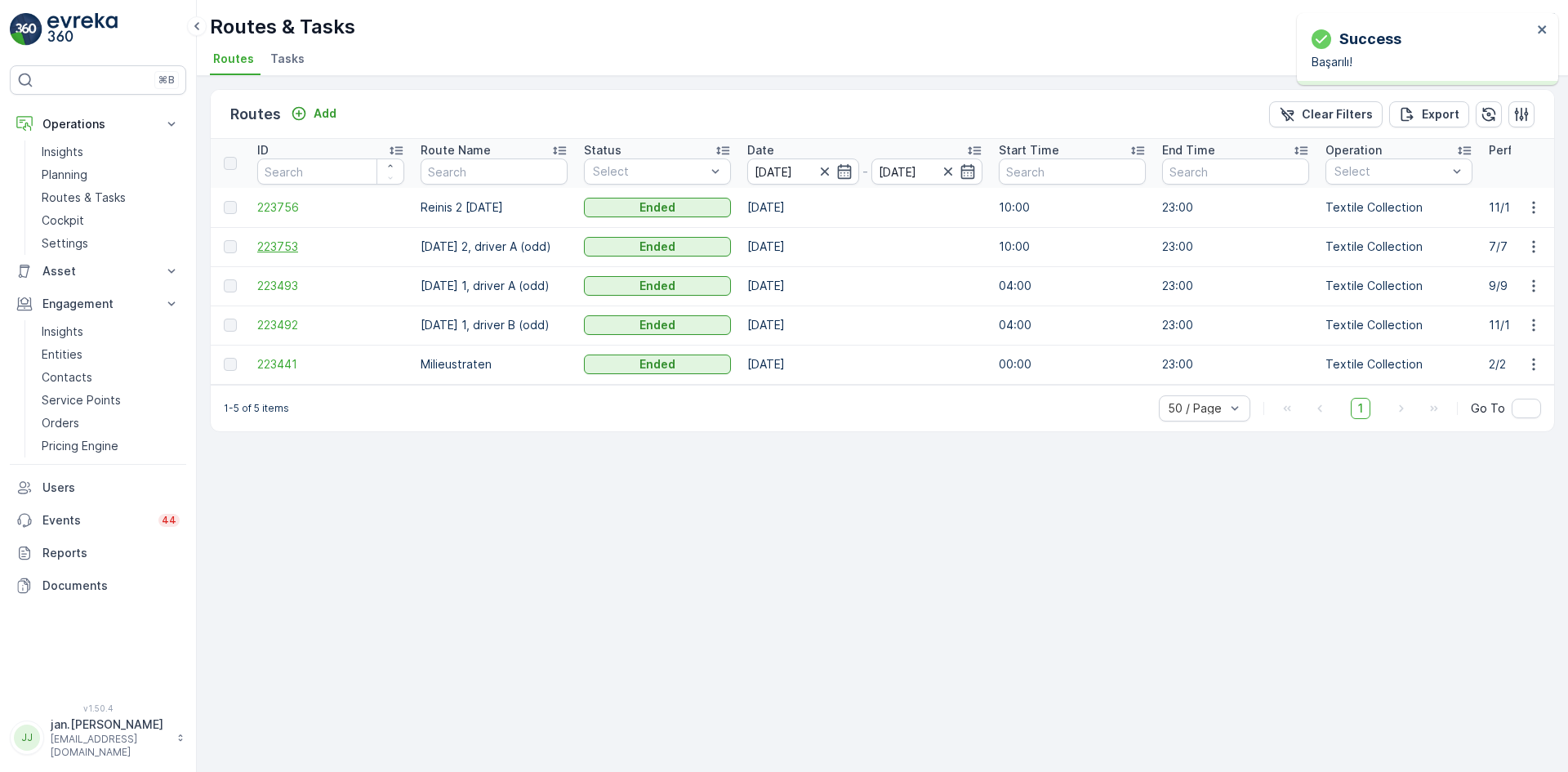
click at [289, 251] on span "223753" at bounding box center [330, 246] width 147 height 16
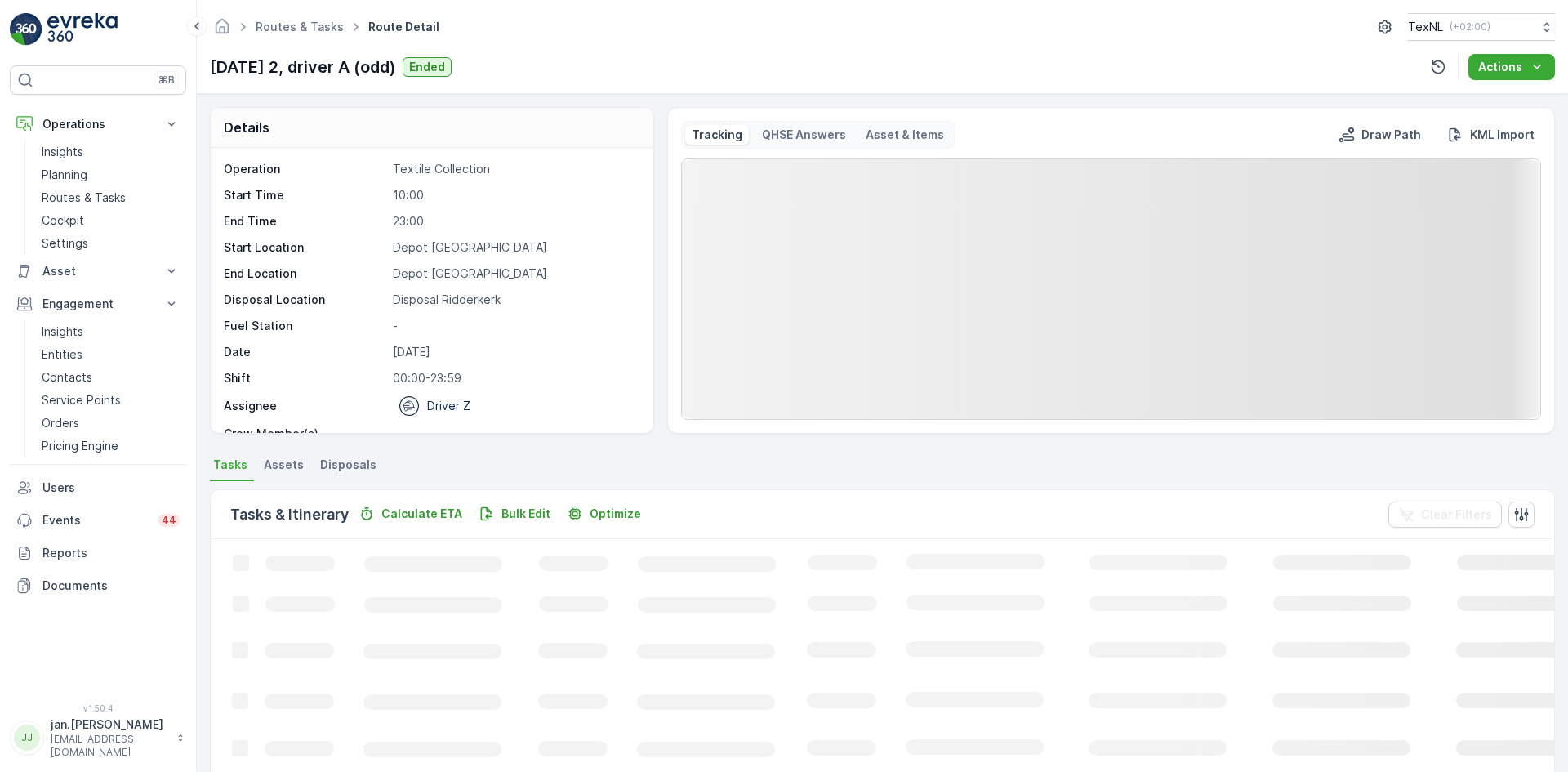
click at [352, 464] on span "Disposals" at bounding box center [348, 464] width 56 height 16
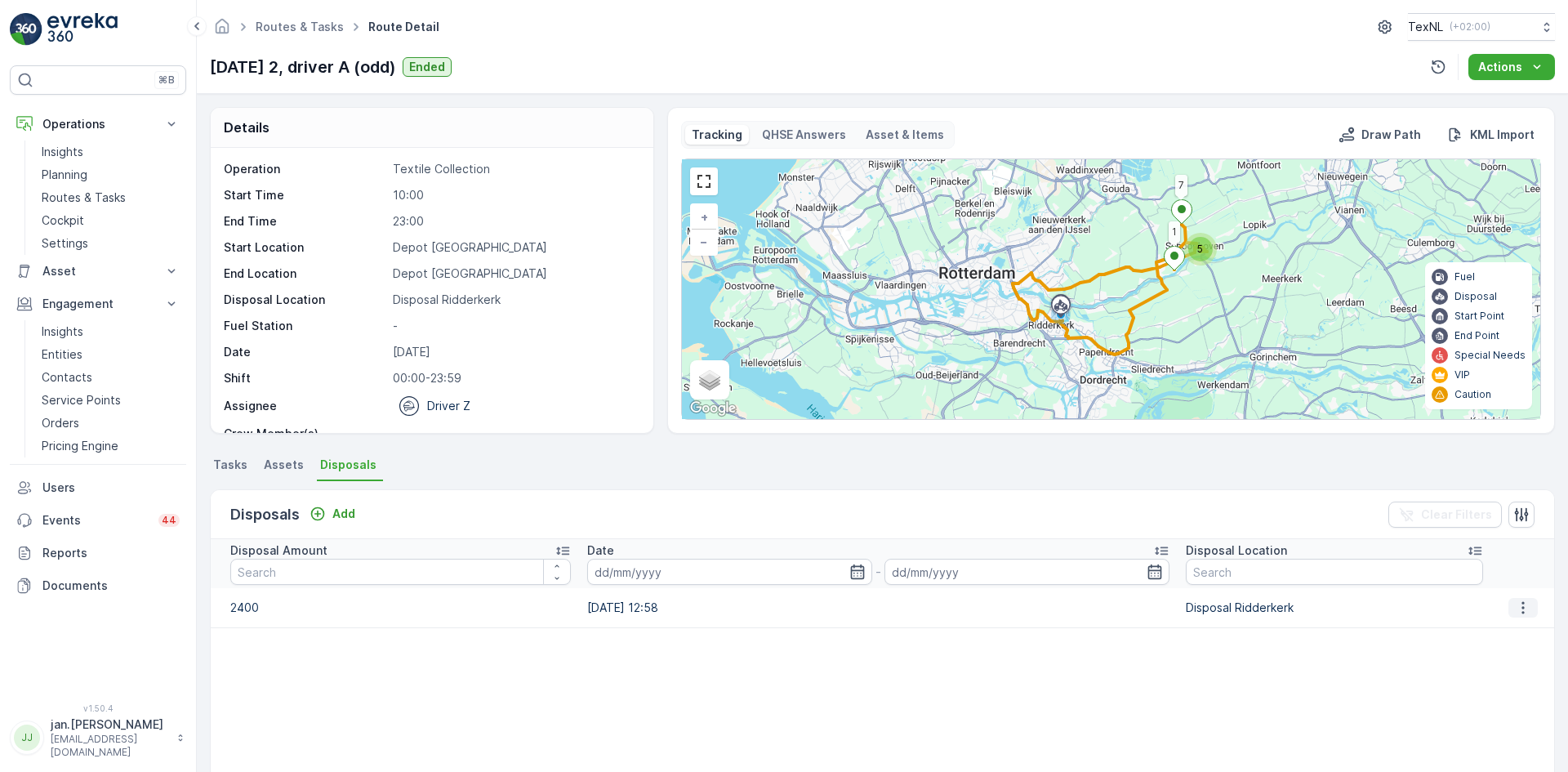
click at [1515, 612] on icon "button" at bounding box center [1522, 607] width 16 height 16
click at [1502, 626] on span "Edit Disposal Amount" at bounding box center [1501, 631] width 115 height 16
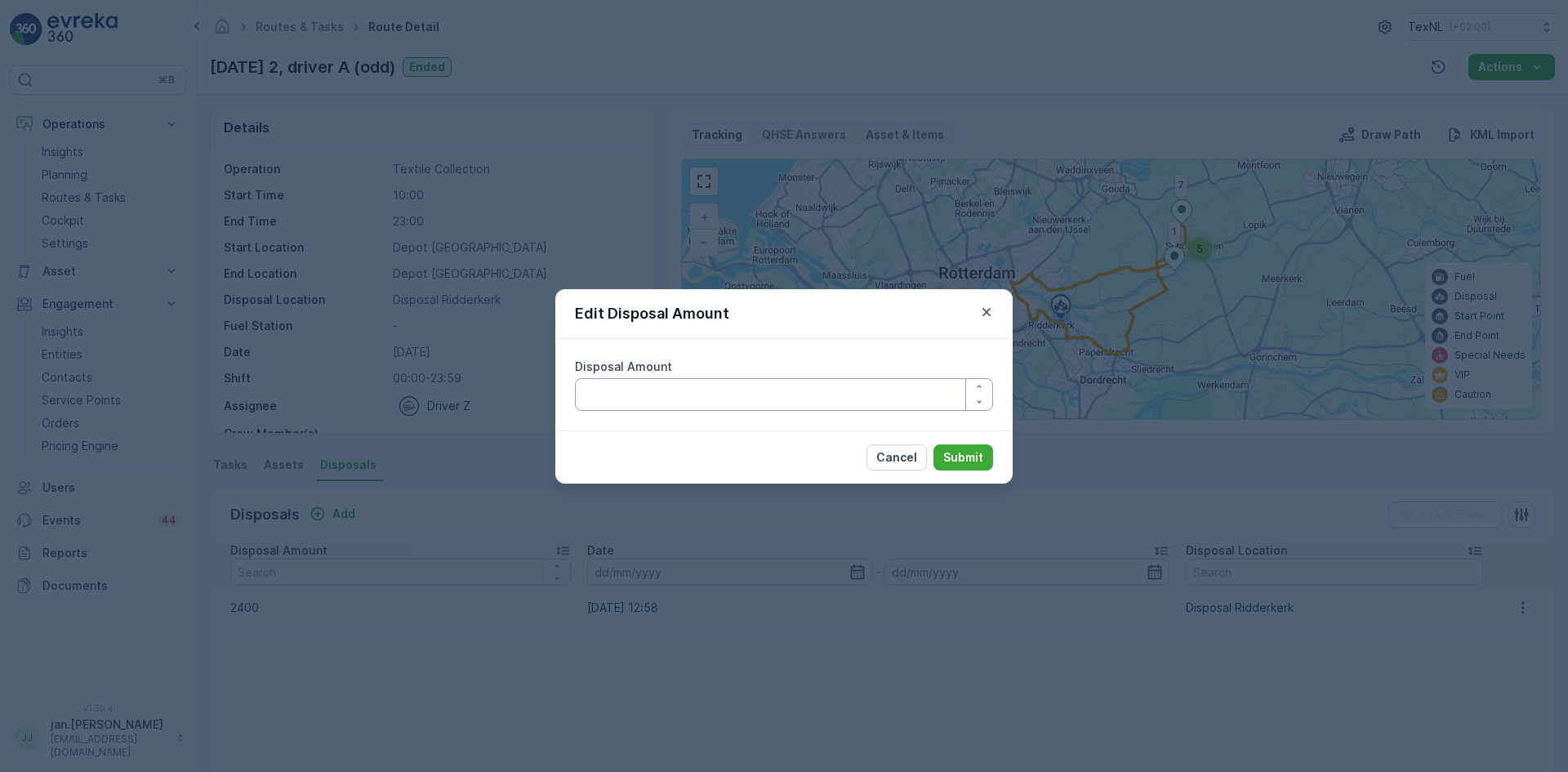
click at [825, 403] on Amount "Disposal Amount" at bounding box center [784, 394] width 418 height 33
type Amount "2200"
click at [965, 457] on p "Submit" at bounding box center [963, 457] width 40 height 16
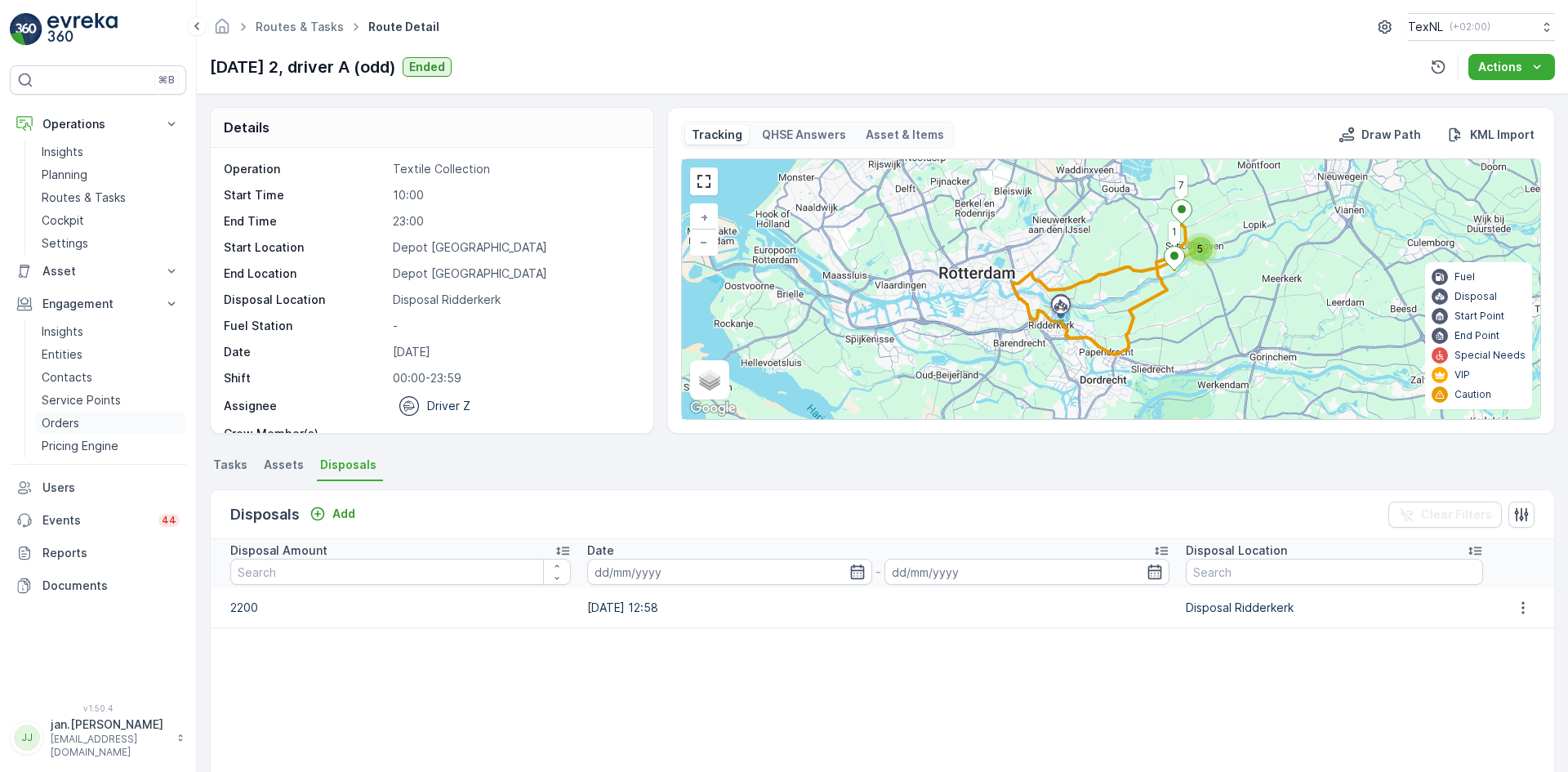
click at [68, 417] on p "Orders" at bounding box center [60, 422] width 38 height 16
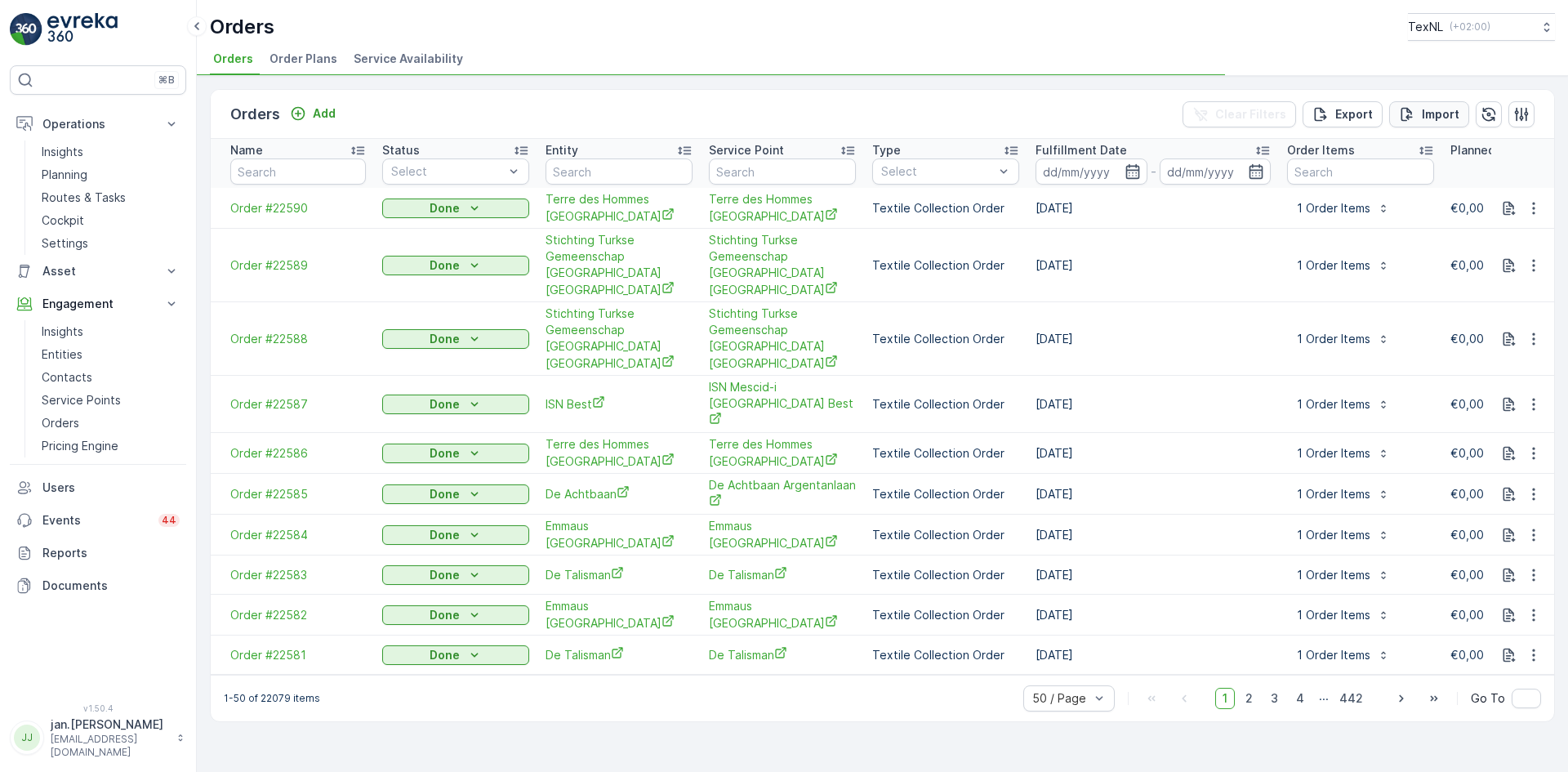
click at [1415, 113] on icon "Import" at bounding box center [1407, 114] width 16 height 16
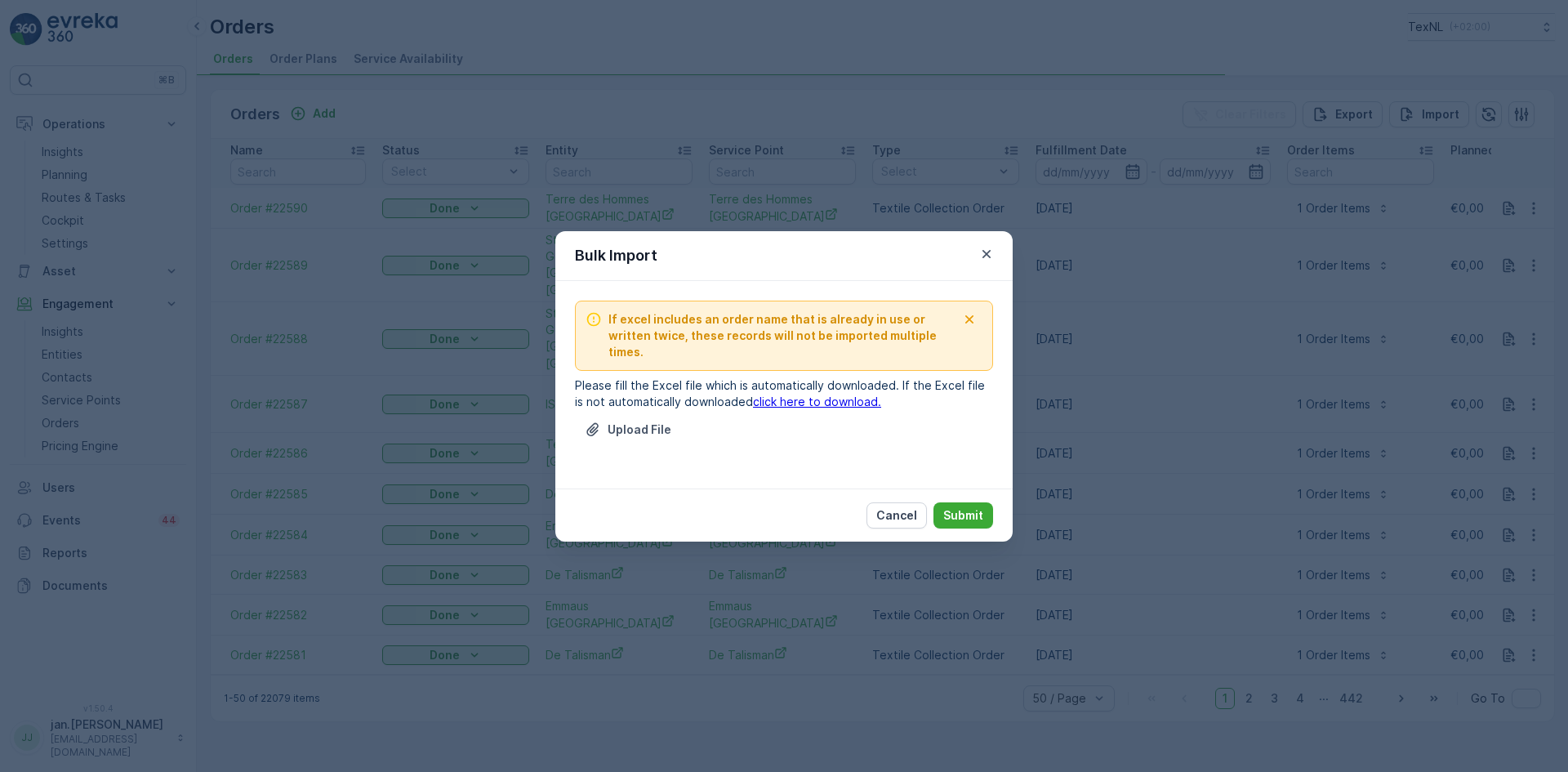
click at [638, 421] on p "Upload File" at bounding box center [640, 429] width 64 height 16
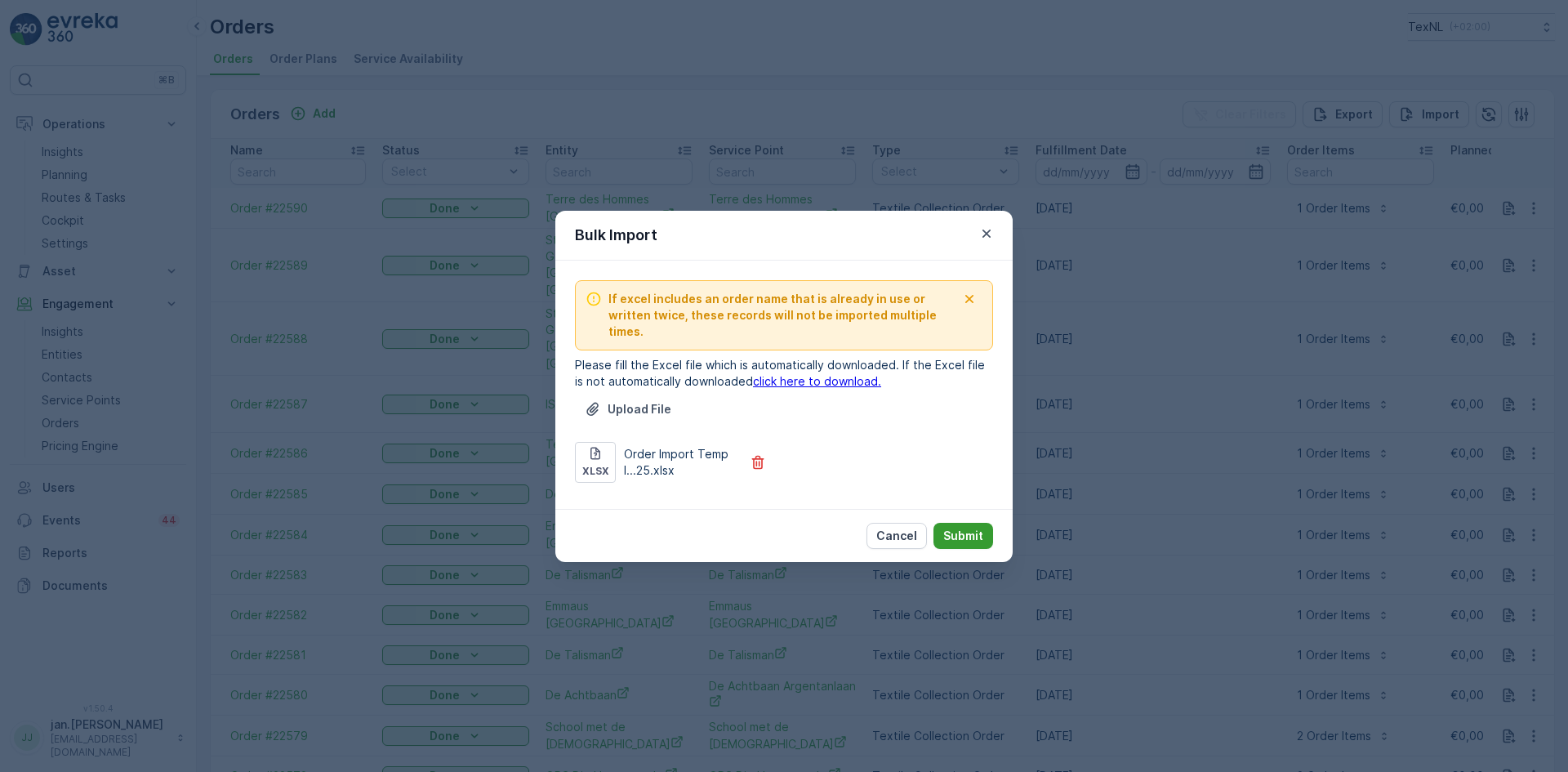
click at [959, 528] on p "Submit" at bounding box center [963, 535] width 40 height 16
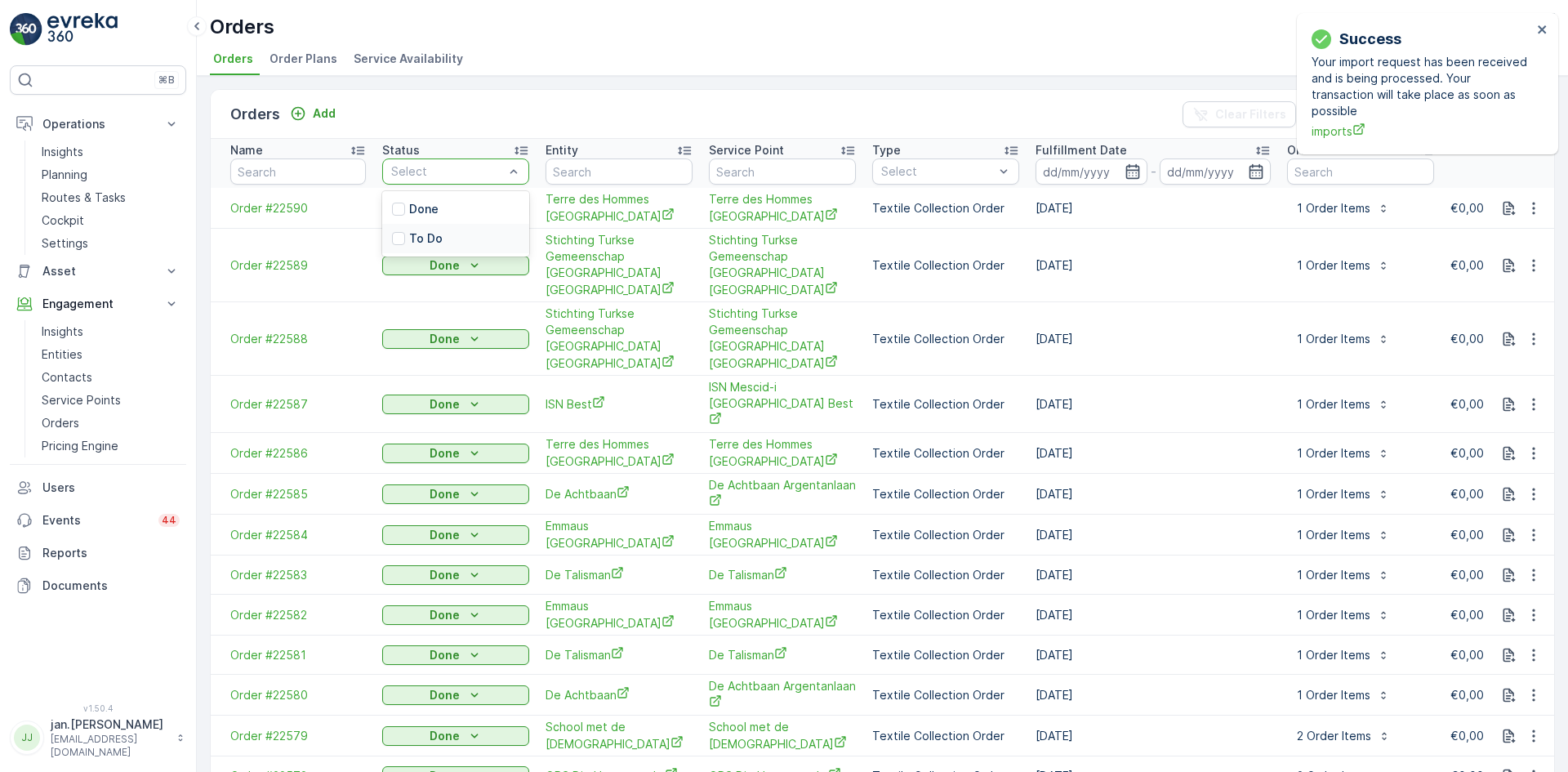
click at [408, 235] on div "To Do" at bounding box center [417, 238] width 51 height 16
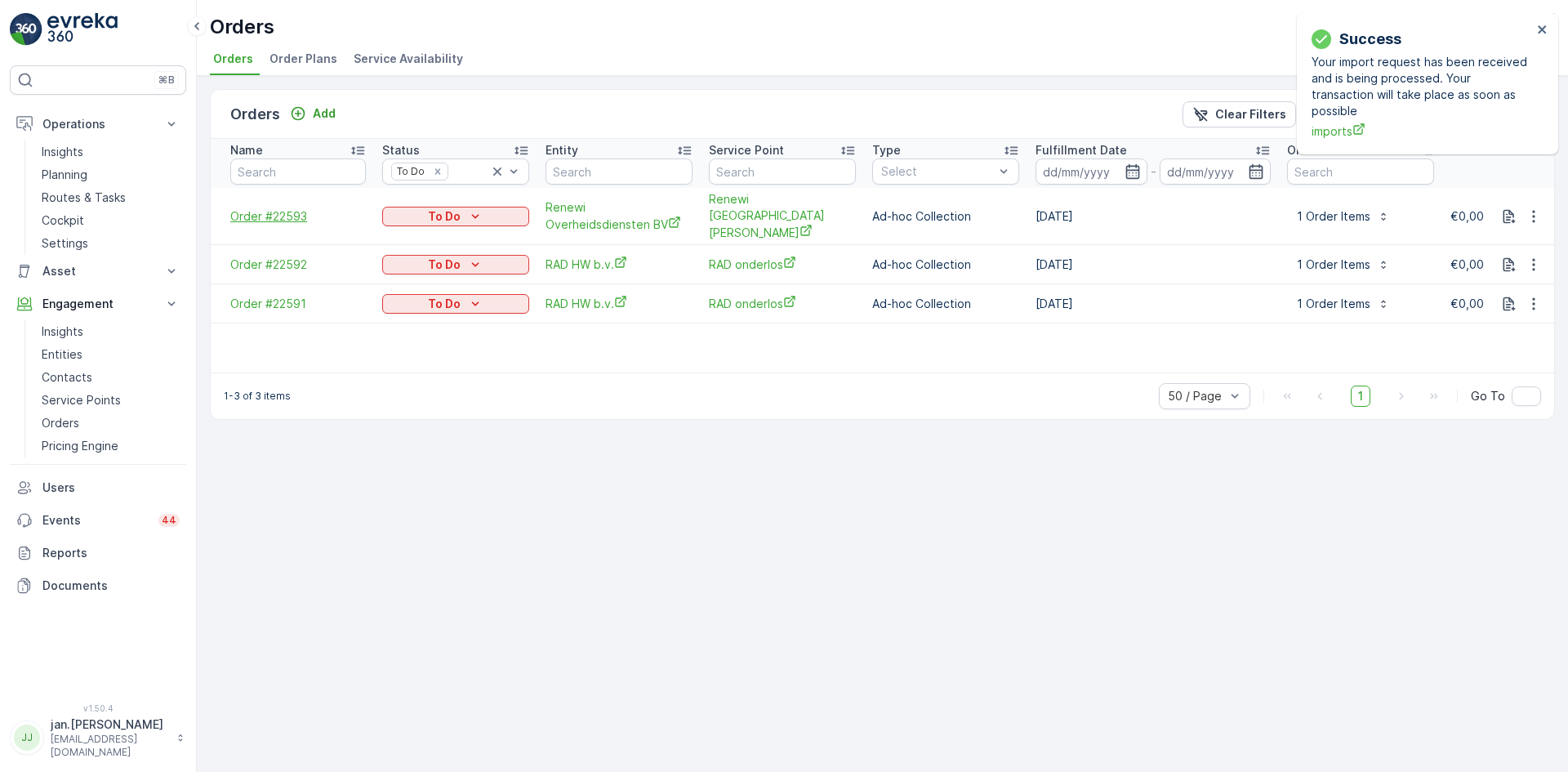
click at [277, 208] on span "Order #22593" at bounding box center [298, 216] width 136 height 16
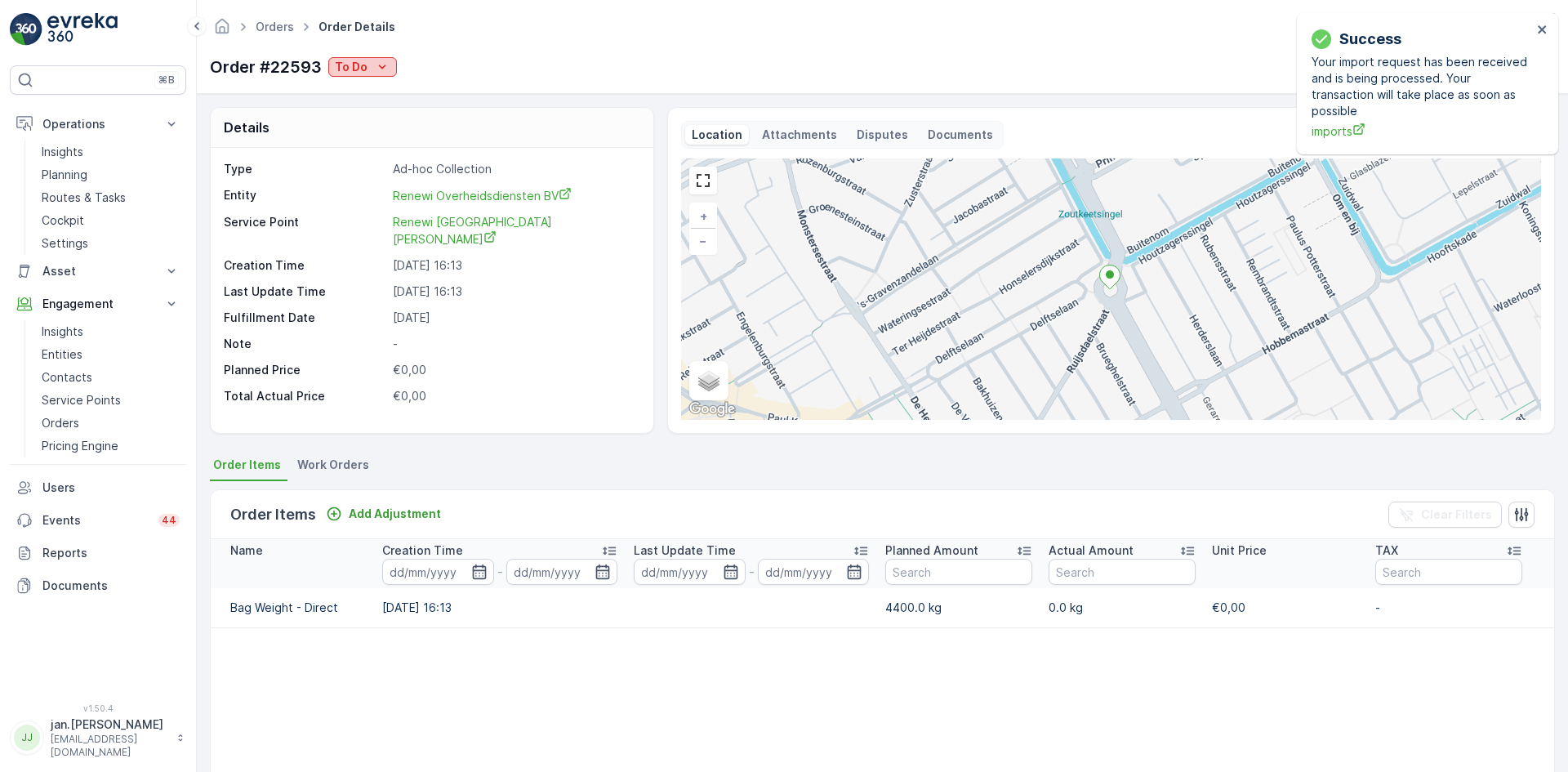
click at [347, 64] on p "To Do" at bounding box center [351, 67] width 33 height 16
click at [352, 89] on span "Done" at bounding box center [352, 91] width 30 height 16
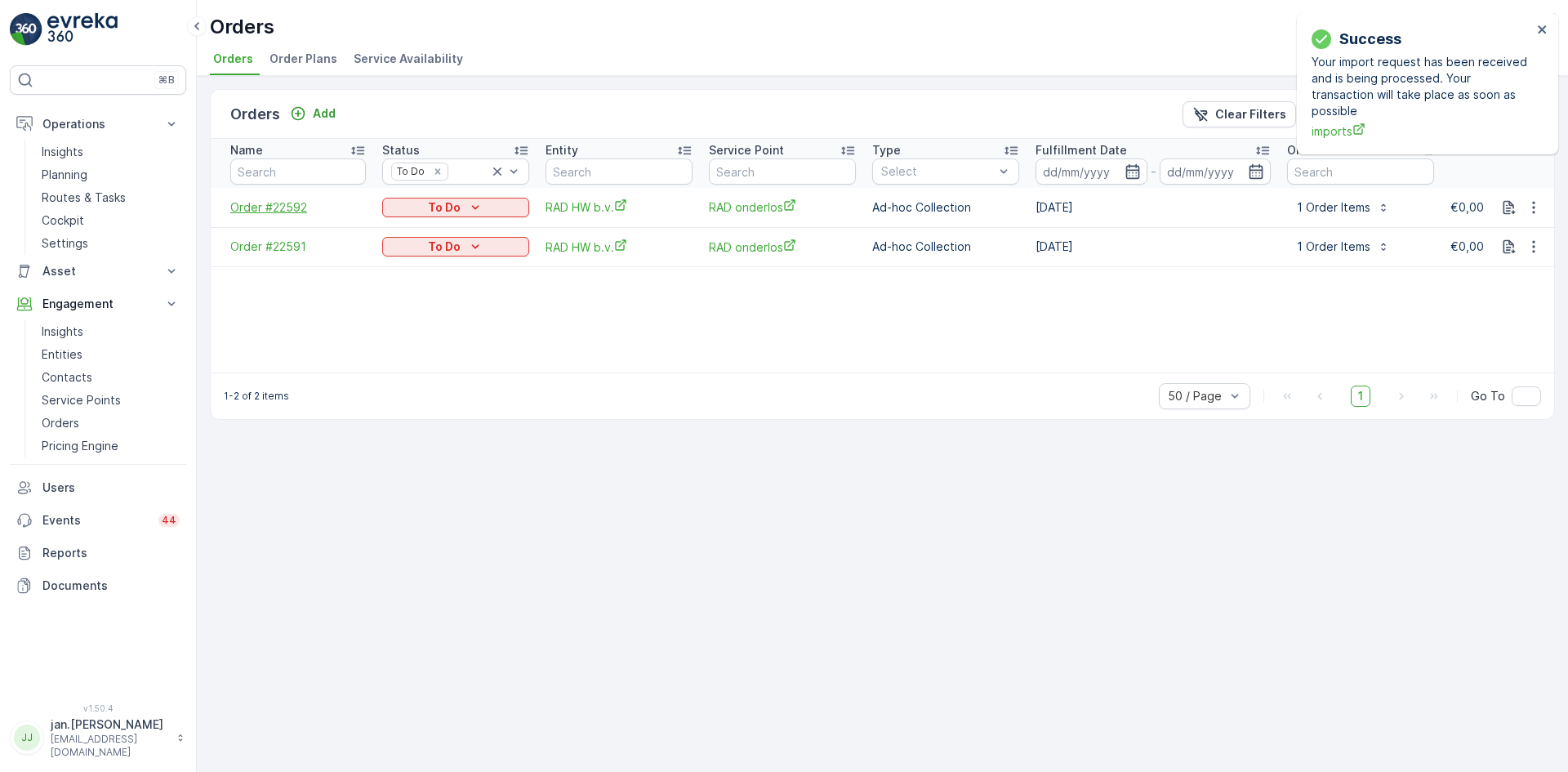
click at [255, 204] on span "Order #22592" at bounding box center [298, 206] width 136 height 16
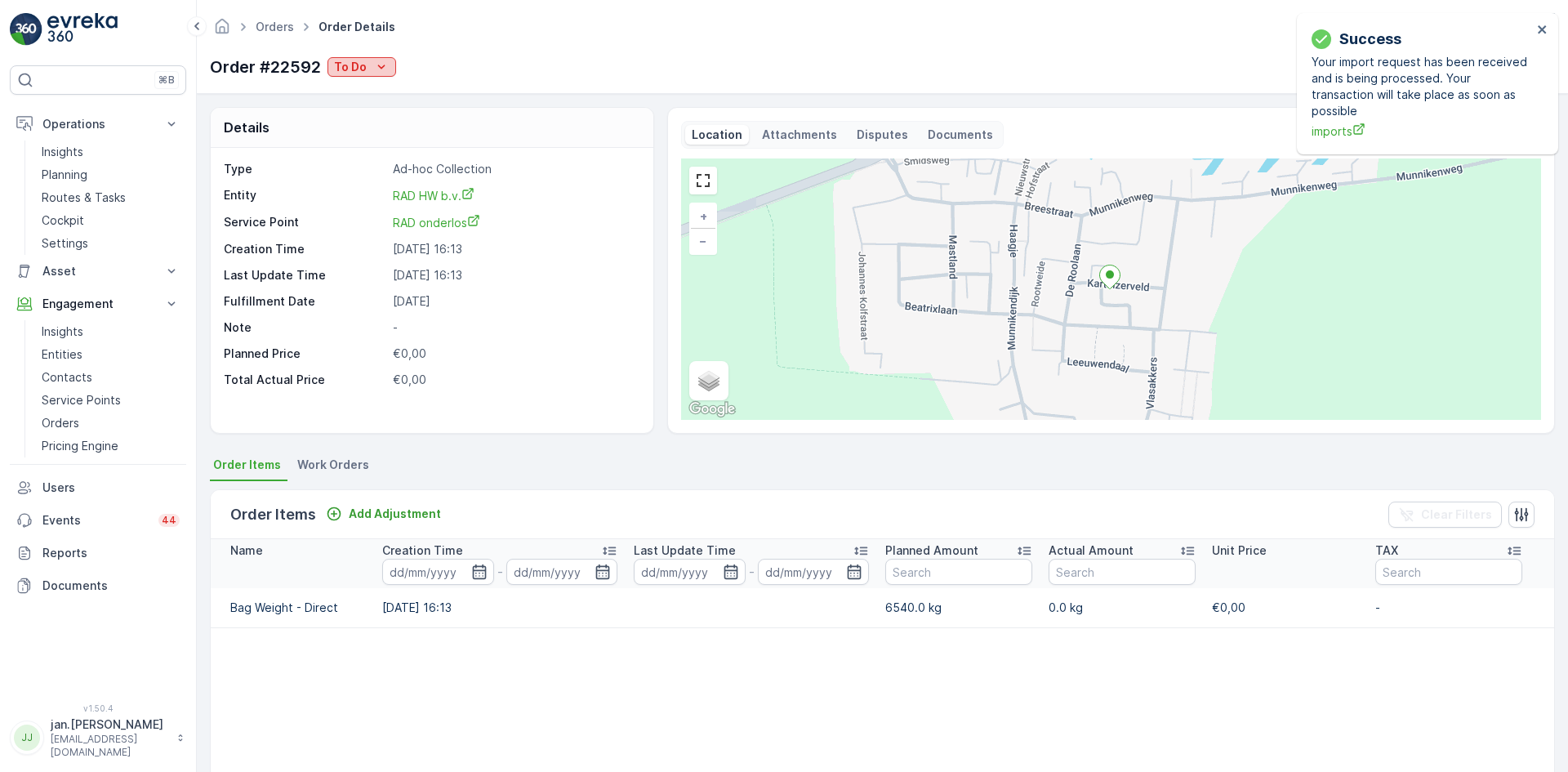
click at [349, 62] on p "To Do" at bounding box center [350, 67] width 33 height 16
click at [352, 90] on span "Done" at bounding box center [352, 91] width 30 height 16
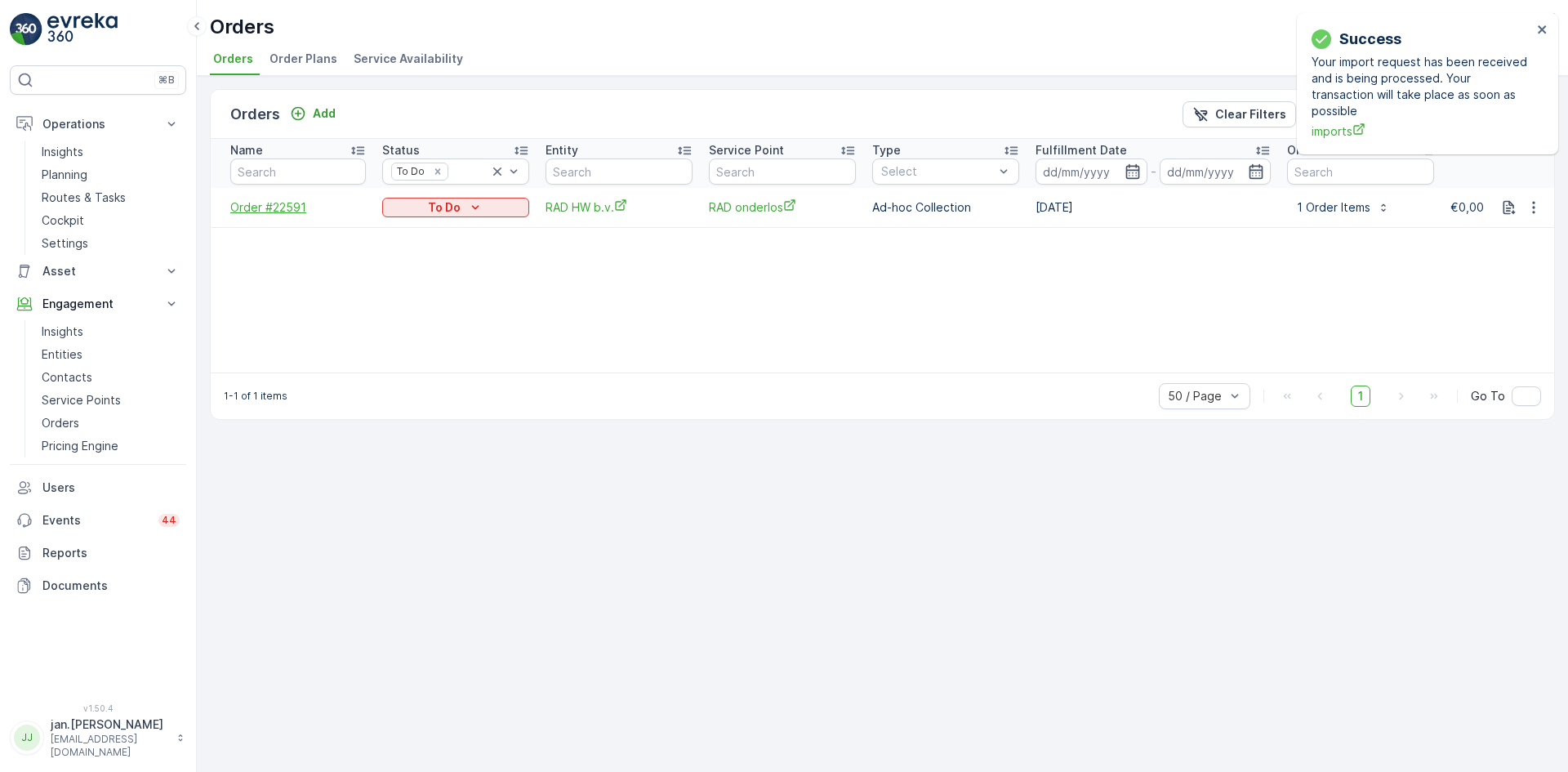
click at [271, 205] on span "Order #22591" at bounding box center [298, 206] width 136 height 16
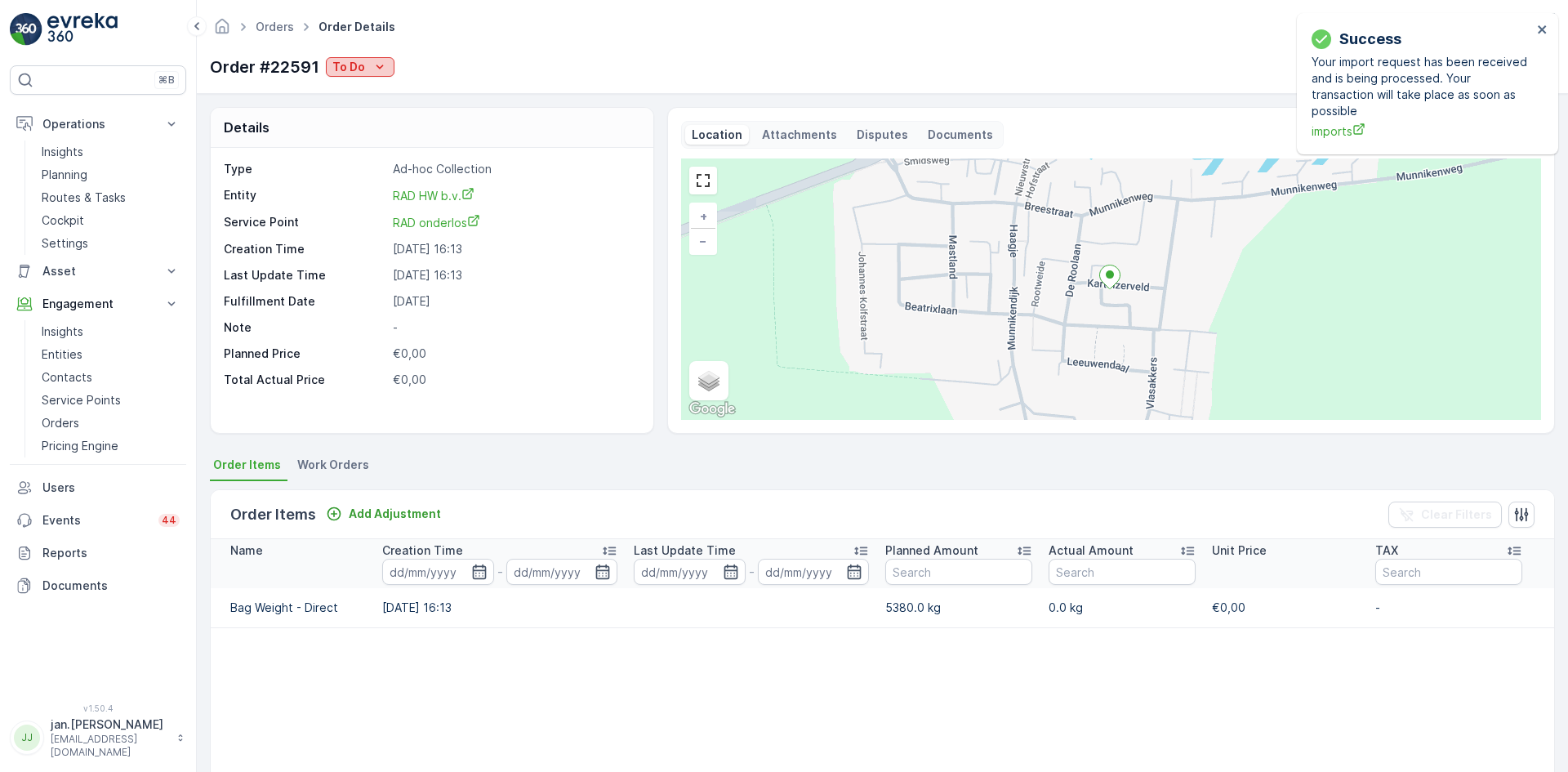
click at [354, 62] on p "To Do" at bounding box center [348, 67] width 33 height 16
click at [352, 88] on span "Done" at bounding box center [349, 91] width 30 height 16
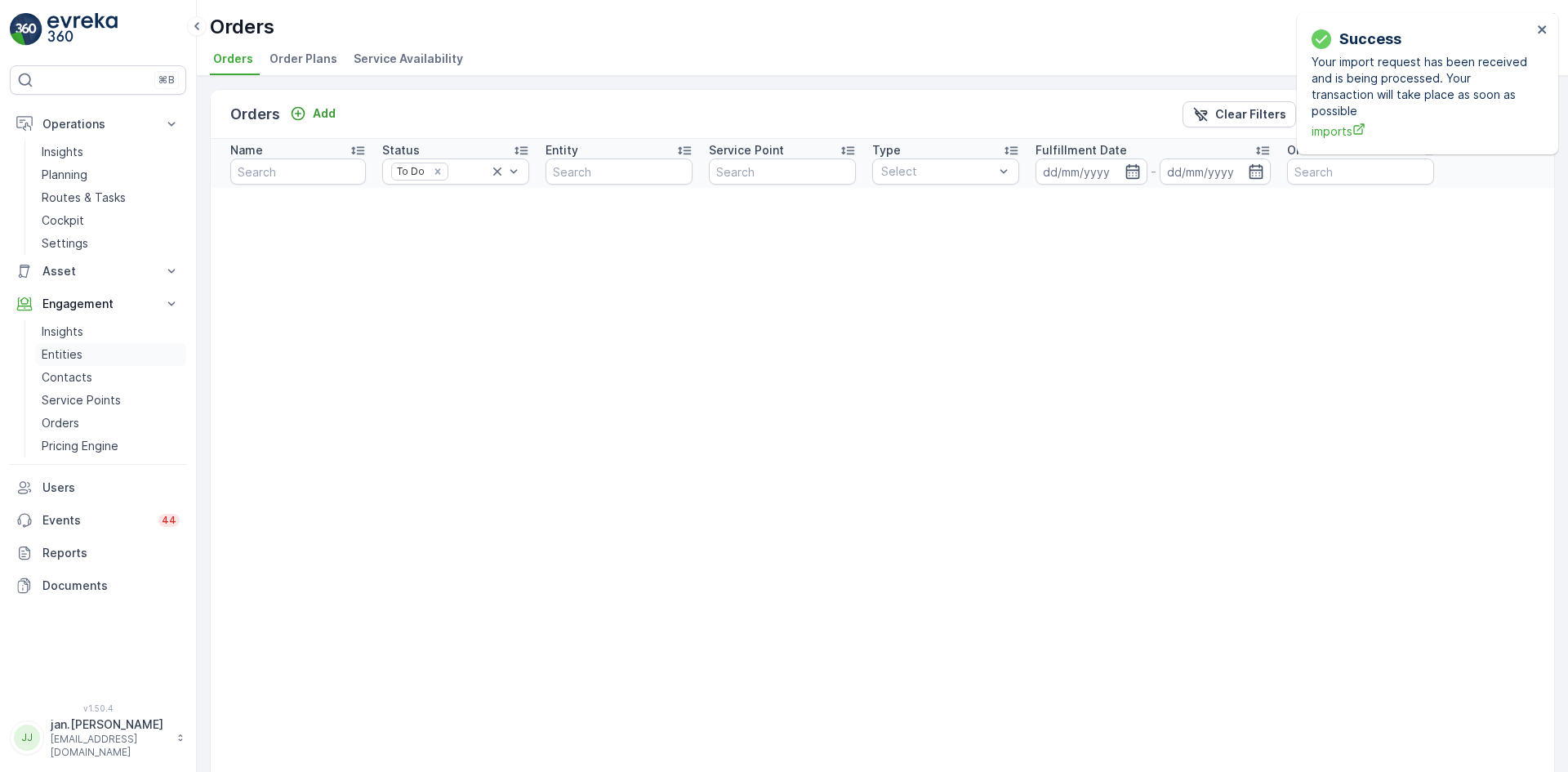
click at [69, 356] on p "Entities" at bounding box center [62, 354] width 40 height 16
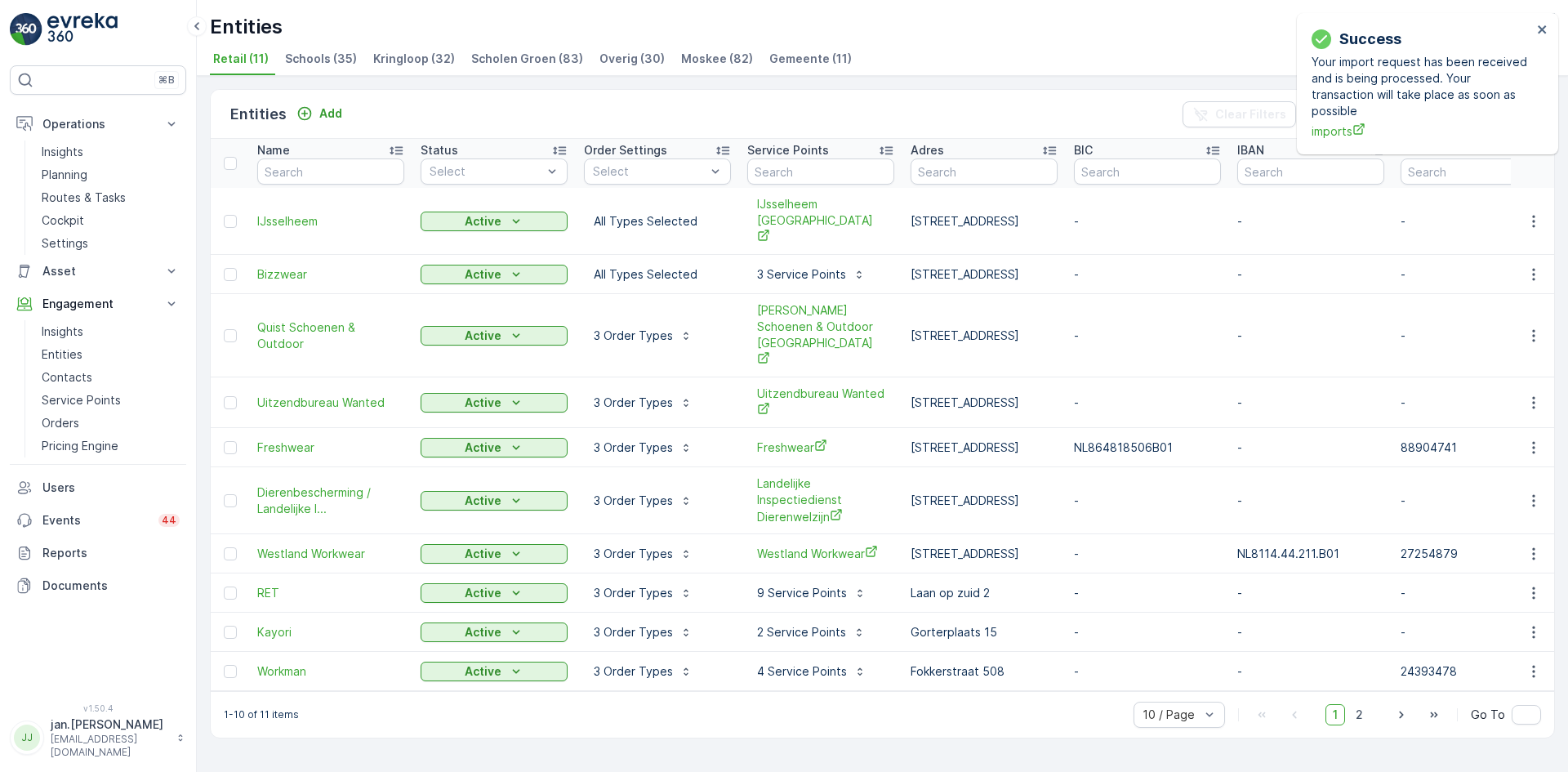
click at [803, 46] on div "Entities TexNL ( +02:00 ) Retail (11) Schools (35) Kringloop (32) Scholen [PERS…" at bounding box center [882, 38] width 1372 height 76
click at [803, 59] on span "Gemeente (11)" at bounding box center [811, 58] width 83 height 16
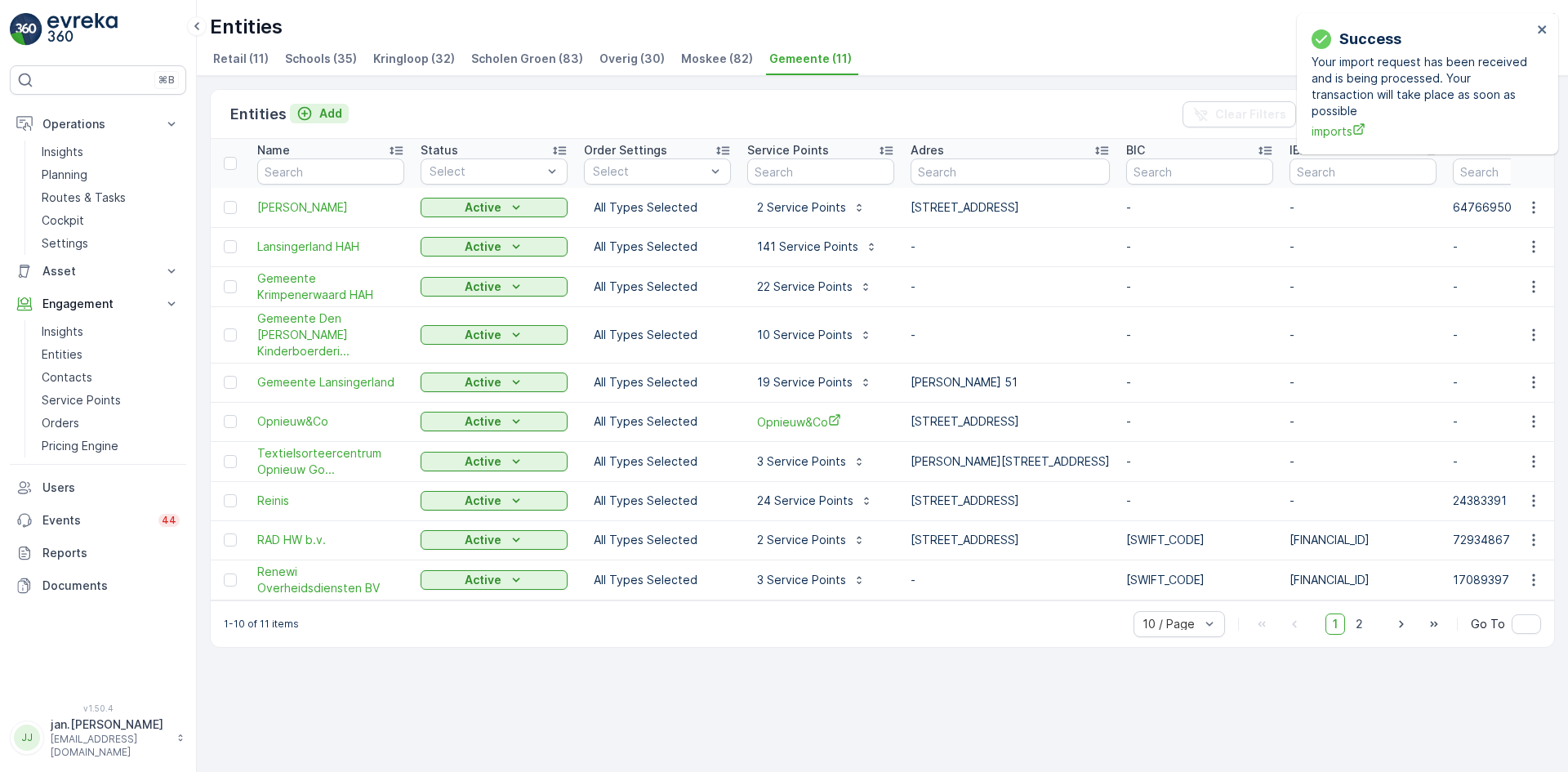
click at [322, 113] on p "Add" at bounding box center [330, 113] width 23 height 16
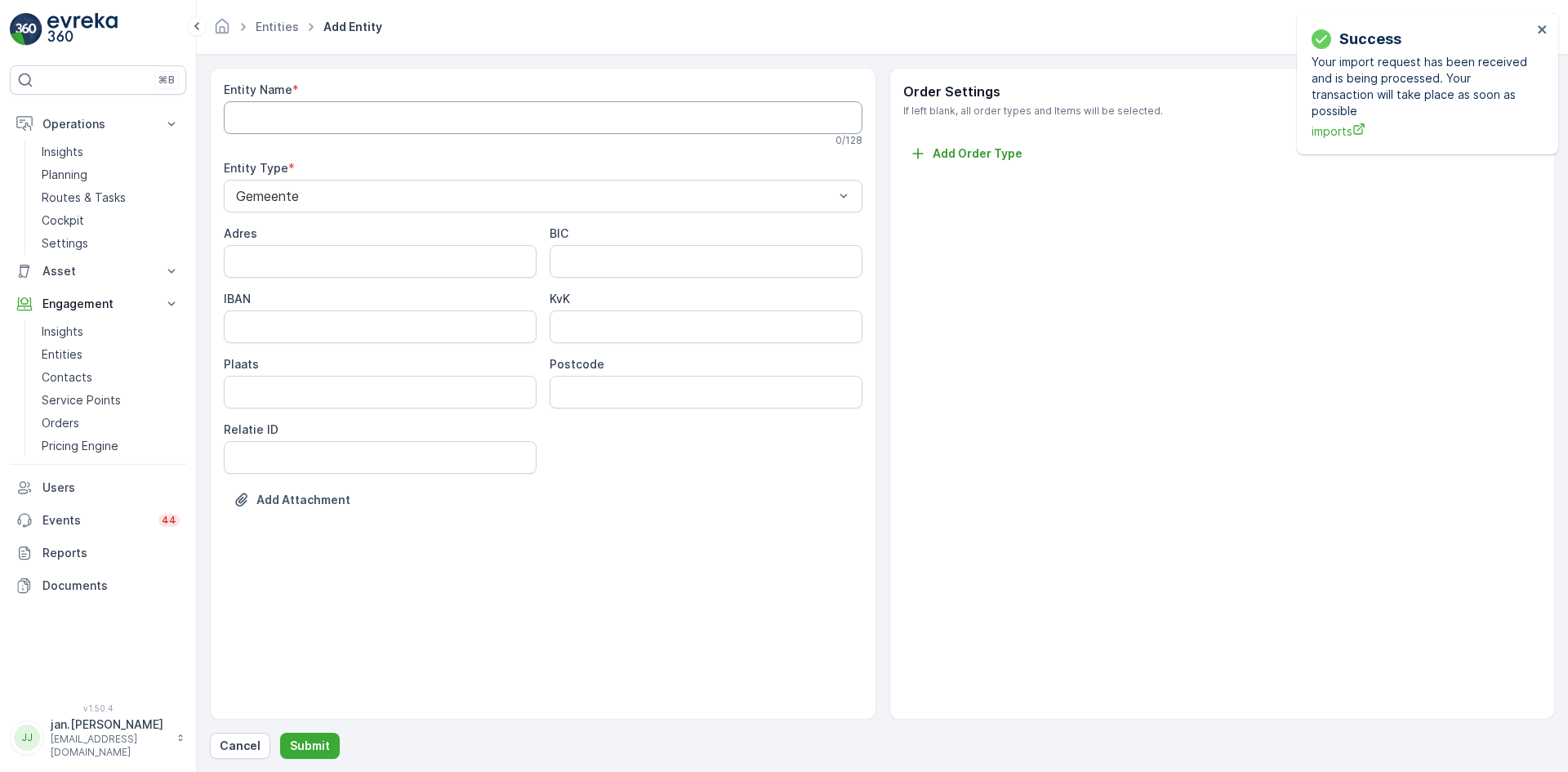
click at [376, 123] on Name "Entity Name" at bounding box center [543, 117] width 639 height 33
type Name "RD4"
click at [347, 276] on input "Adres" at bounding box center [379, 265] width 313 height 33
type input "[STREET_ADDRESS]"
type input "Heerlen"
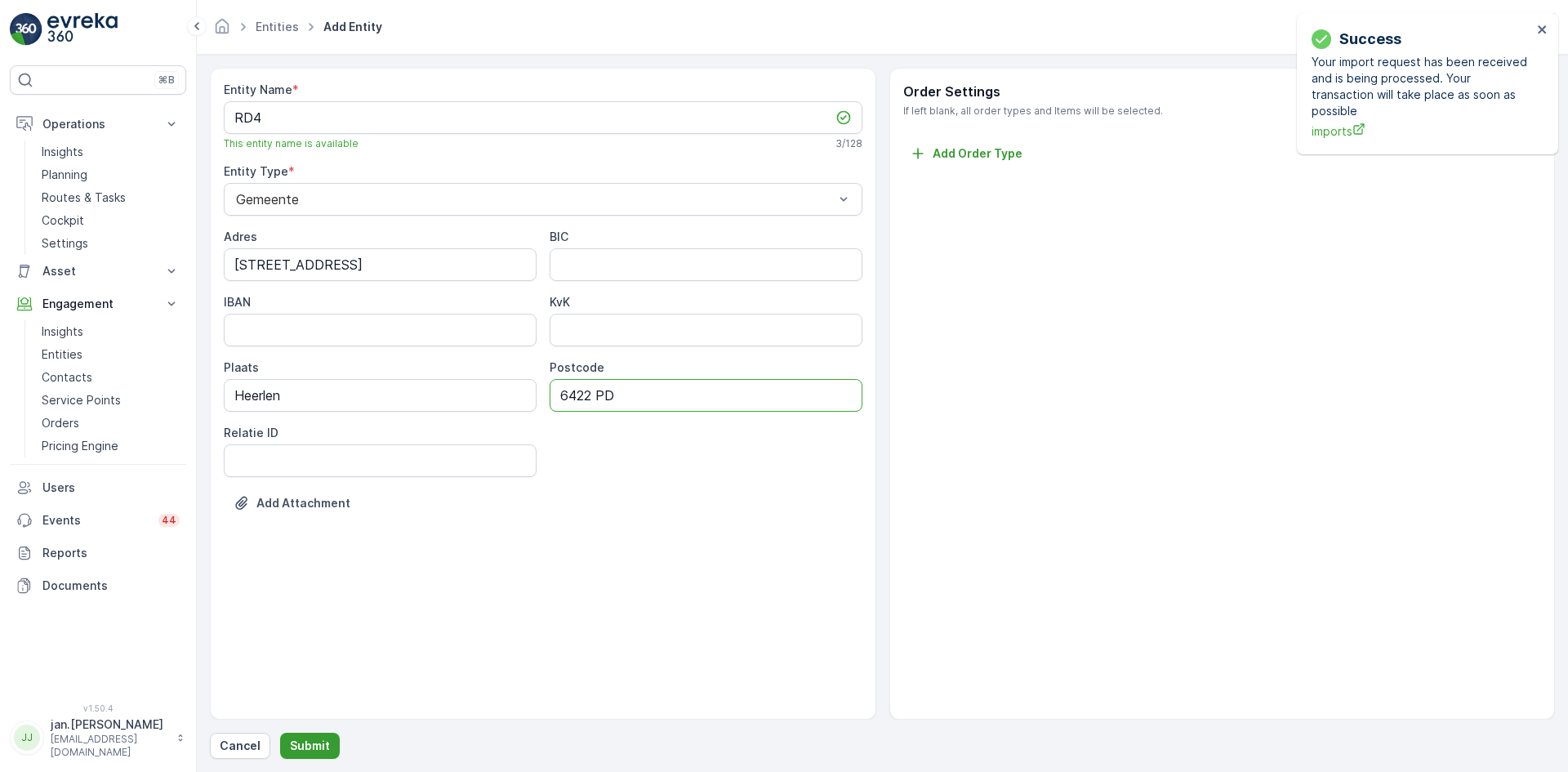
type input "6422 PD"
click at [317, 741] on p "Submit" at bounding box center [309, 745] width 40 height 16
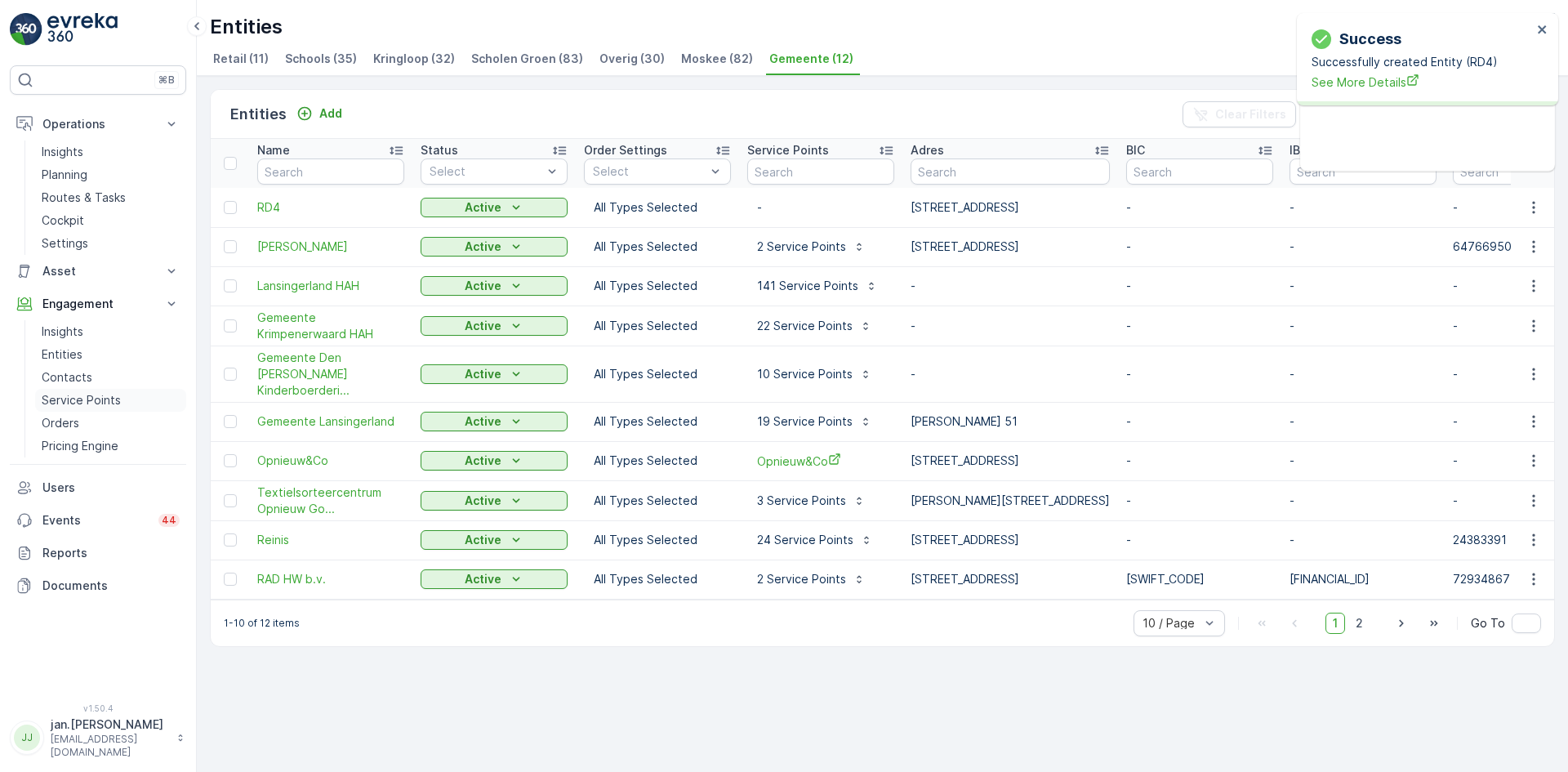
click at [73, 400] on p "Service Points" at bounding box center [81, 399] width 79 height 16
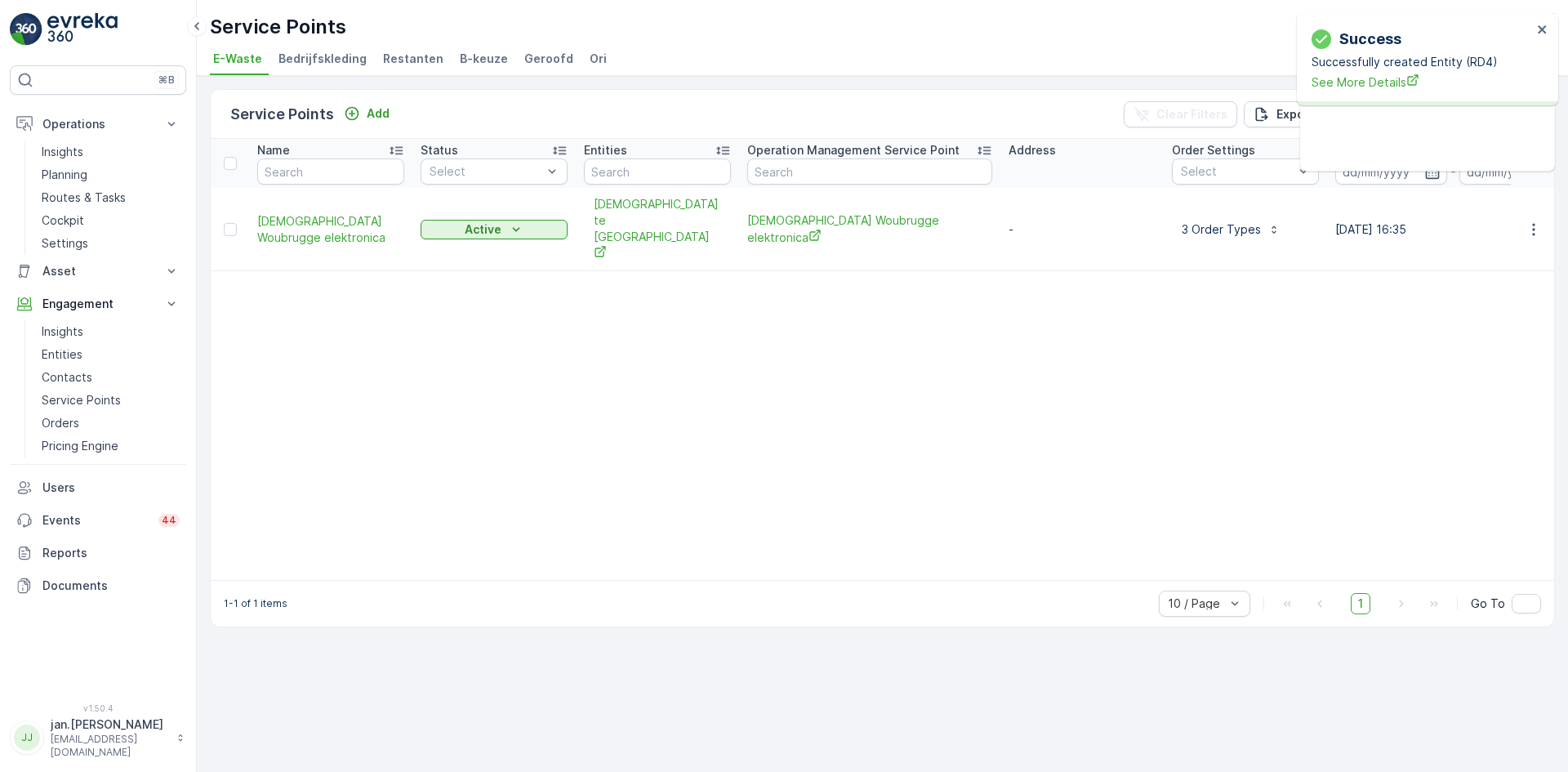
click at [589, 57] on span "Ori" at bounding box center [598, 58] width 17 height 16
click at [367, 116] on p "Add" at bounding box center [378, 113] width 23 height 16
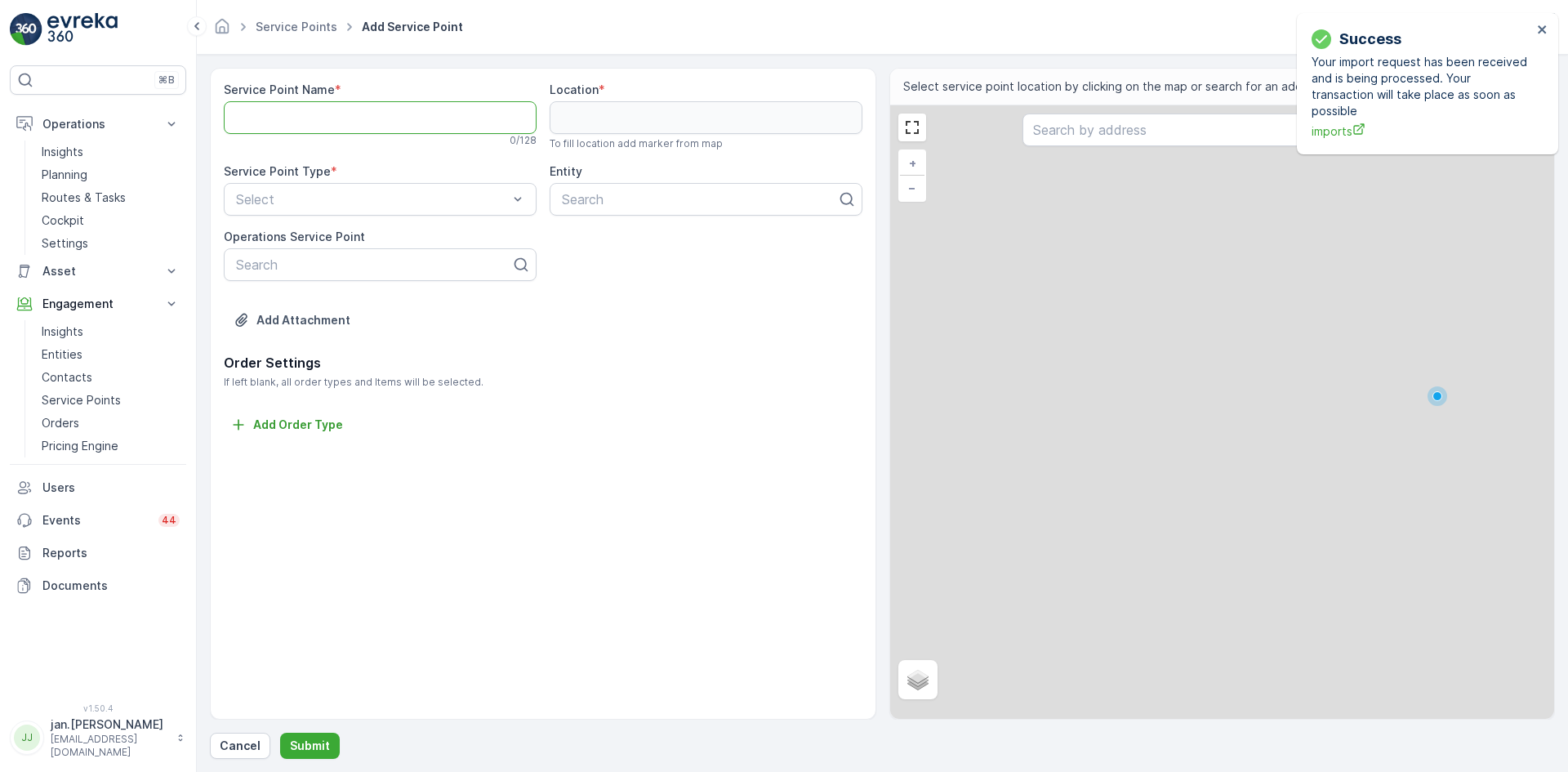
click at [438, 122] on Name "Service Point Name" at bounding box center [379, 117] width 313 height 33
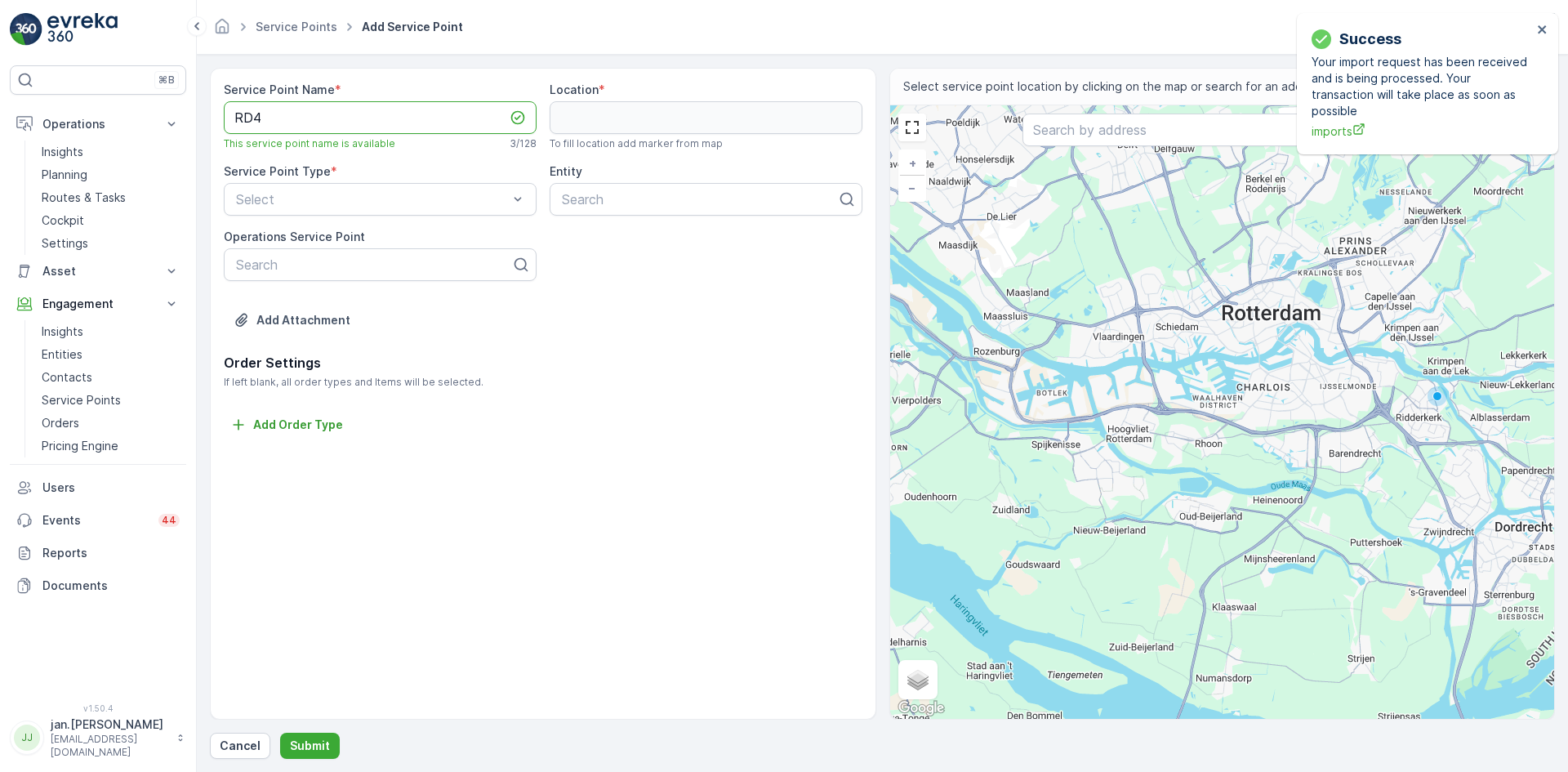
type Name "RD4"
click at [1125, 137] on input "text" at bounding box center [1222, 130] width 399 height 33
type input "rd4"
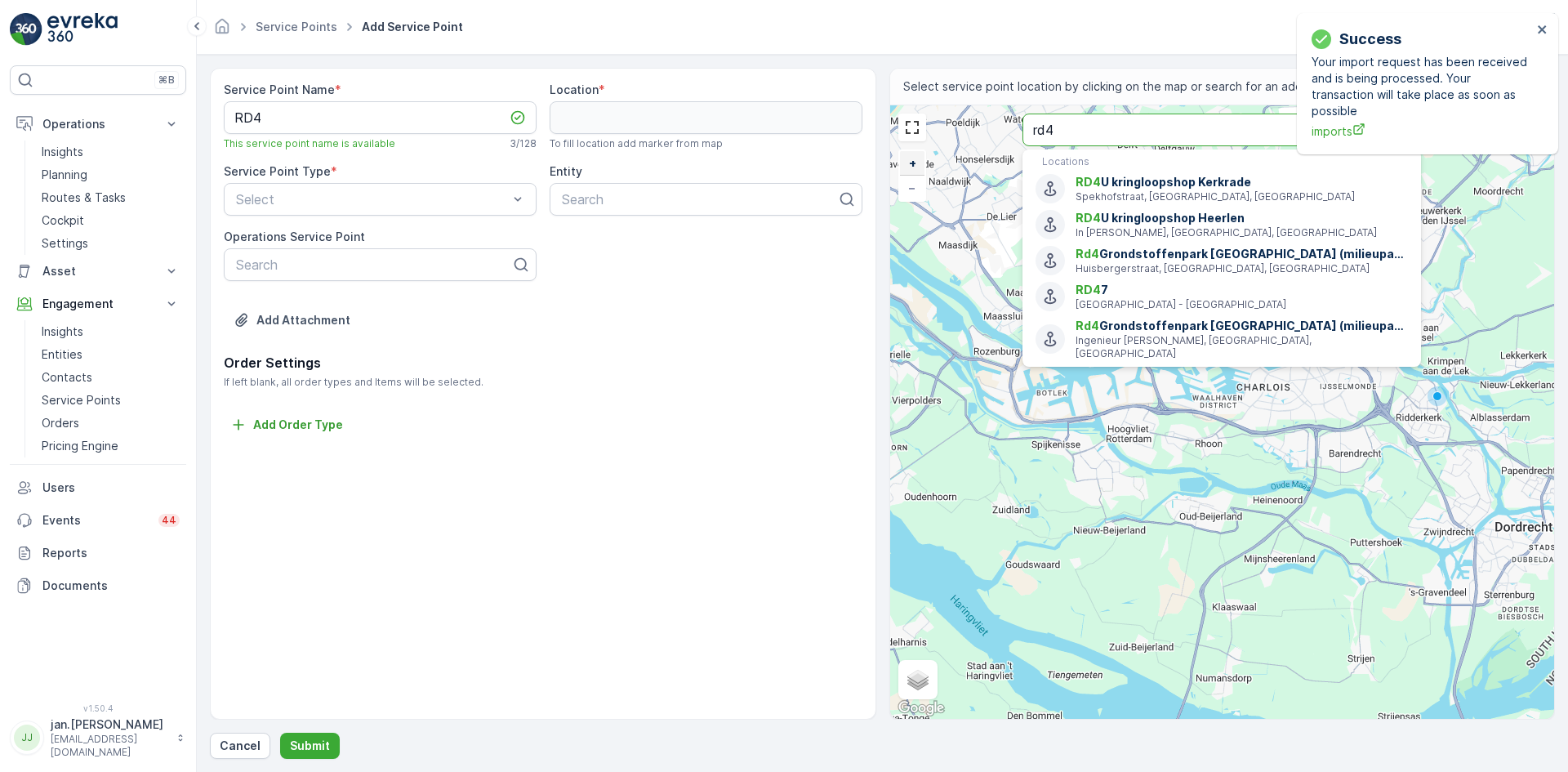
drag, startPoint x: 1099, startPoint y: 131, endPoint x: 904, endPoint y: 153, distance: 196.2
click at [905, 153] on div "+ − Satellite Roadmap Terrain Hybrid Leaflet Keyboard shortcuts Map Data Map da…" at bounding box center [1222, 412] width 665 height 614
type input "52.007287382271386,4.170349299284878"
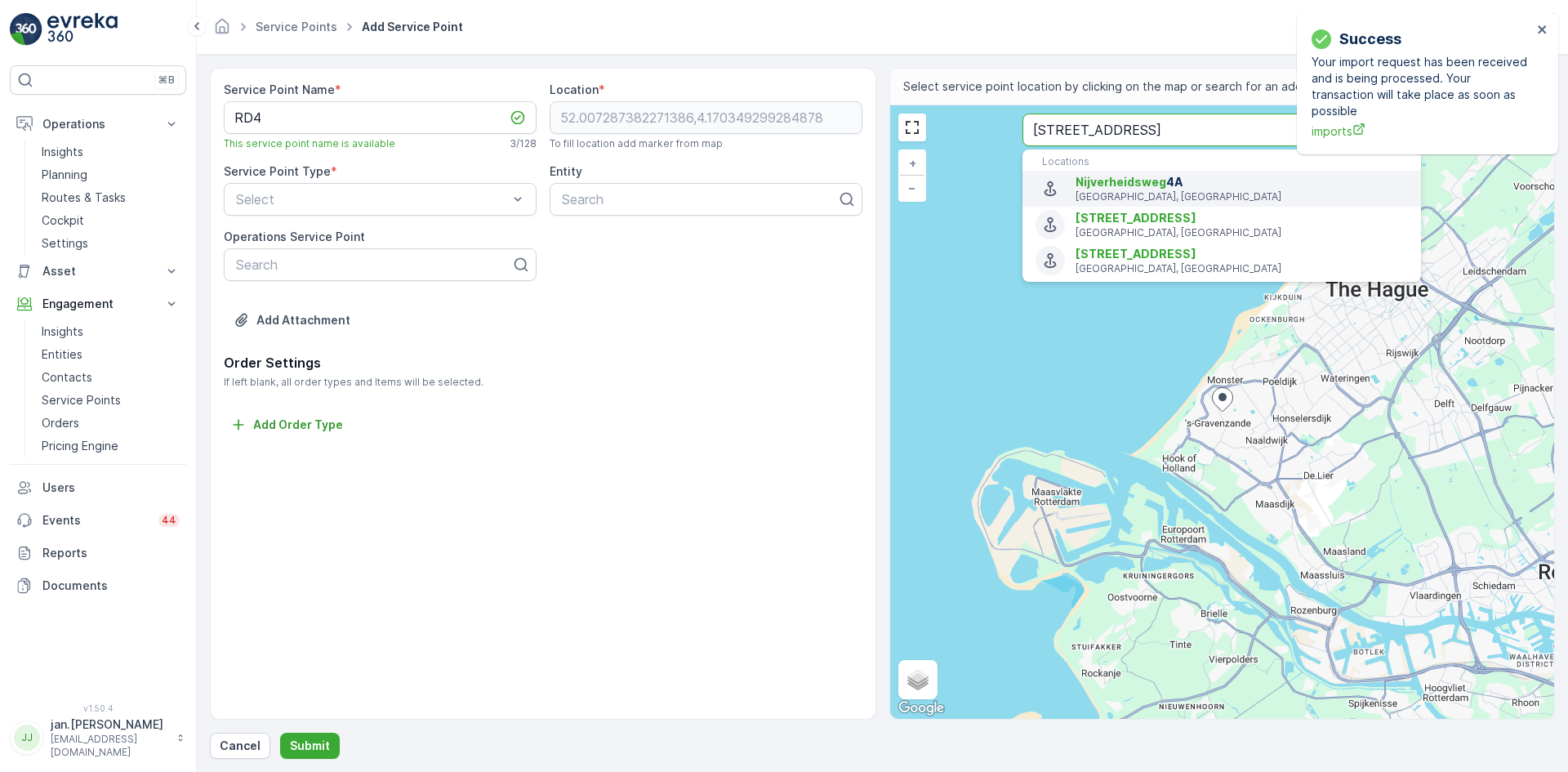
type input "[STREET_ADDRESS]"
click at [1115, 190] on span "[STREET_ADDRESS]" at bounding box center [1242, 181] width 332 height 16
type input "50.84896819999999,5.9954605"
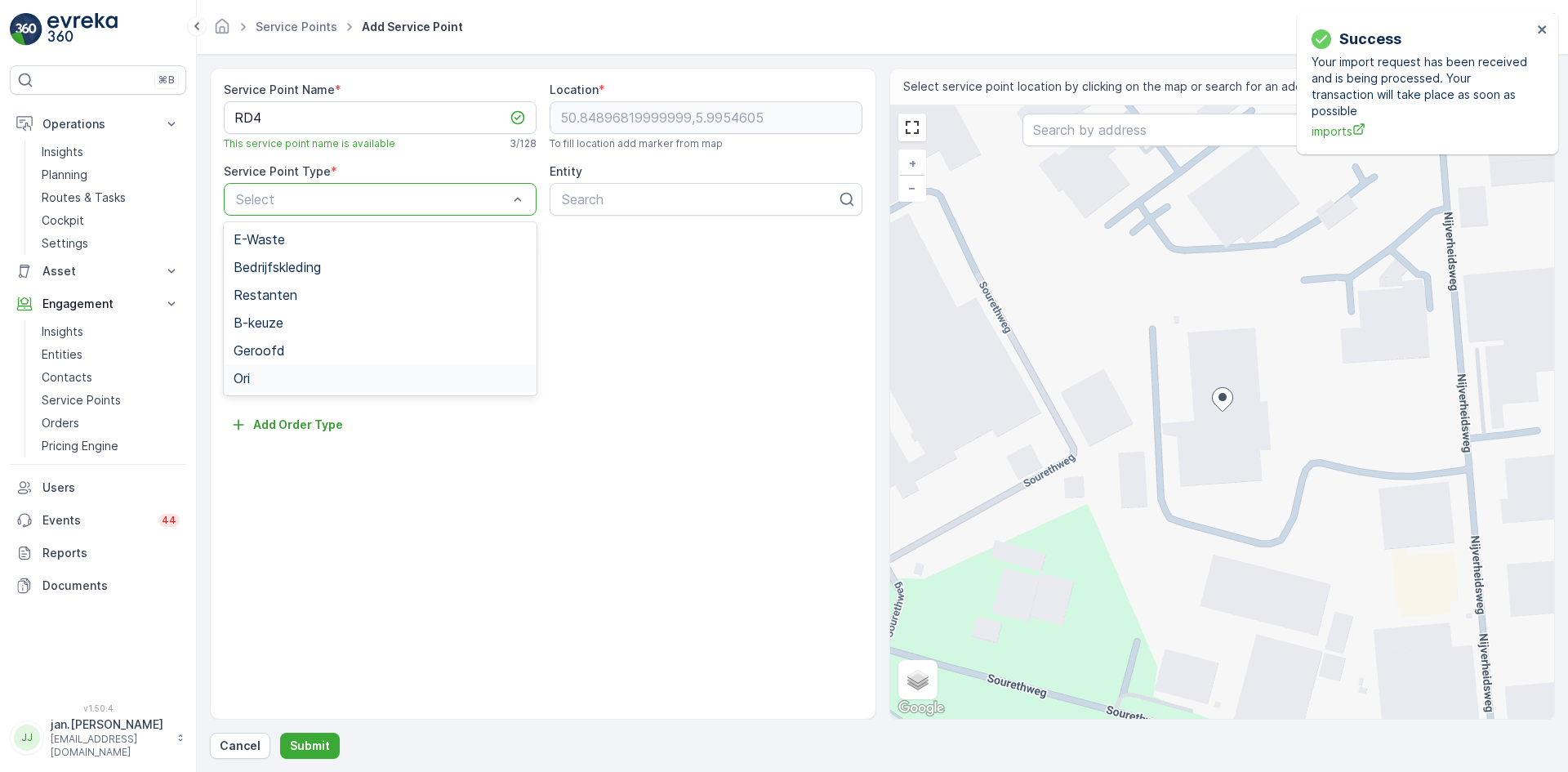
click at [270, 373] on div "Ori" at bounding box center [380, 378] width 293 height 14
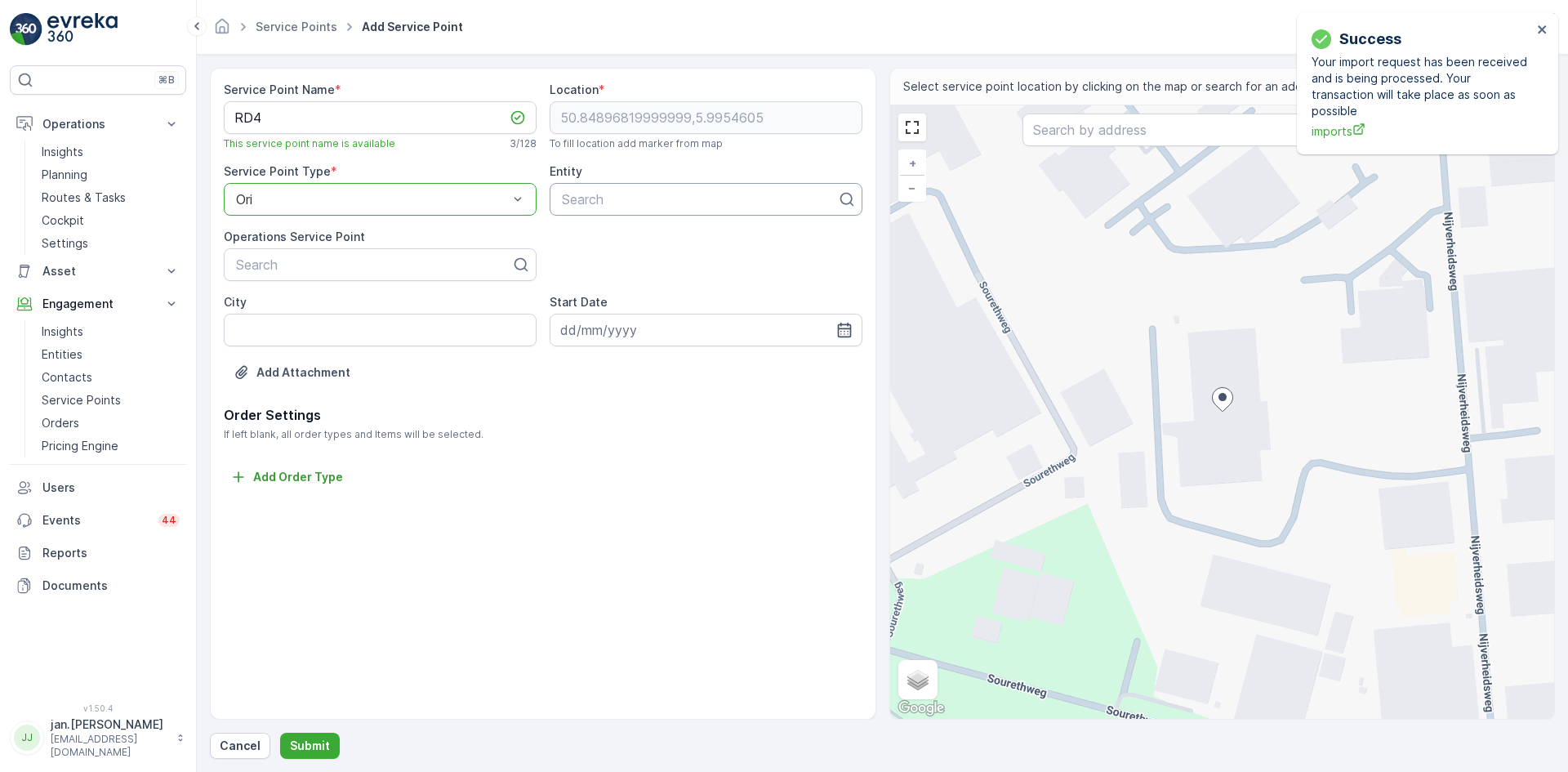
click at [589, 201] on div at bounding box center [700, 199] width 278 height 14
type input "rd4"
click at [589, 235] on div "RD4" at bounding box center [706, 239] width 293 height 14
click at [374, 328] on input "City" at bounding box center [379, 330] width 313 height 33
type input "Heerlen"
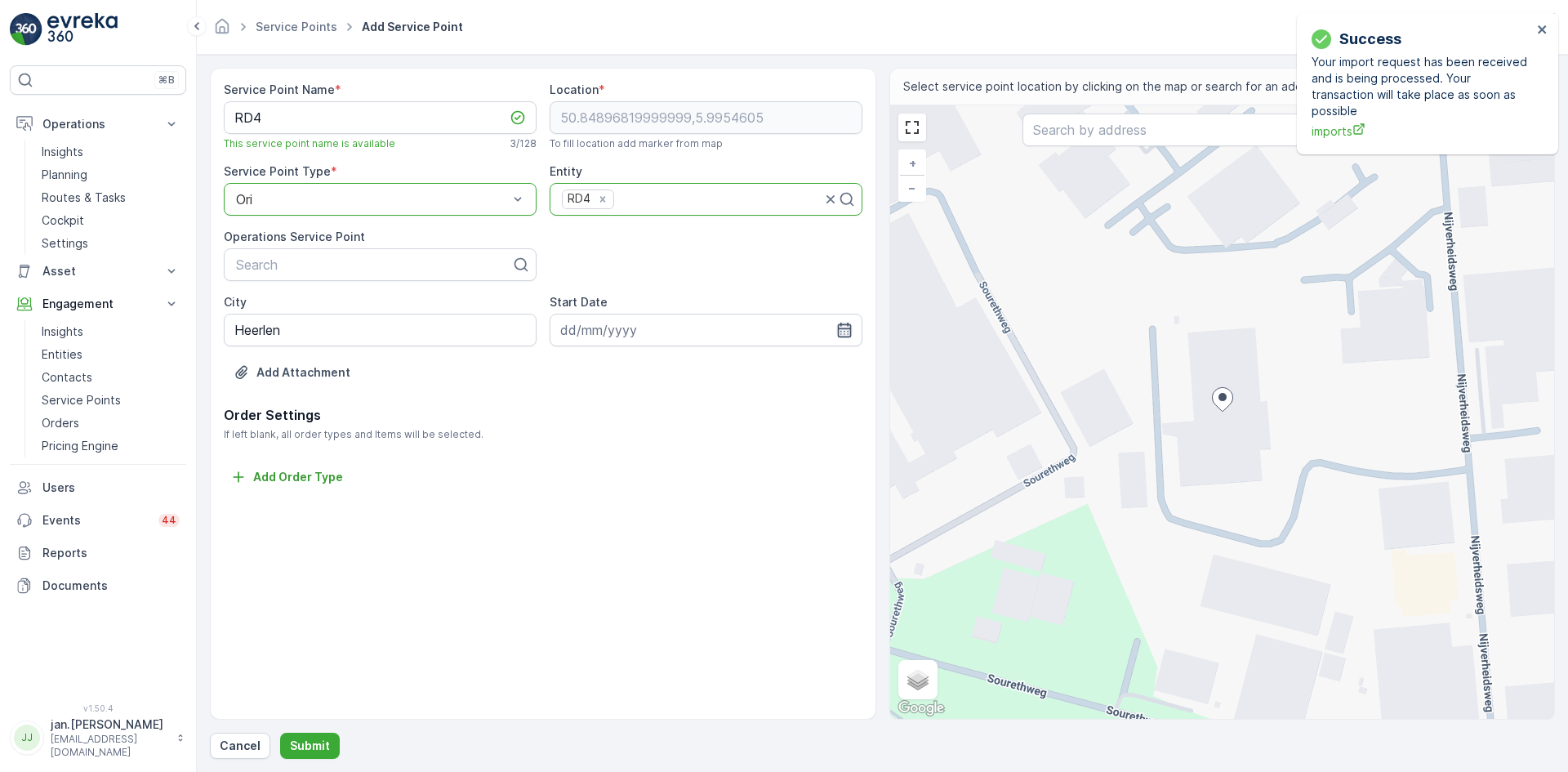
click at [846, 331] on icon "button" at bounding box center [844, 330] width 16 height 16
click at [670, 528] on div "24" at bounding box center [665, 531] width 26 height 26
type input "[DATE]"
click at [295, 753] on button "Submit" at bounding box center [309, 745] width 60 height 26
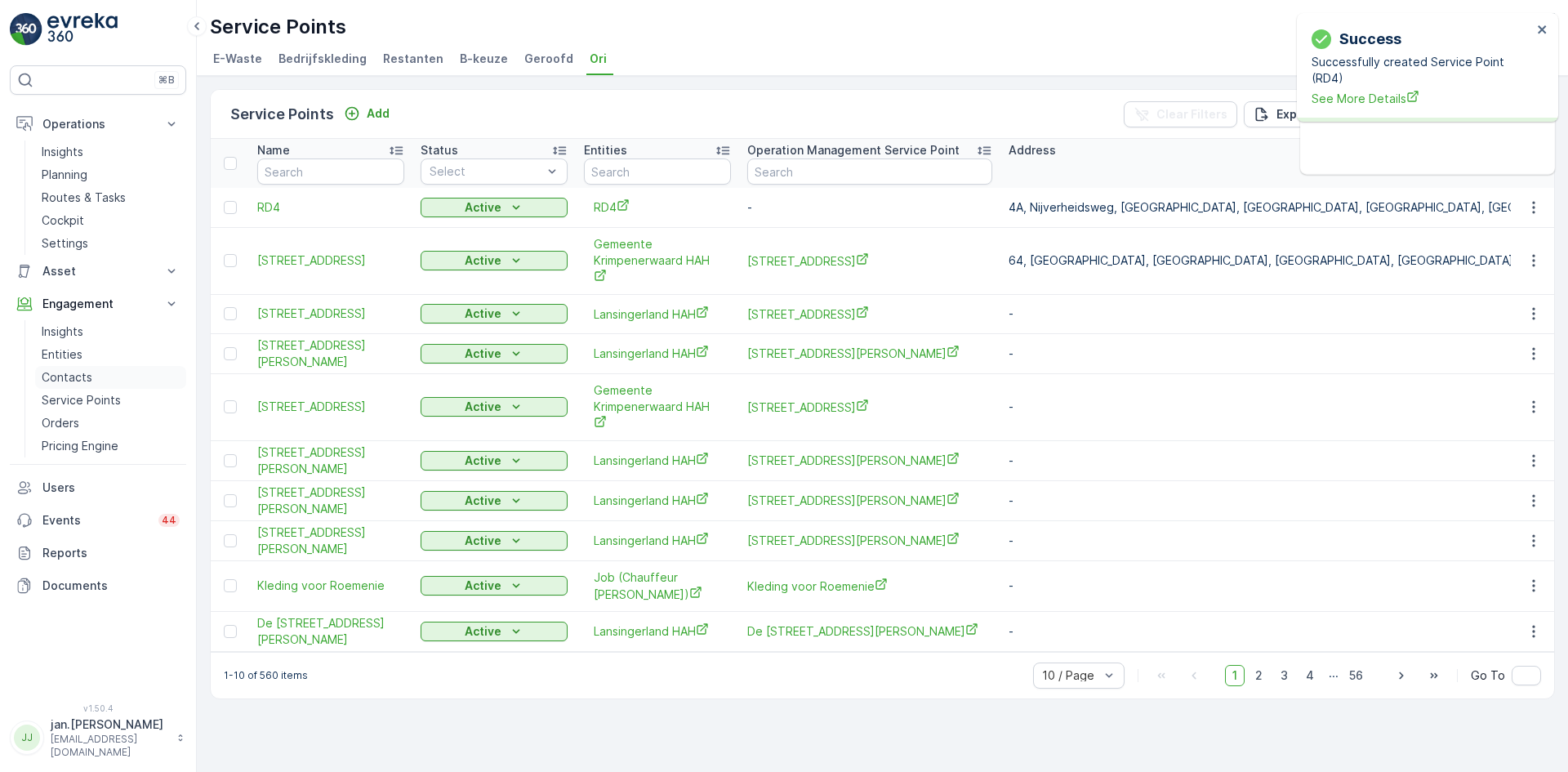
click at [79, 378] on p "Contacts" at bounding box center [67, 377] width 51 height 16
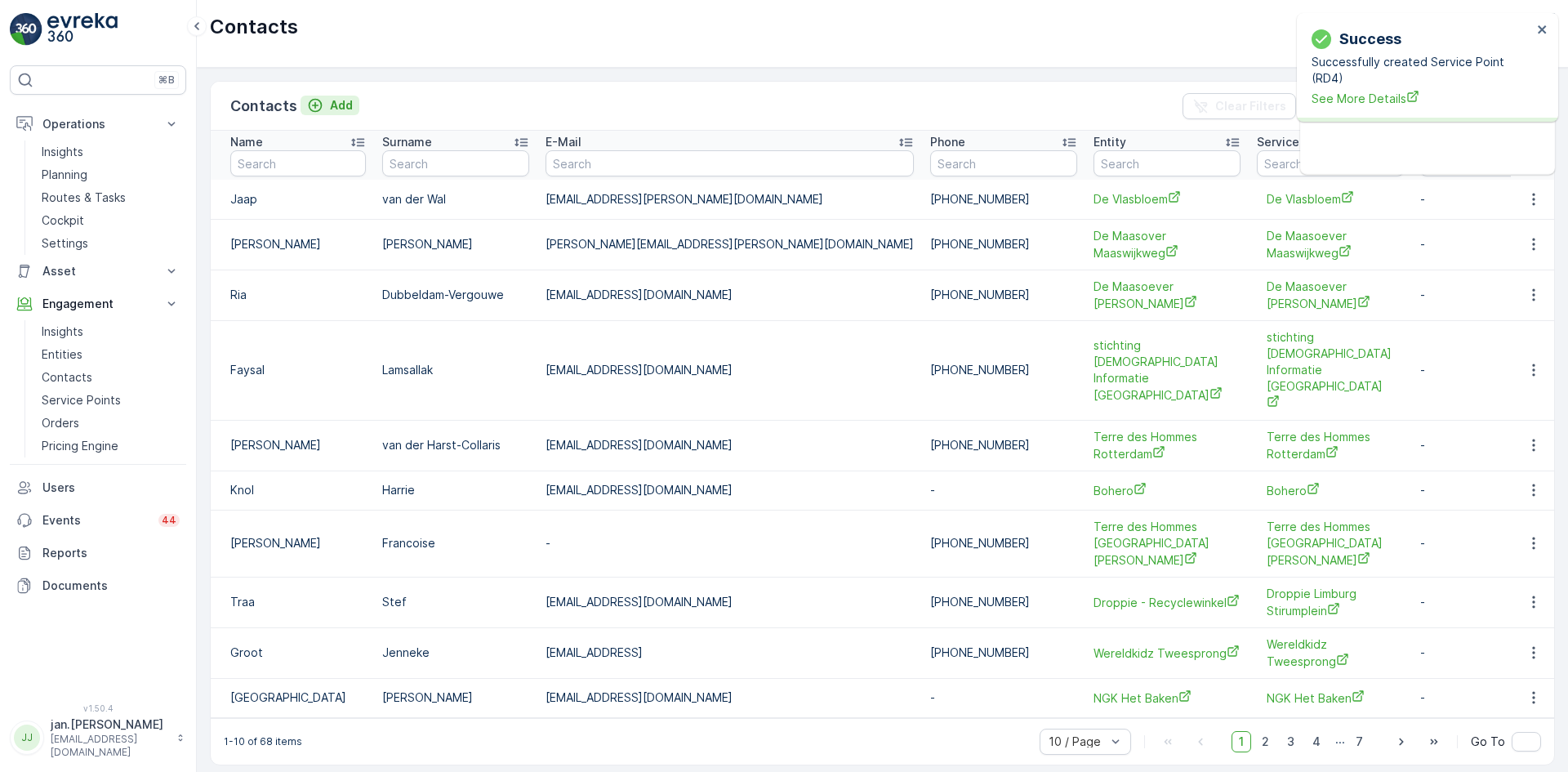
click at [337, 104] on p "Add" at bounding box center [341, 105] width 23 height 16
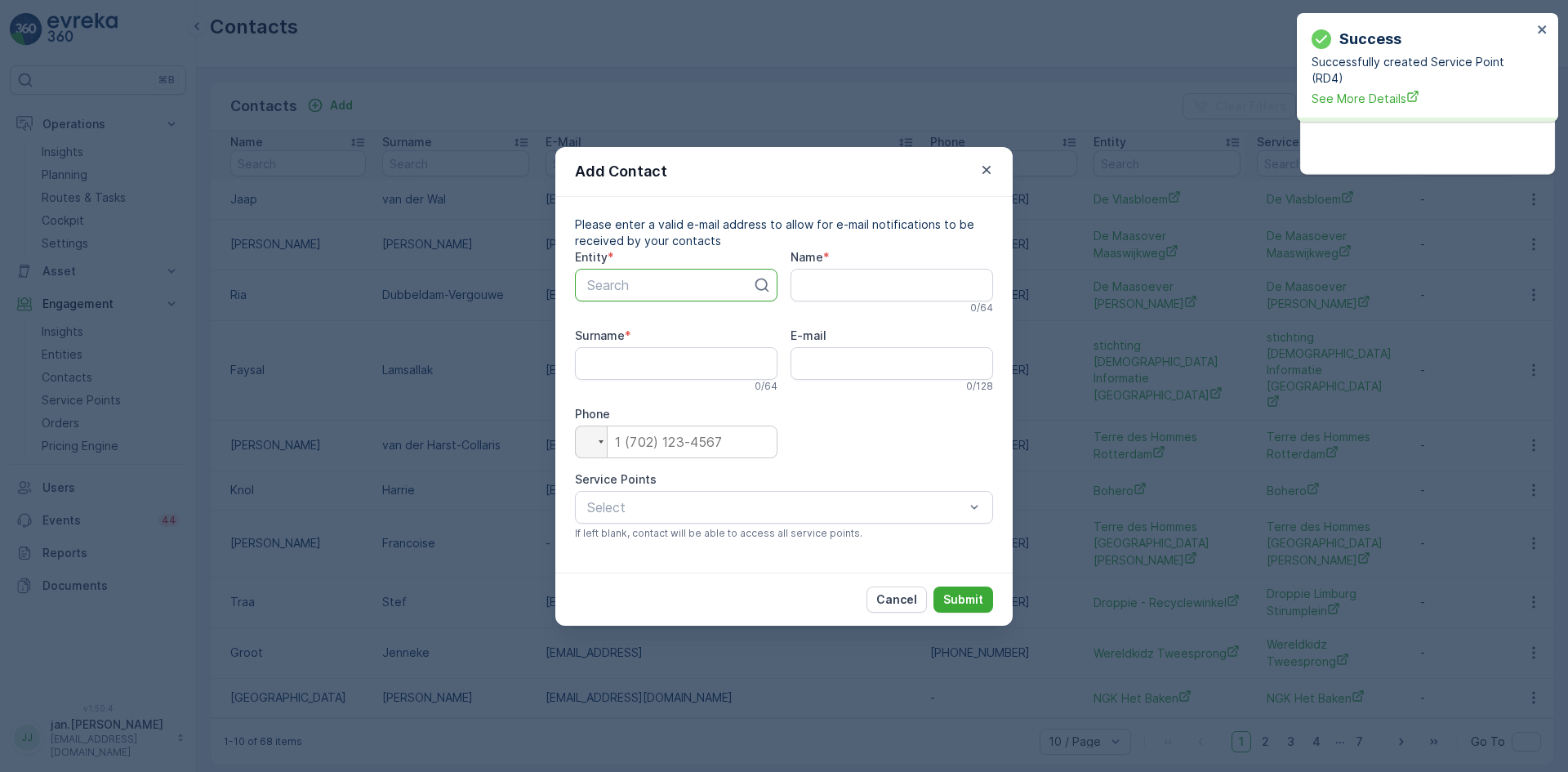
click at [641, 292] on div at bounding box center [670, 284] width 169 height 14
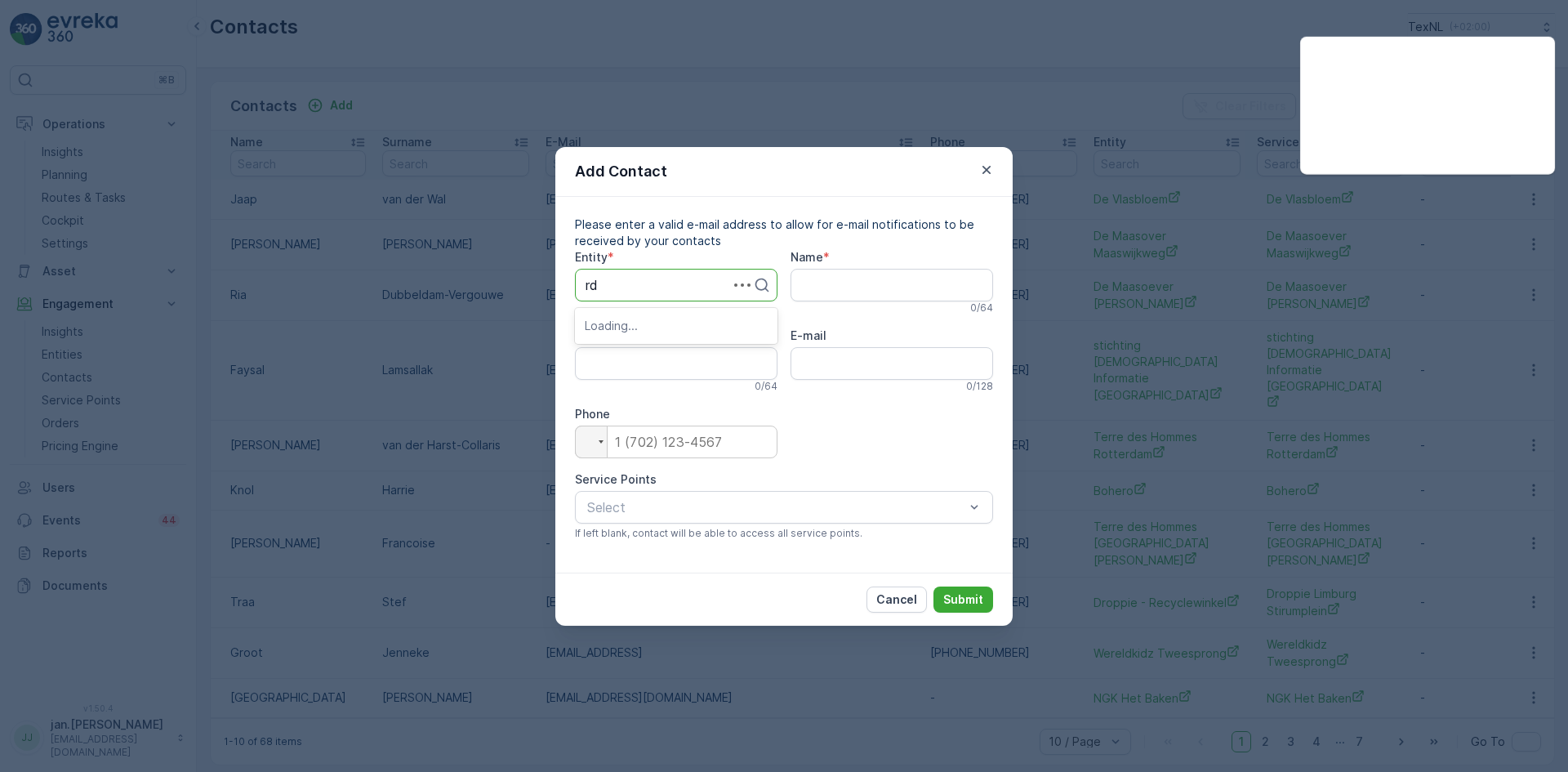
type input "rd4"
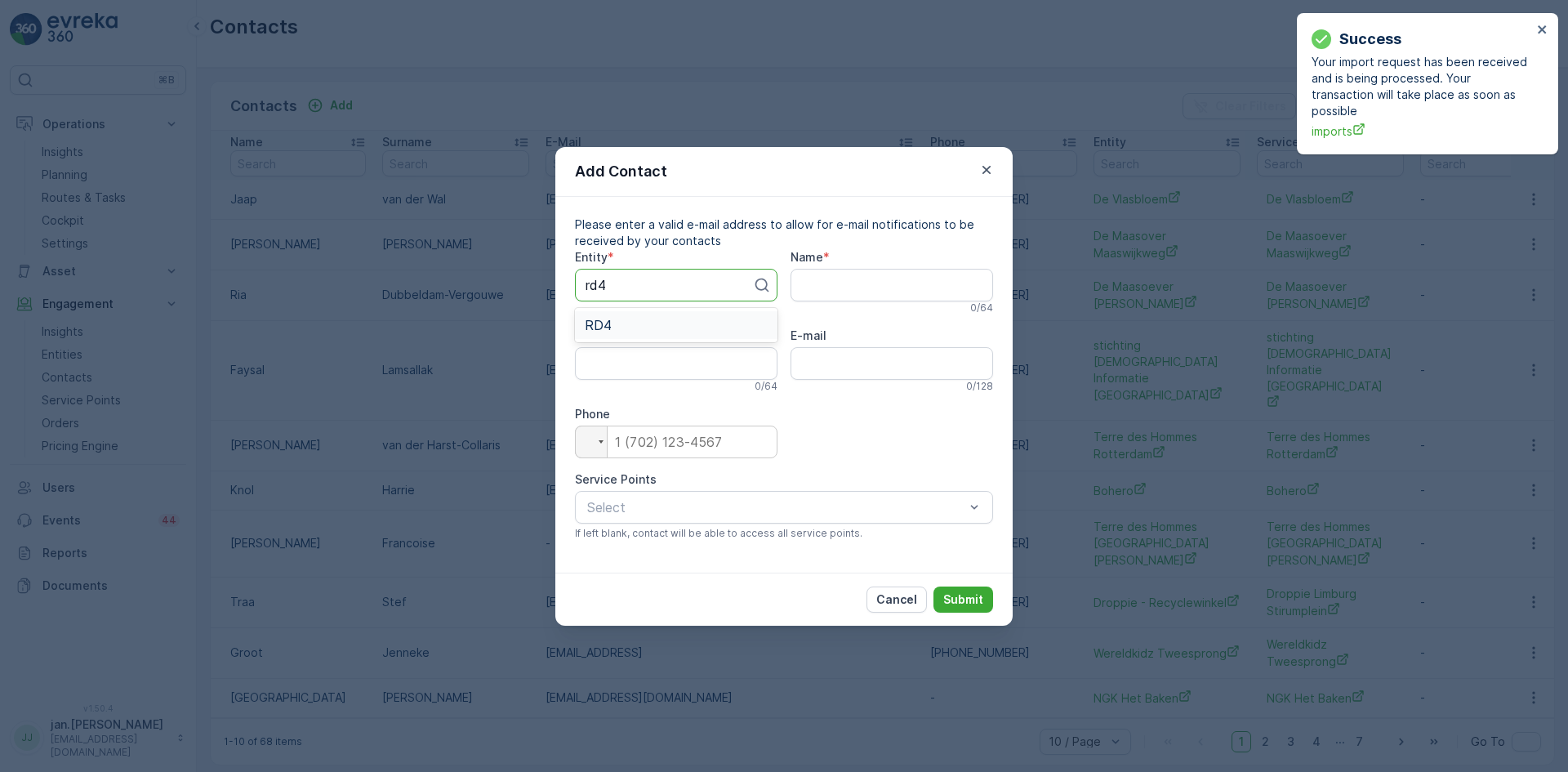
click at [625, 327] on div "RD4" at bounding box center [676, 324] width 183 height 14
click at [820, 287] on input "Name" at bounding box center [892, 285] width 202 height 33
click at [841, 281] on input "Name" at bounding box center [892, 285] width 202 height 33
type input "Hilkman"
type input "[PERSON_NAME]"
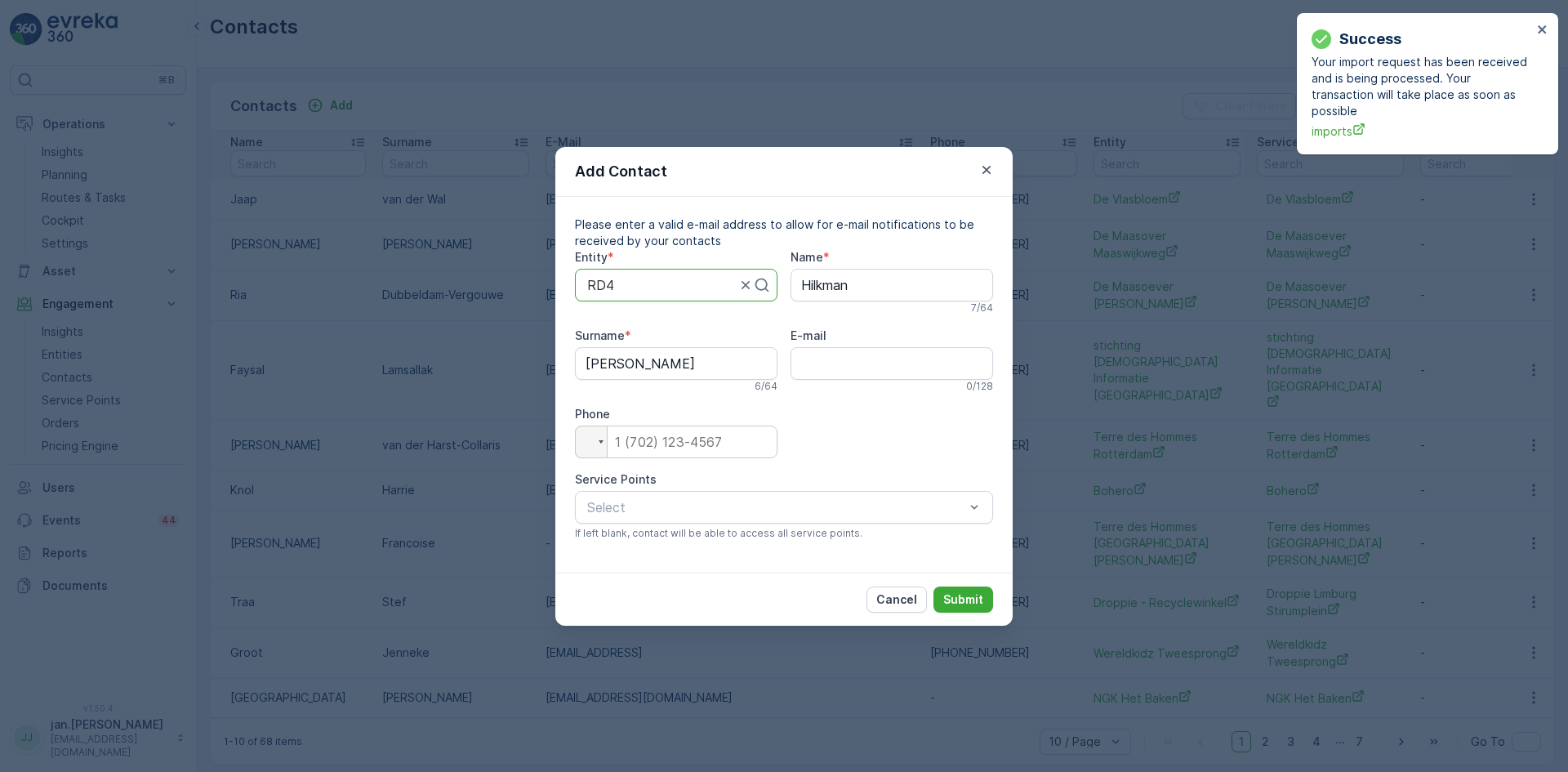
click at [860, 340] on div "E-mail" at bounding box center [892, 335] width 202 height 16
click at [859, 354] on input "E-mail" at bounding box center [892, 363] width 202 height 33
paste input "[PERSON_NAME][EMAIL_ADDRESS][DOMAIN_NAME]"
type input "[PERSON_NAME][EMAIL_ADDRESS][DOMAIN_NAME]"
click at [660, 448] on input "tel" at bounding box center [676, 442] width 202 height 33
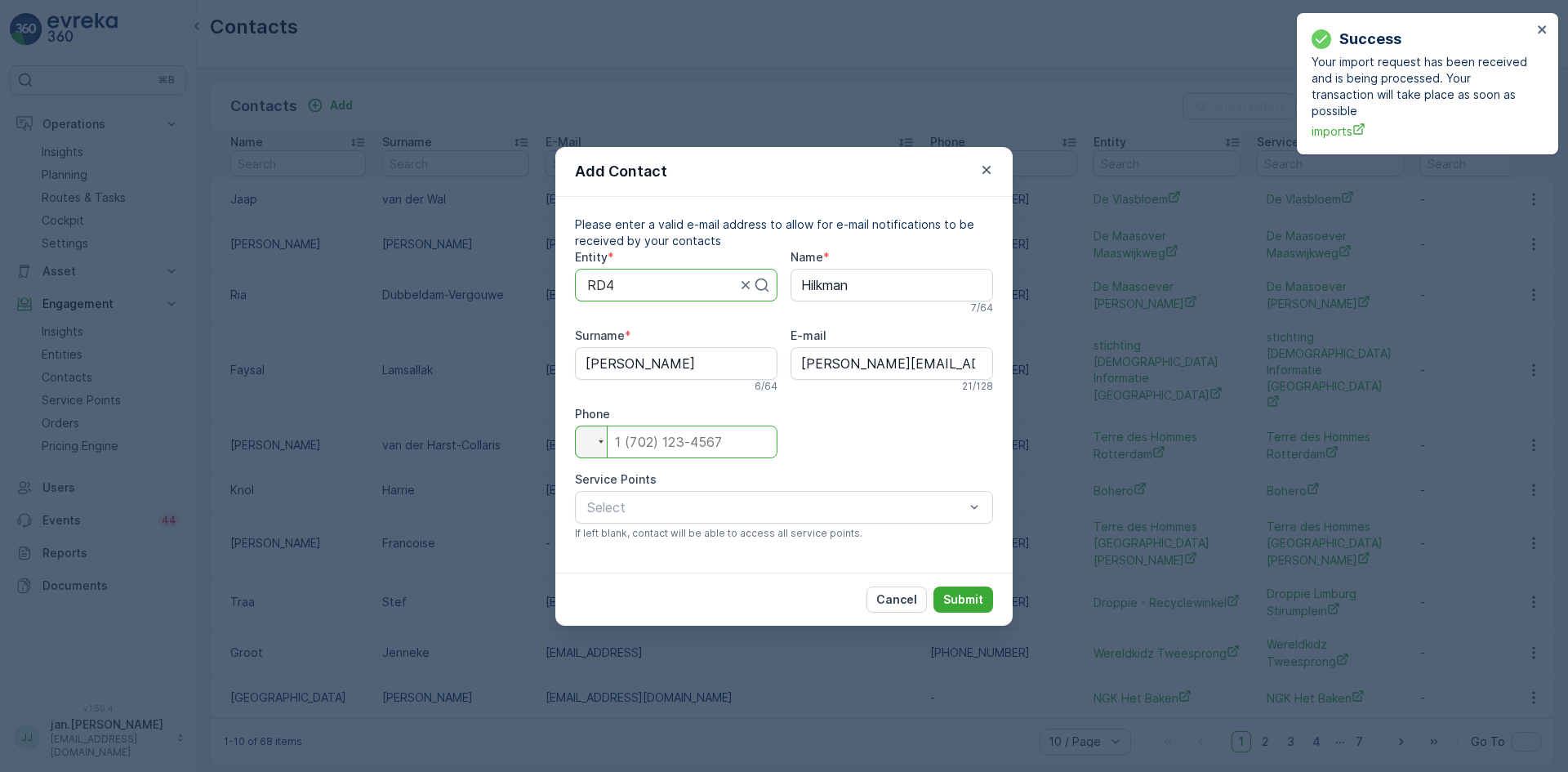
paste input "[PHONE_NUMBER]"
type input "[PHONE_NUMBER]"
click at [586, 437] on div at bounding box center [589, 442] width 13 height 9
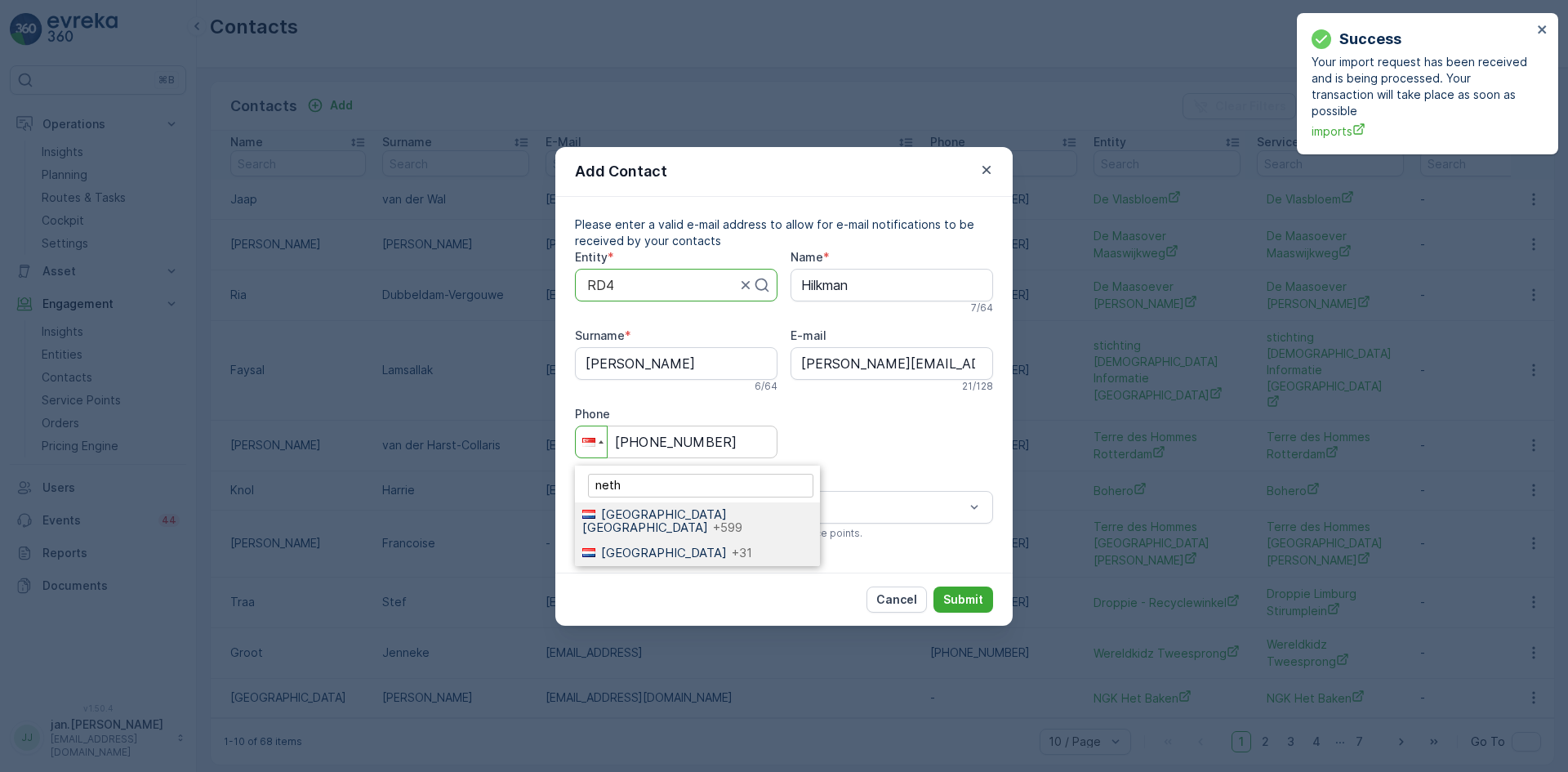
type input "neth"
click at [631, 544] on span "[GEOGRAPHIC_DATA]" at bounding box center [663, 552] width 126 height 15
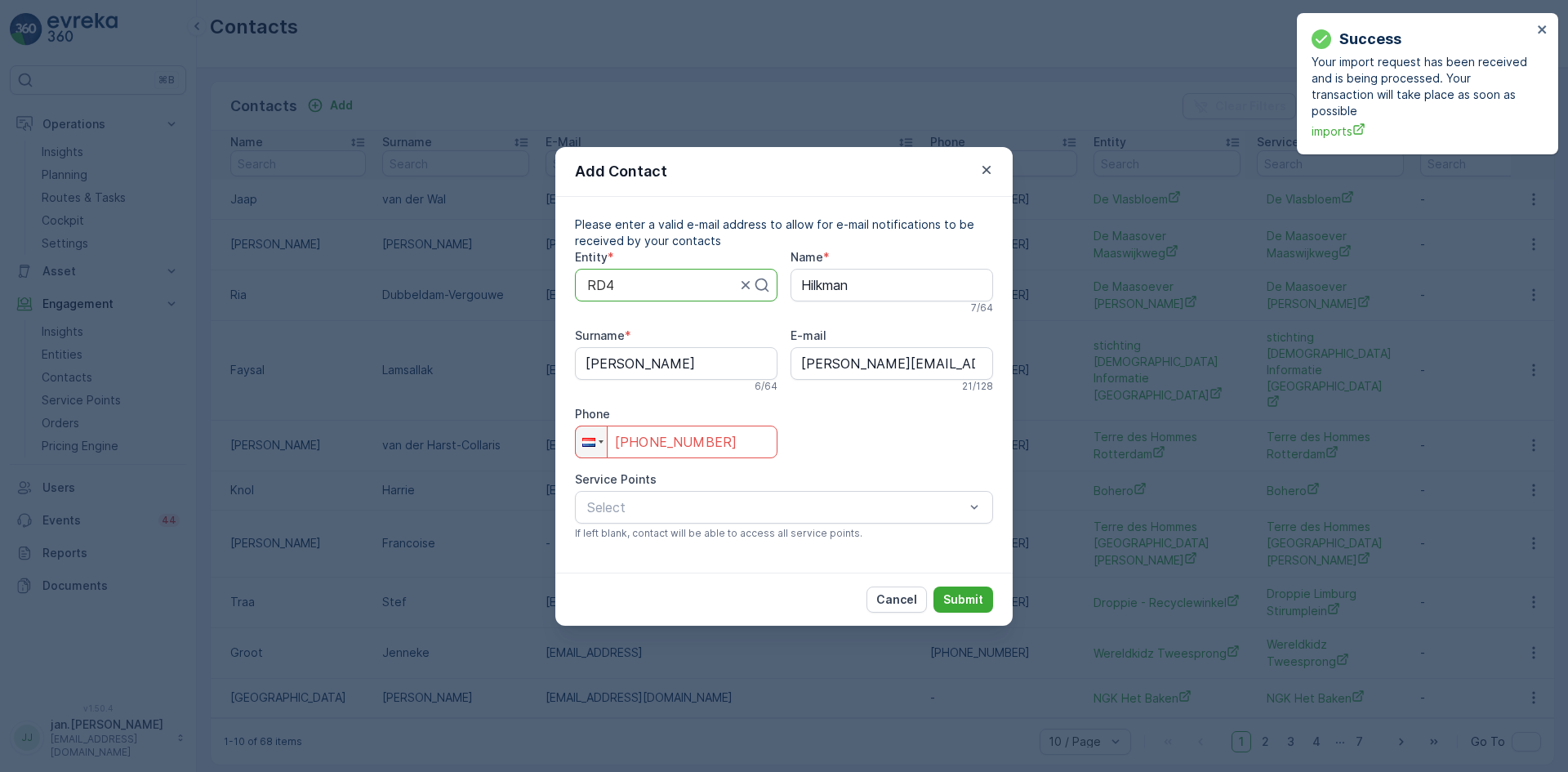
drag, startPoint x: 717, startPoint y: 449, endPoint x: 642, endPoint y: 448, distance: 75.0
click at [642, 448] on input "[PHONE_NUMBER]" at bounding box center [676, 442] width 202 height 33
paste input "6 502"
click at [663, 441] on input "[PHONE_NUMBER]" at bounding box center [676, 442] width 202 height 33
type input "[PHONE_NUMBER]"
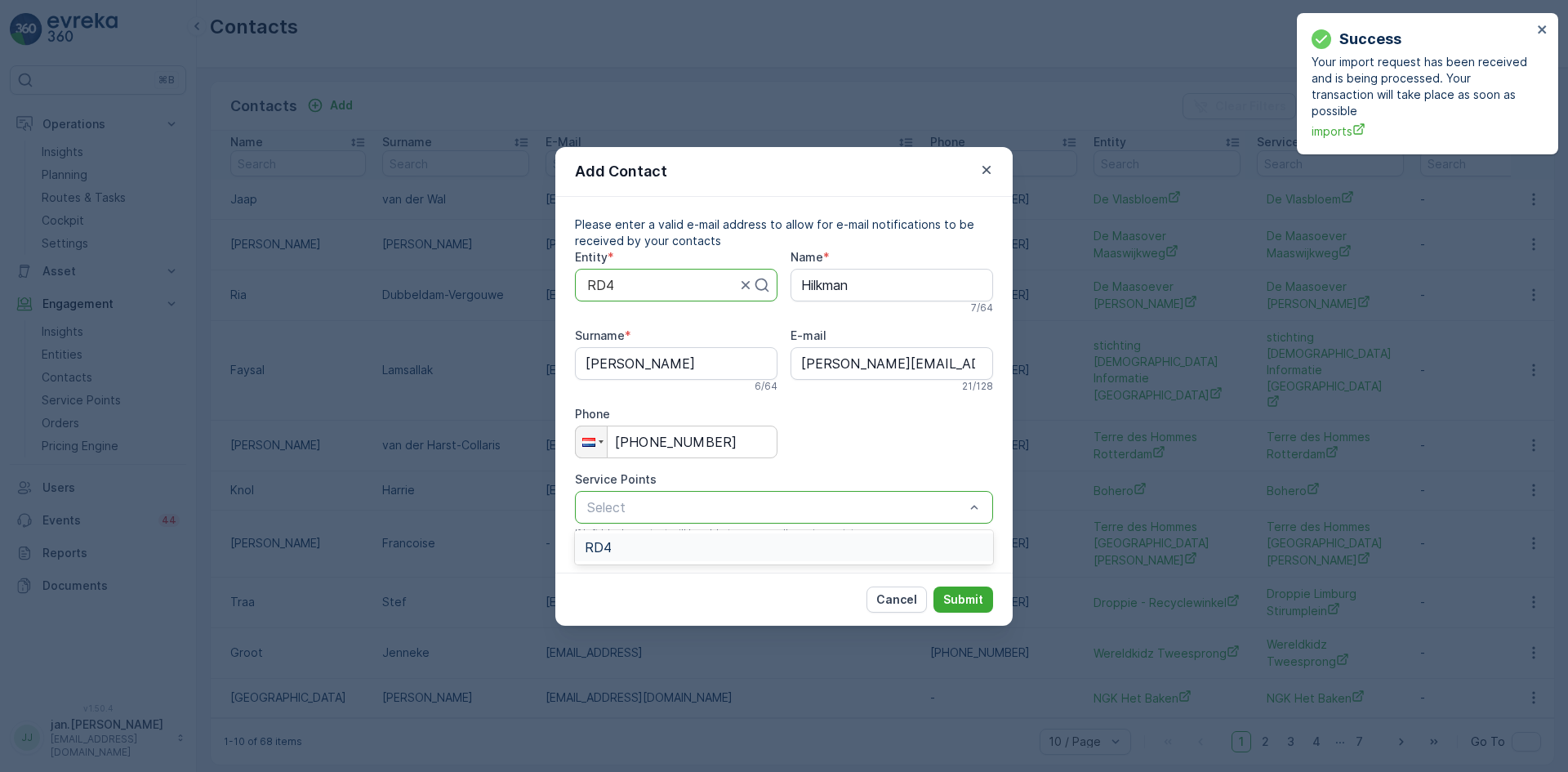
click at [743, 540] on div "RD4" at bounding box center [784, 546] width 399 height 14
click at [967, 594] on p "Submit" at bounding box center [963, 598] width 40 height 16
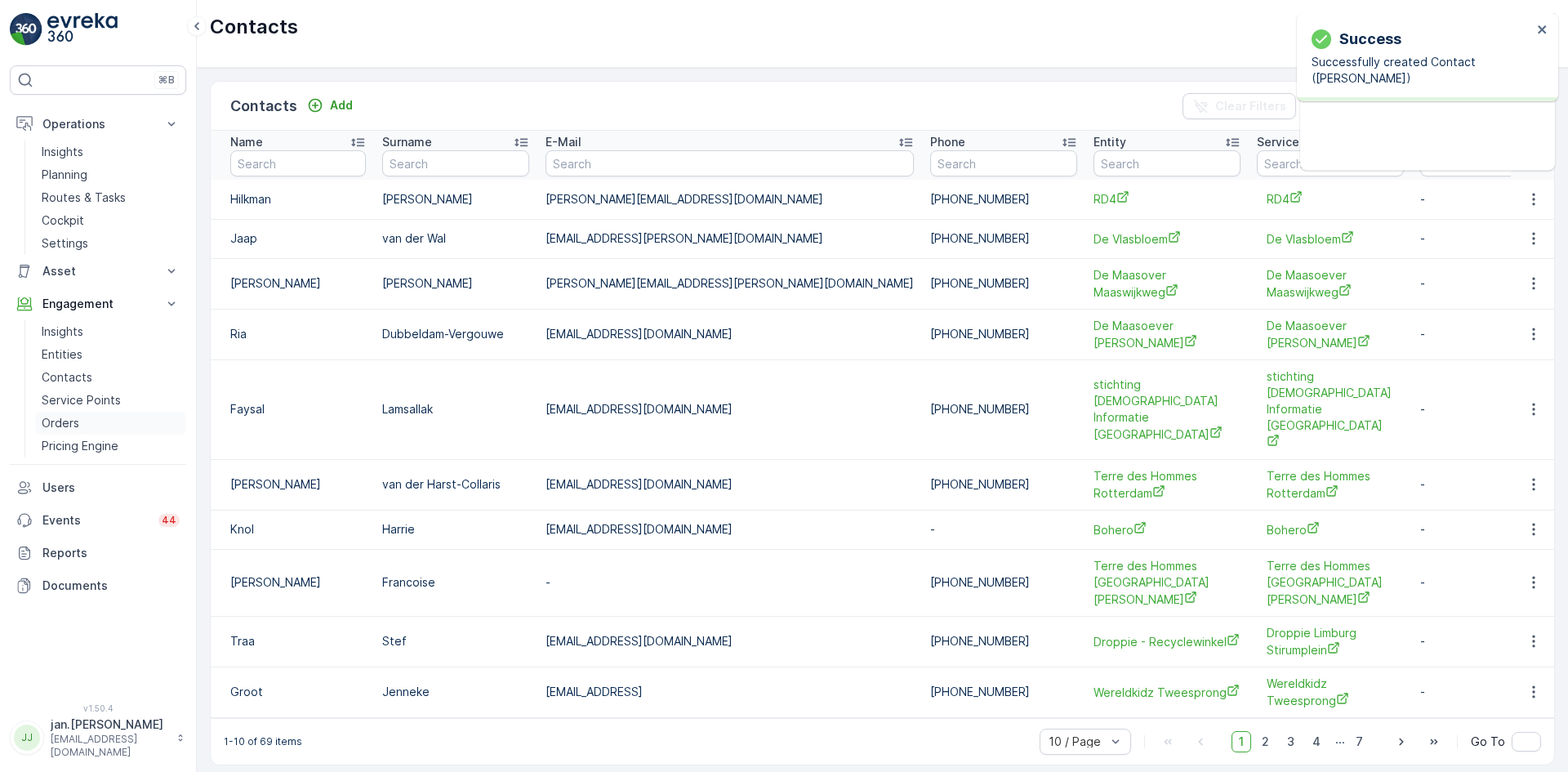
click at [63, 422] on p "Orders" at bounding box center [60, 422] width 38 height 16
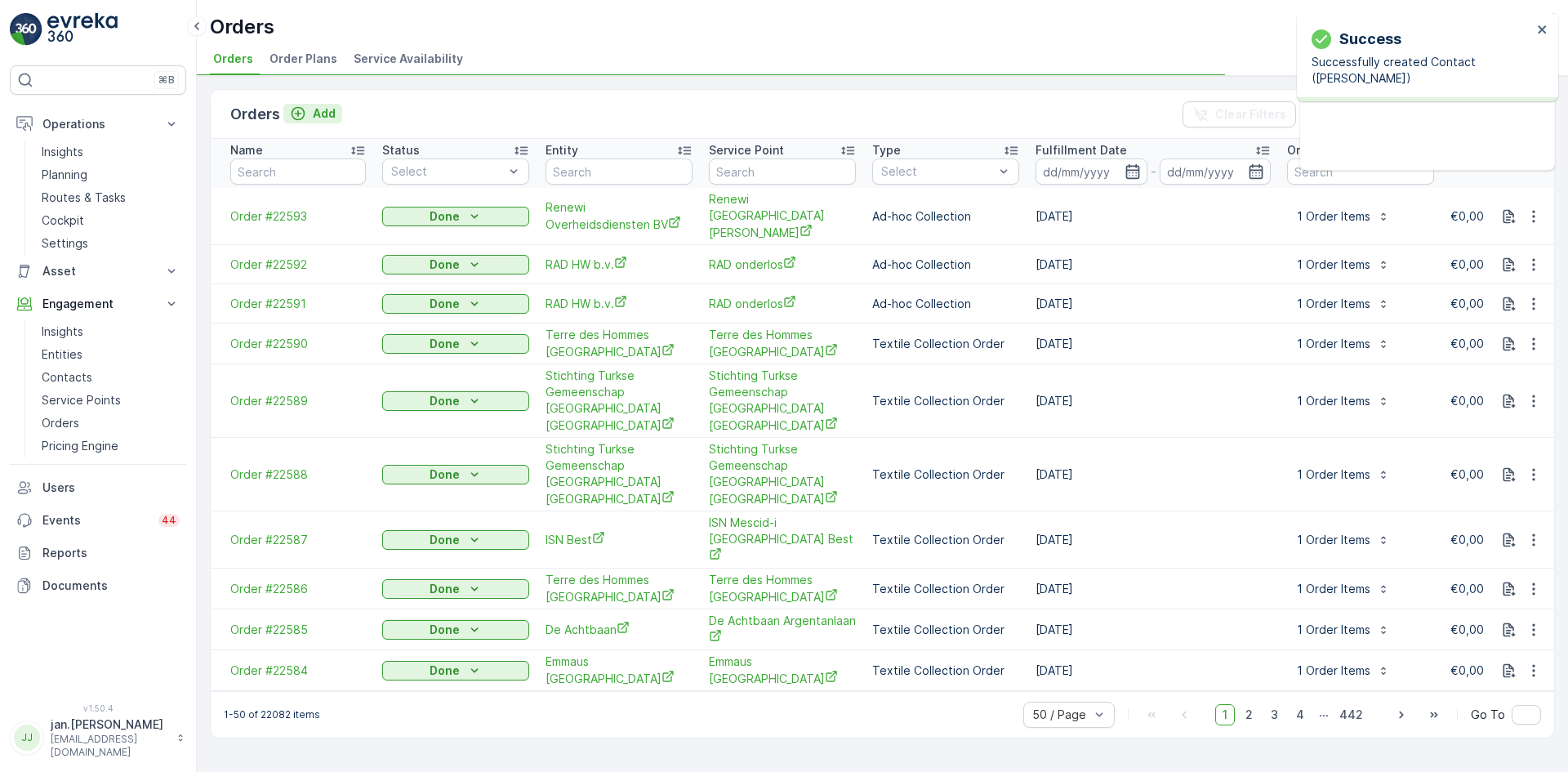
click at [325, 114] on p "Add" at bounding box center [324, 113] width 23 height 16
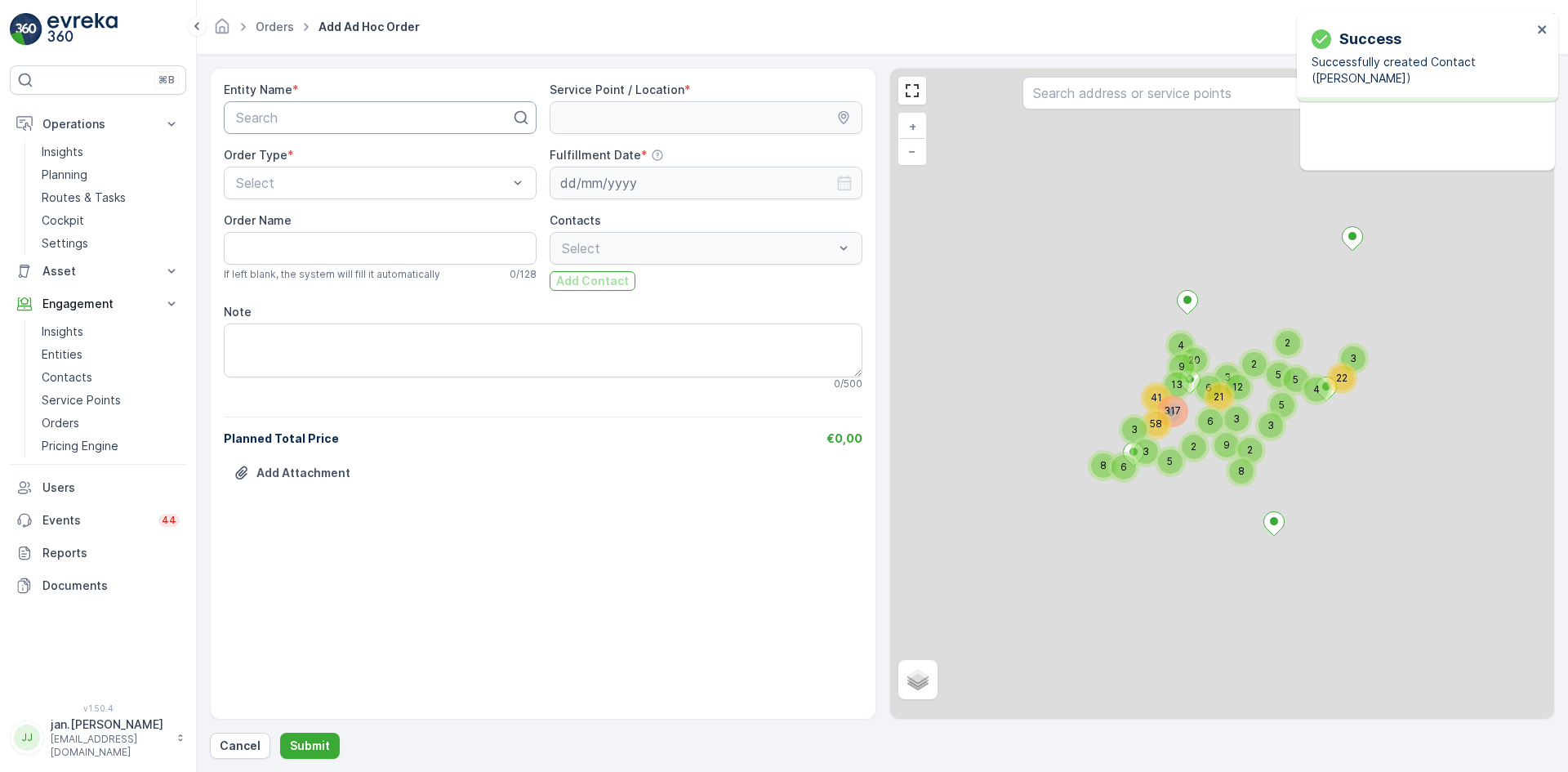
click at [337, 121] on div at bounding box center [373, 117] width 278 height 14
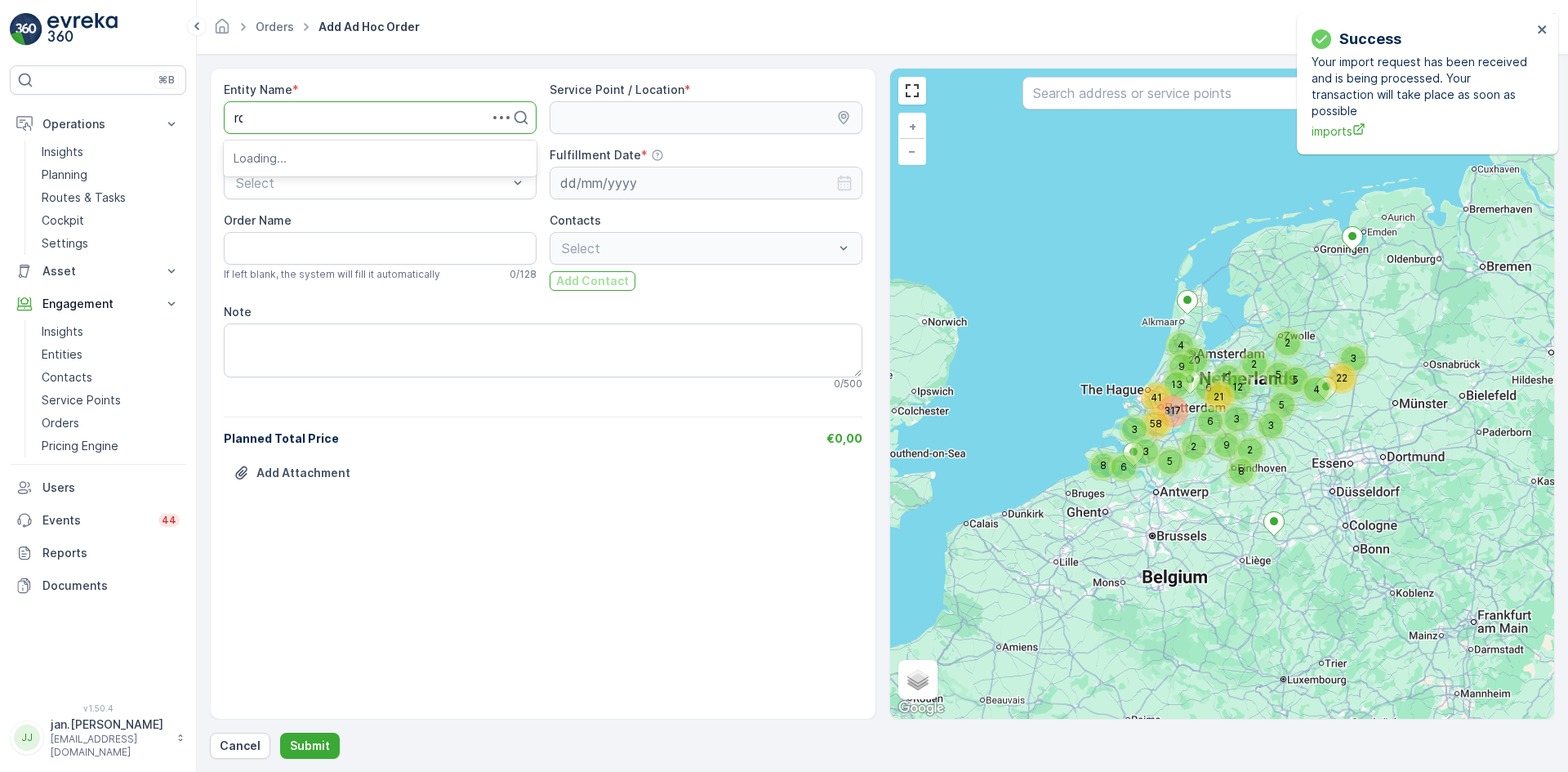
type input "rd4"
click at [277, 156] on div "RD4" at bounding box center [380, 157] width 293 height 14
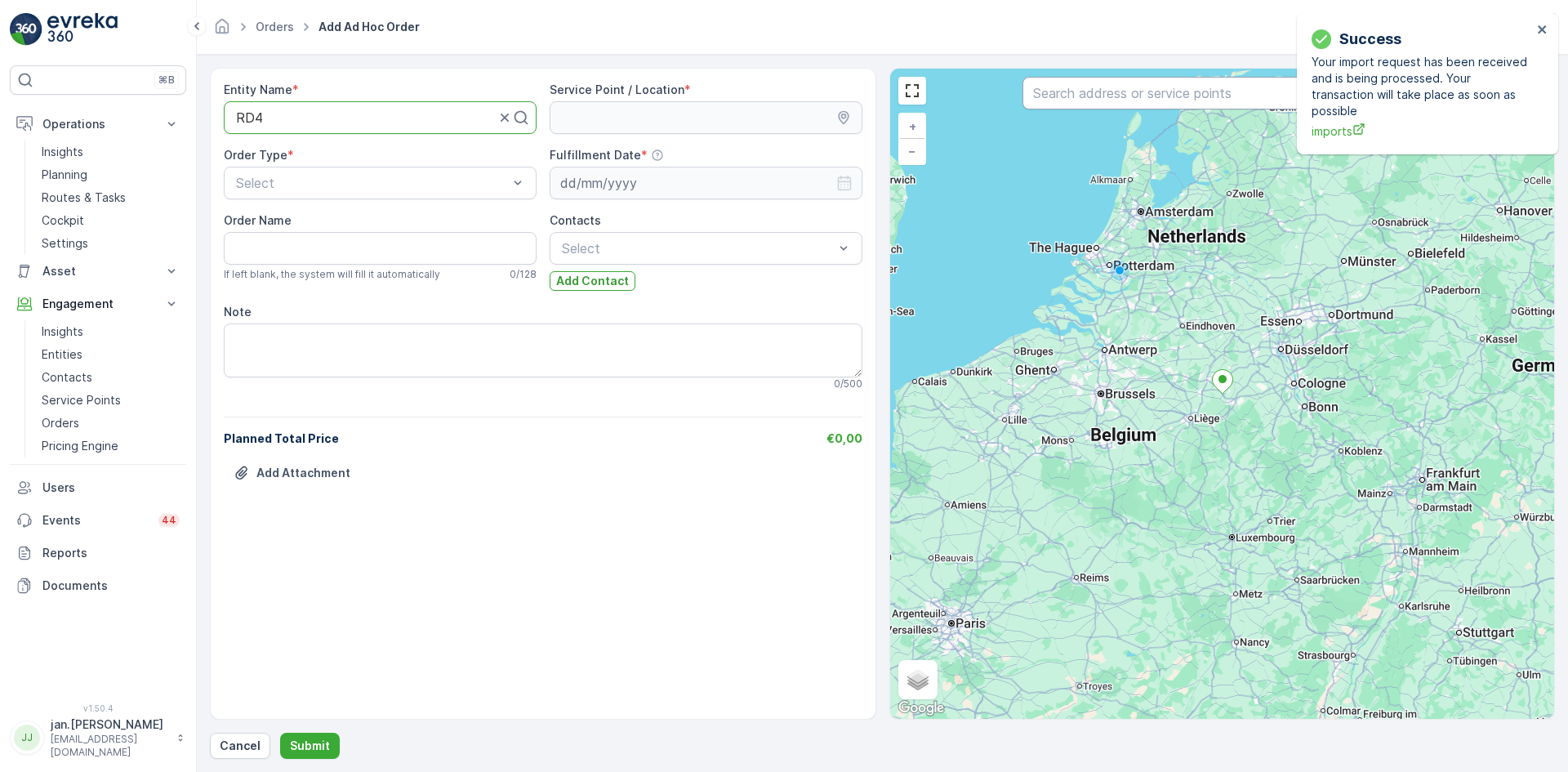
click at [1084, 99] on input "text" at bounding box center [1222, 93] width 399 height 33
type input "rd4"
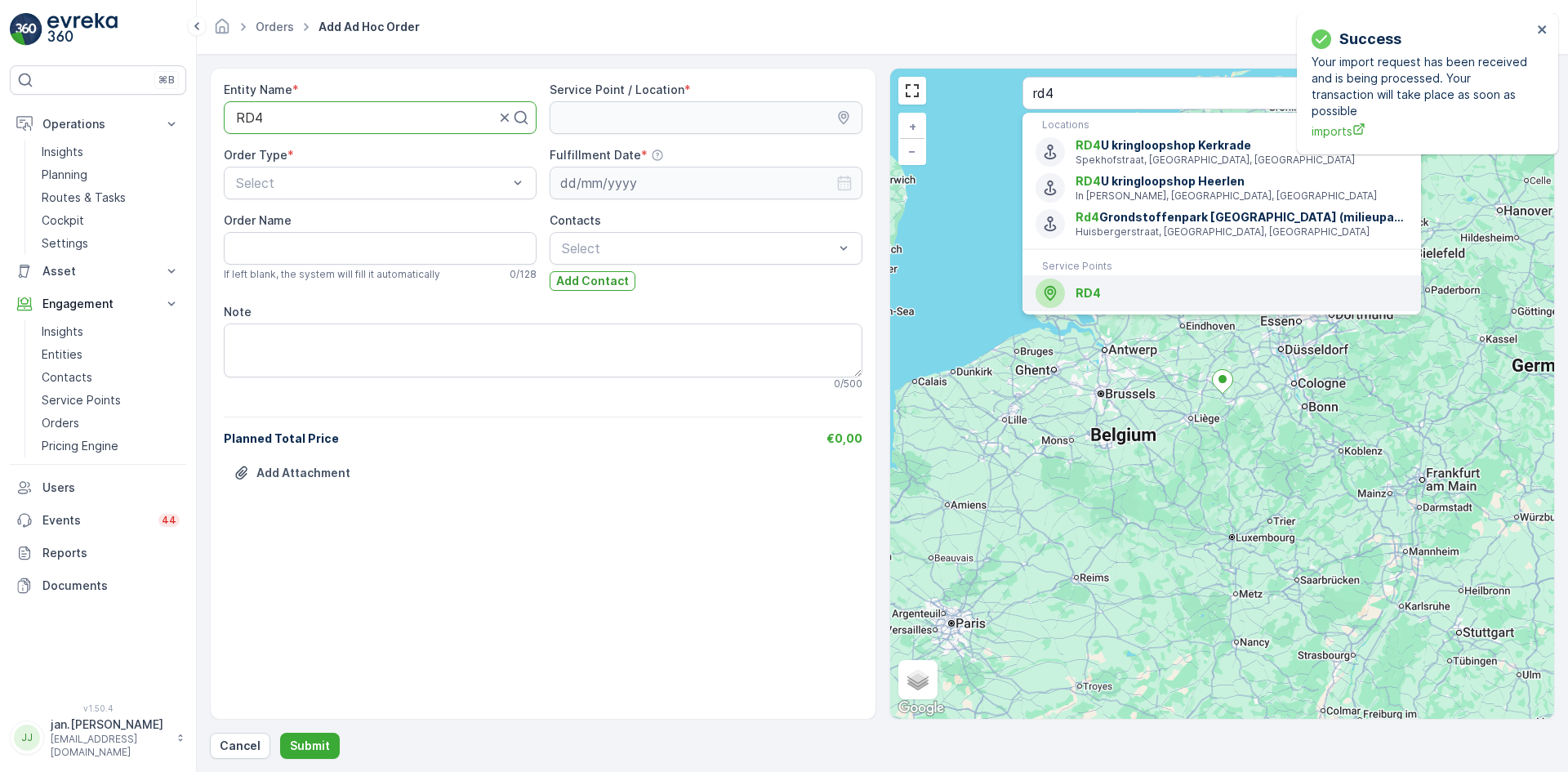
click at [1080, 290] on span "RD4" at bounding box center [1088, 292] width 25 height 13
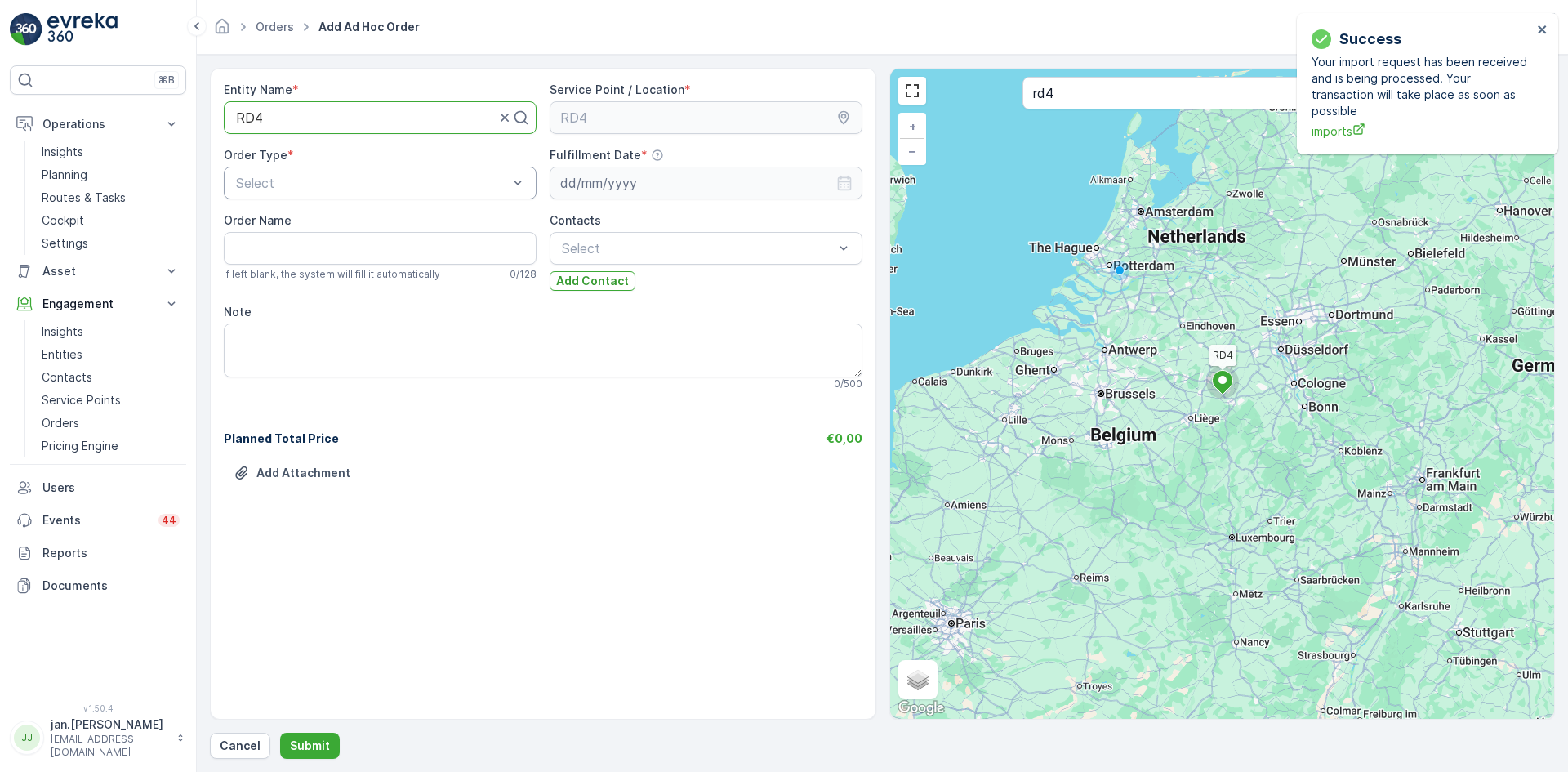
click at [307, 193] on div "Select" at bounding box center [379, 183] width 313 height 33
click at [298, 275] on span "Ad-hoc Collection" at bounding box center [288, 278] width 110 height 14
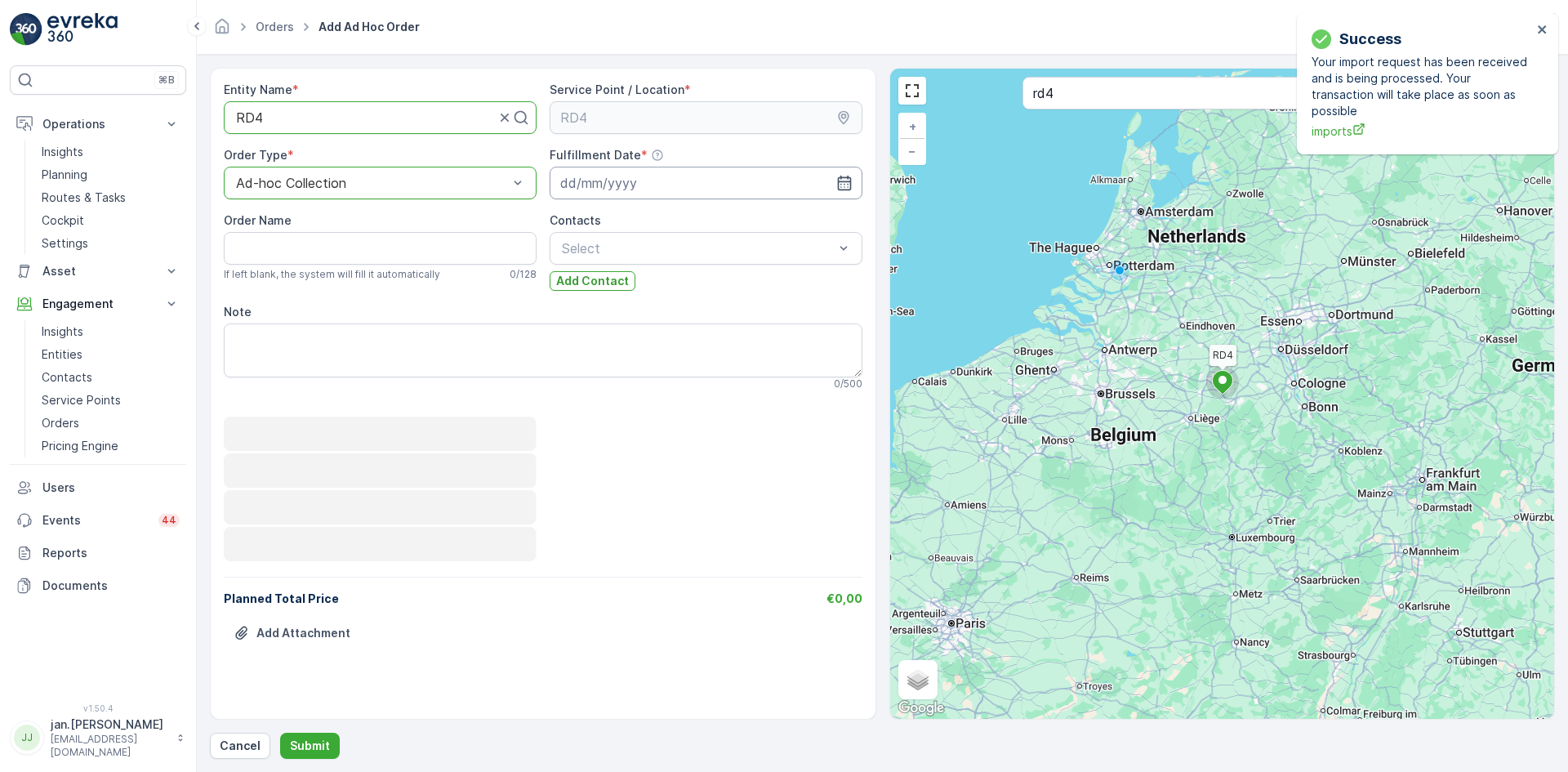
click at [629, 176] on input at bounding box center [706, 183] width 313 height 33
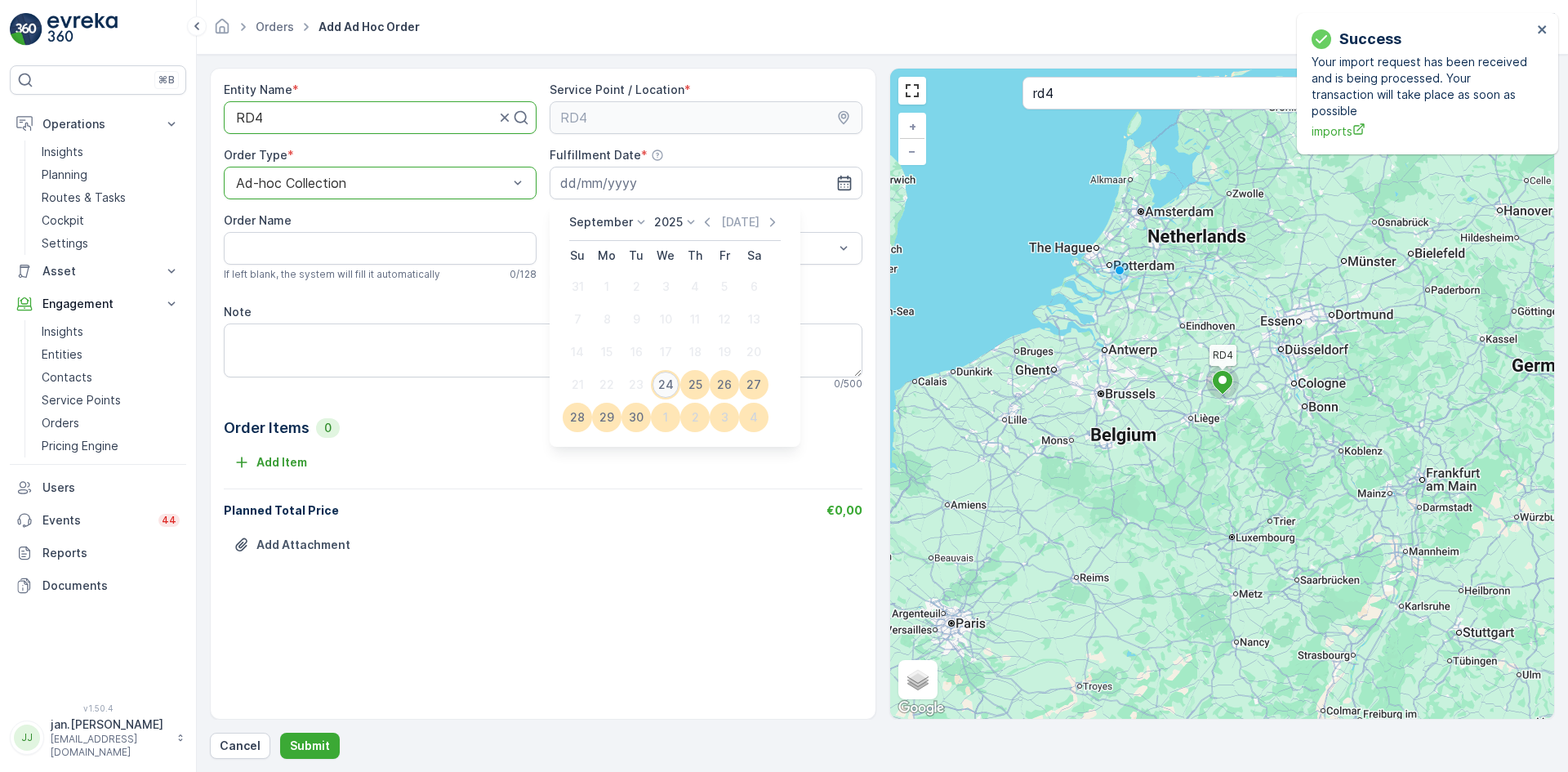
click at [661, 381] on div "24" at bounding box center [665, 384] width 26 height 26
type input "[DATE]"
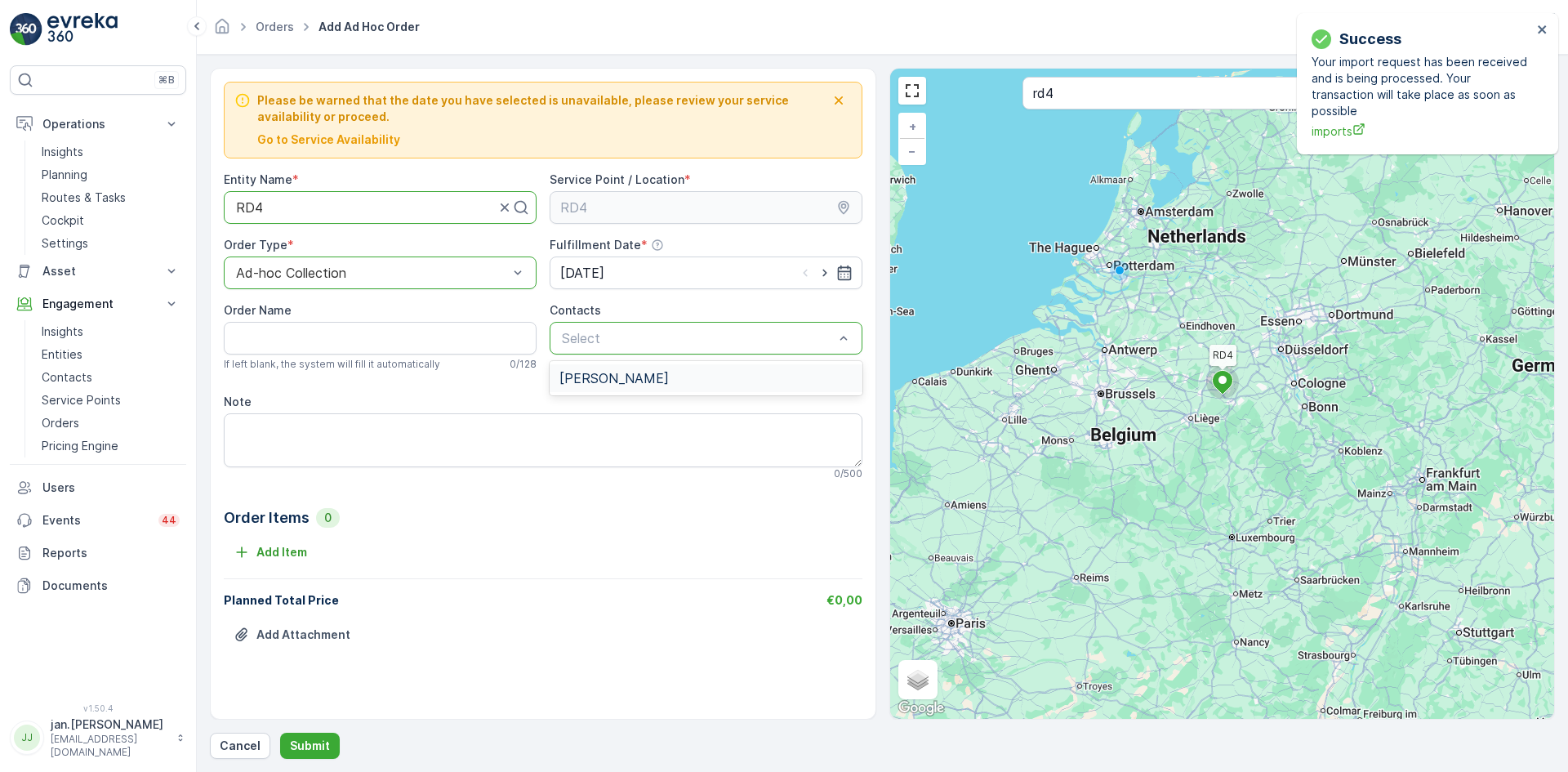
click at [590, 380] on span "[PERSON_NAME]" at bounding box center [615, 378] width 110 height 14
click at [265, 555] on p "Add Item" at bounding box center [282, 551] width 51 height 16
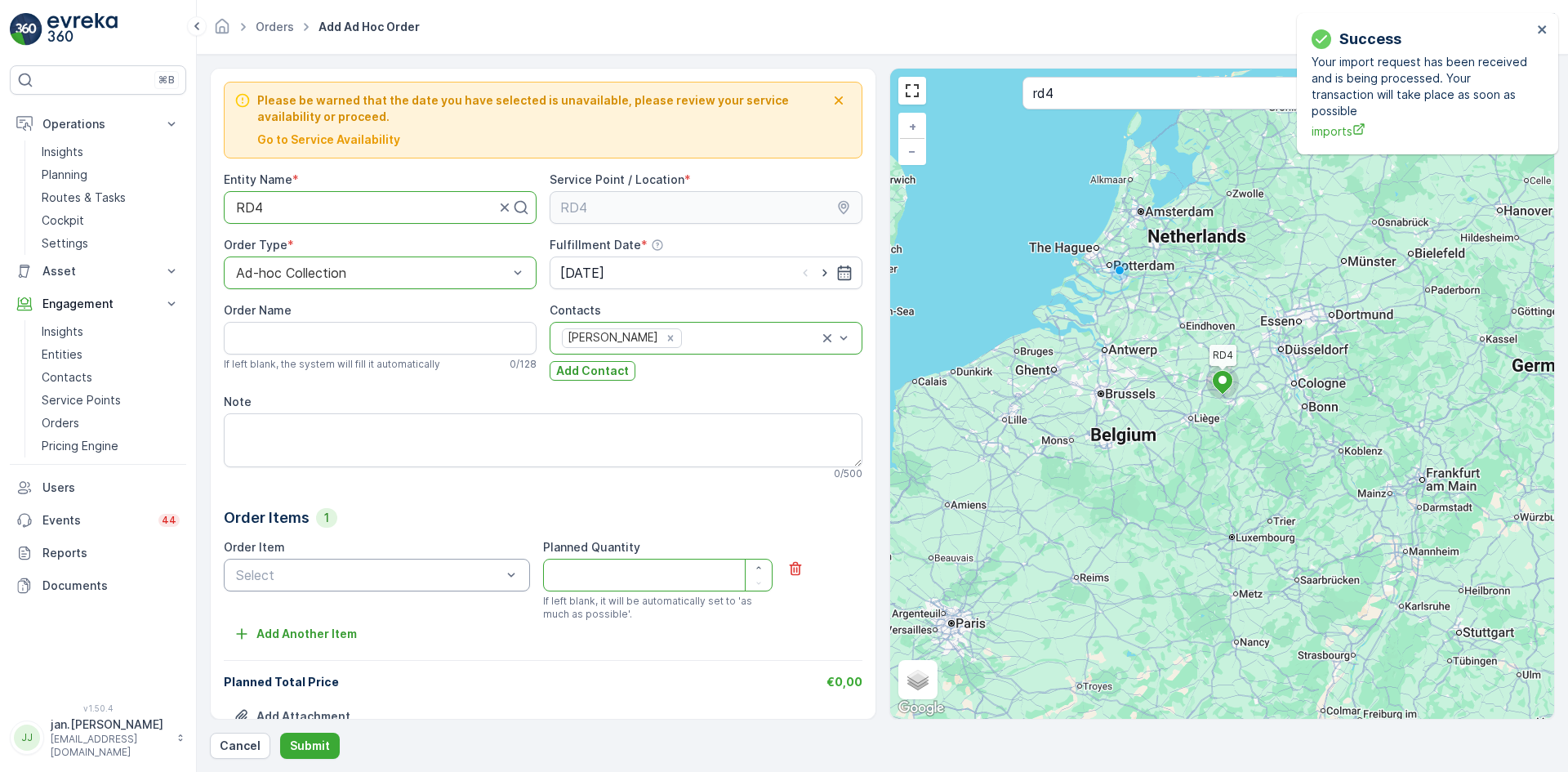
click at [320, 586] on div "Select" at bounding box center [376, 575] width 306 height 33
click at [303, 647] on span "Bag Weight - Direct" at bounding box center [293, 642] width 120 height 14
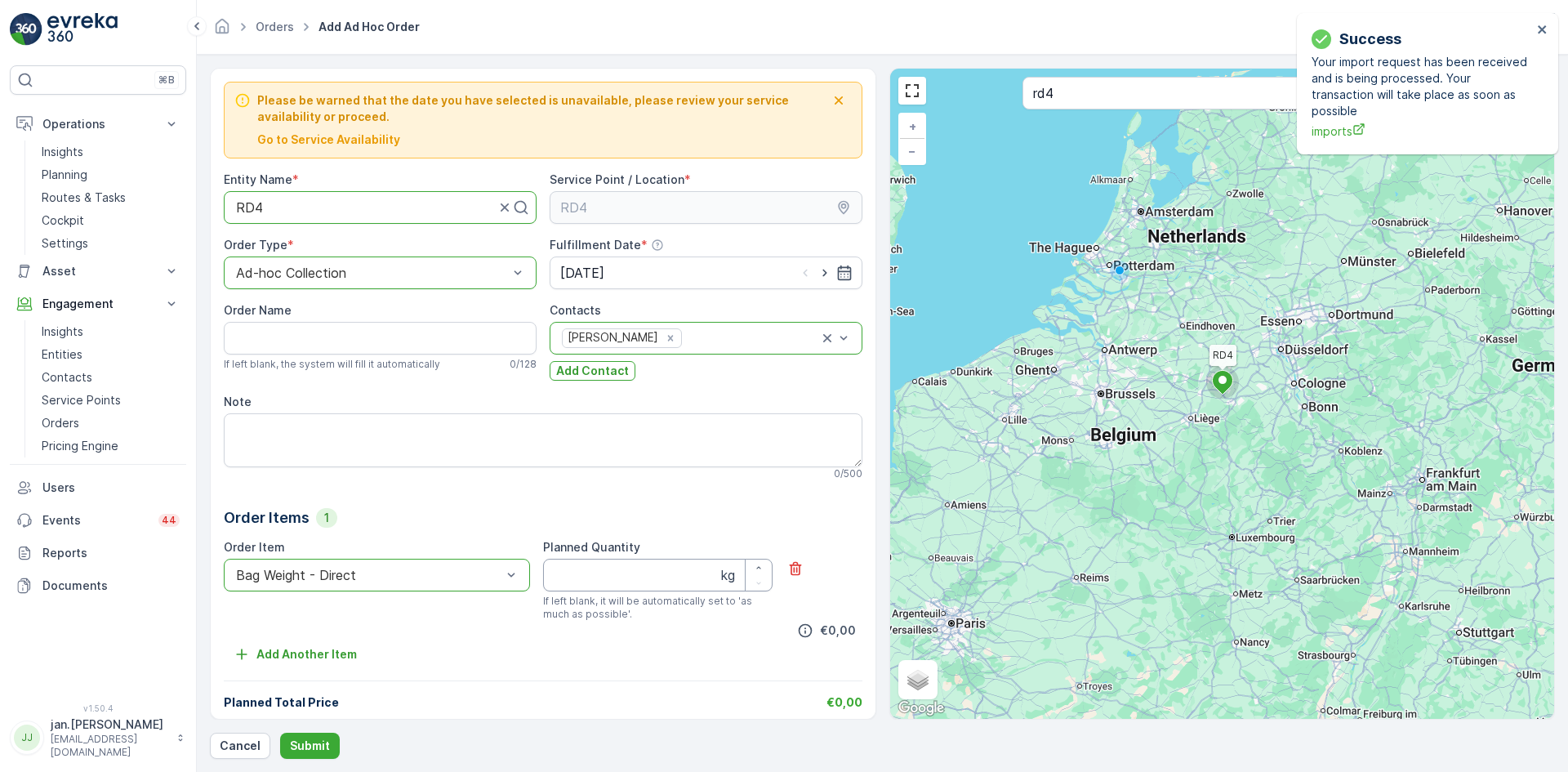
click at [570, 584] on Quantity "Planned Quantity" at bounding box center [658, 575] width 229 height 33
type Quantity "6380"
click at [313, 746] on p "Submit" at bounding box center [309, 745] width 40 height 16
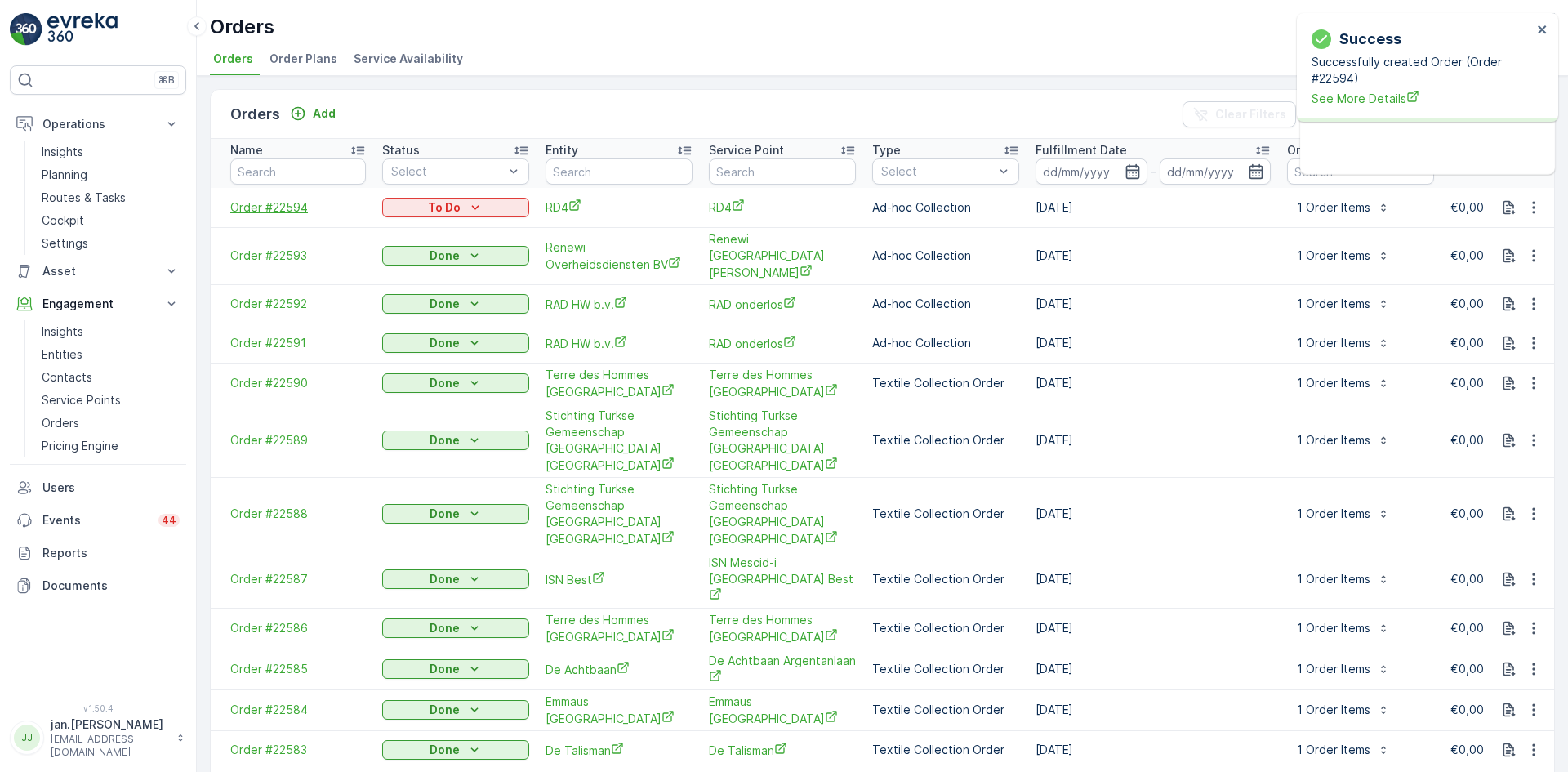
click at [287, 205] on span "Order #22594" at bounding box center [298, 206] width 136 height 16
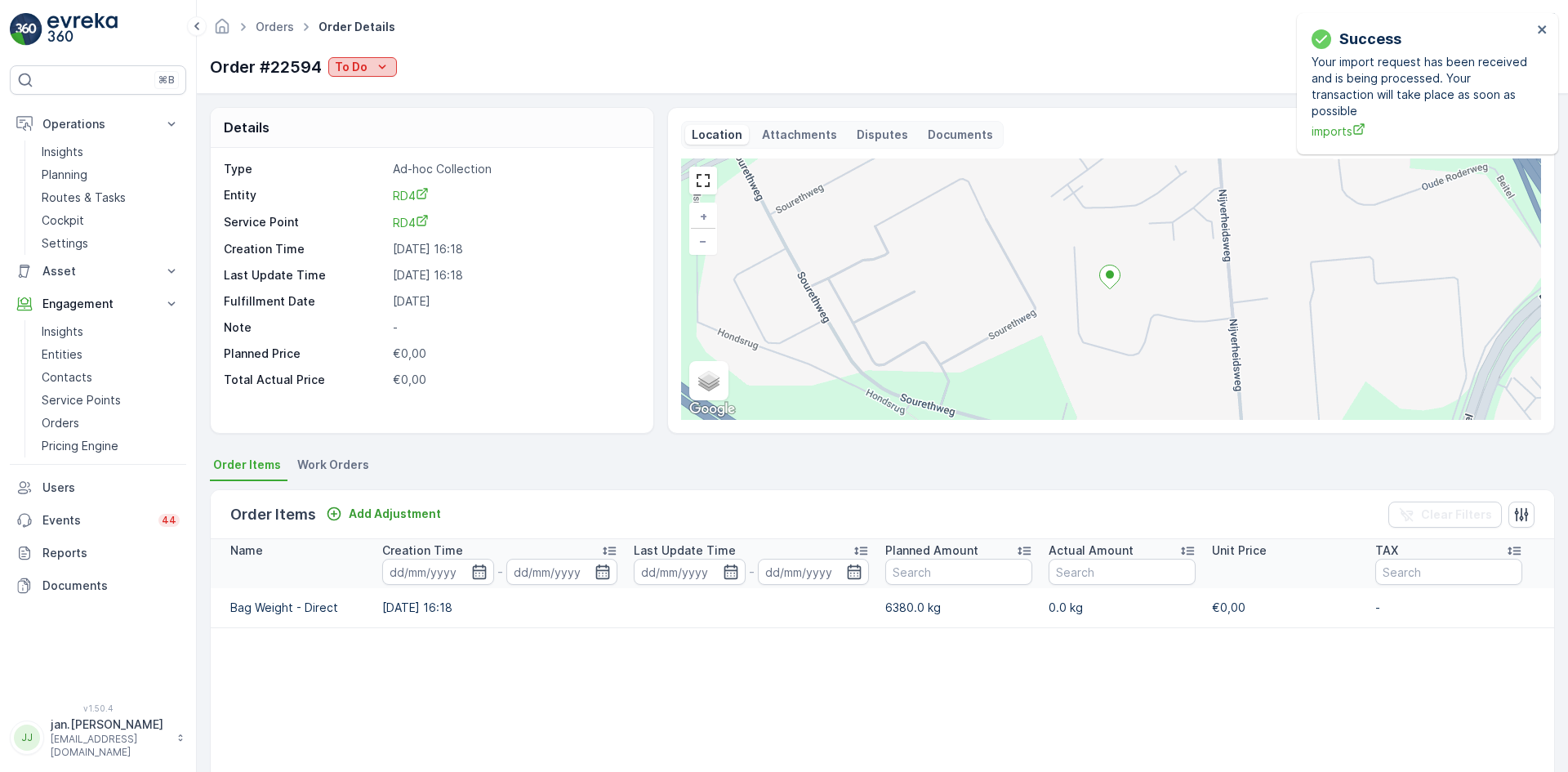
click at [372, 68] on div "To Do" at bounding box center [362, 67] width 56 height 16
click at [346, 92] on span "Done" at bounding box center [352, 91] width 30 height 16
